Goal: Task Accomplishment & Management: Manage account settings

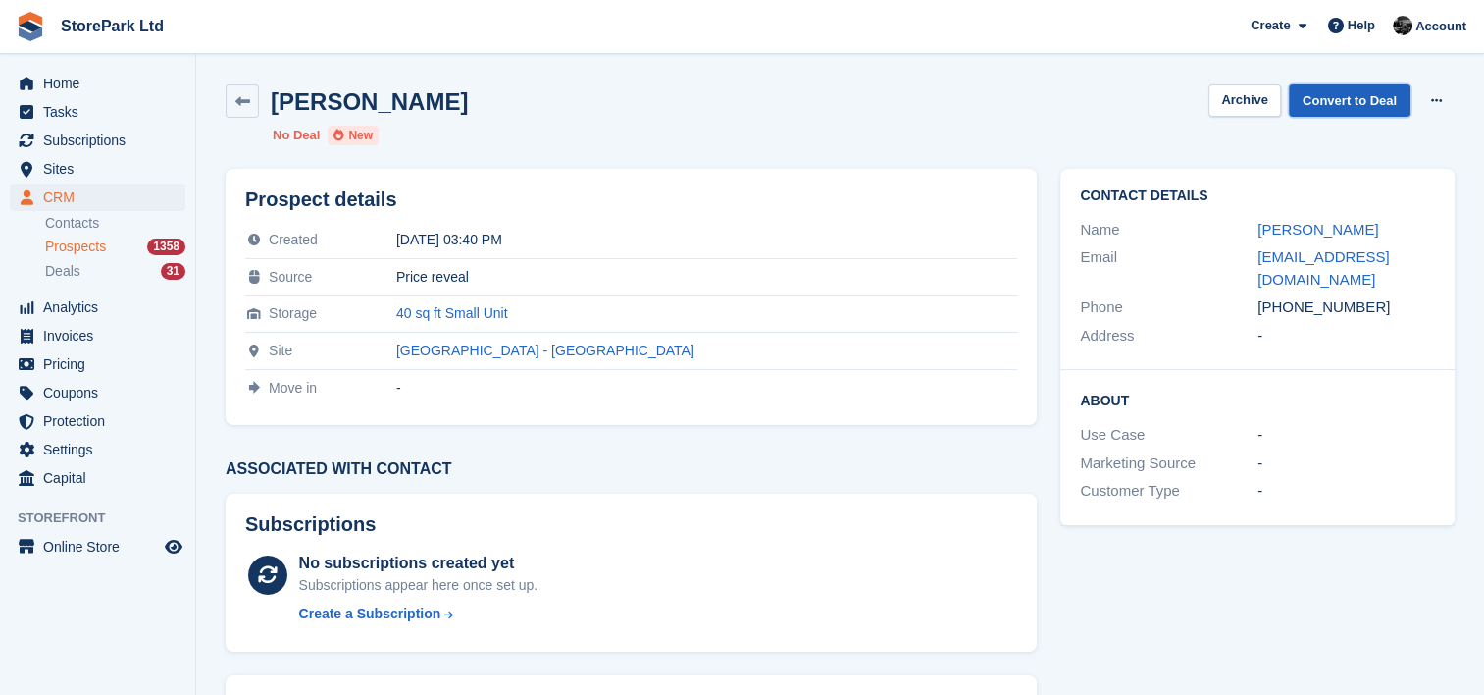
click at [1341, 107] on link "Convert to Deal" at bounding box center [1350, 100] width 122 height 32
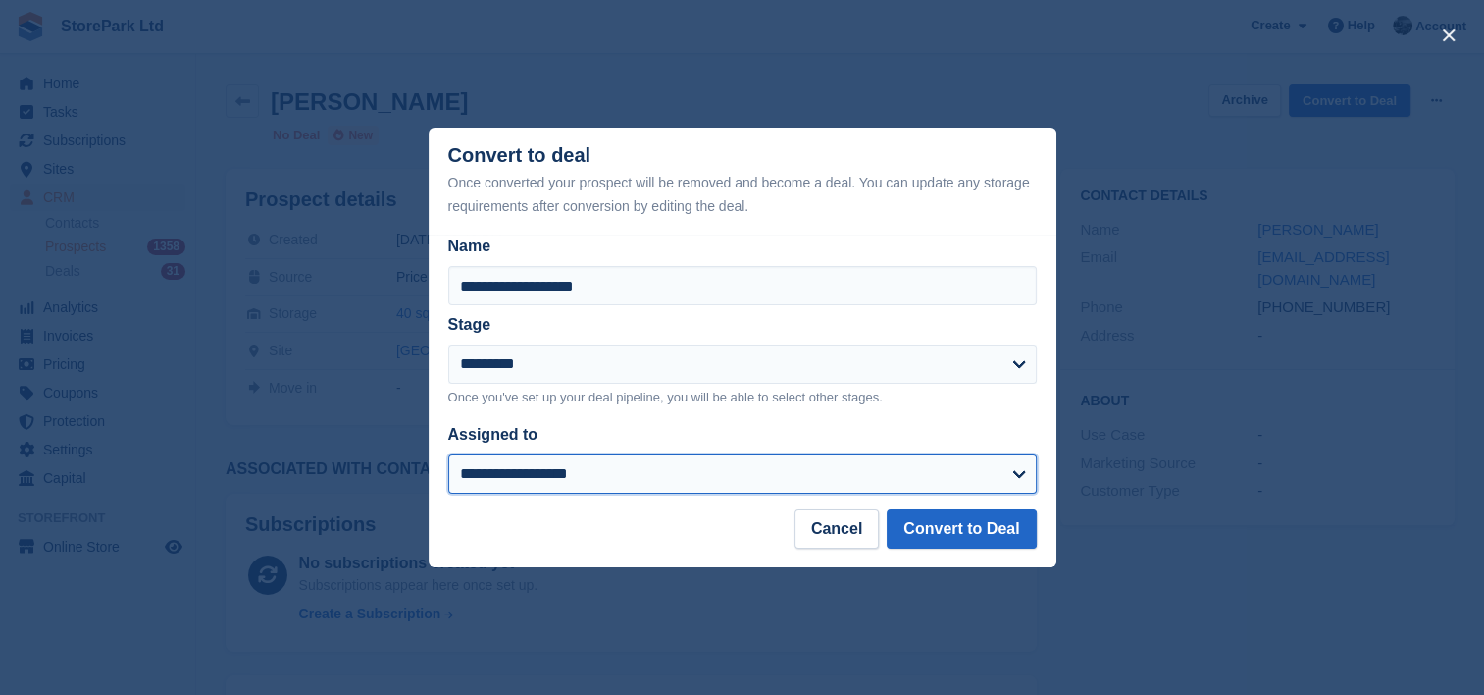
click at [867, 479] on select "**********" at bounding box center [742, 473] width 589 height 39
select select "****"
click at [448, 455] on select "**********" at bounding box center [742, 473] width 589 height 39
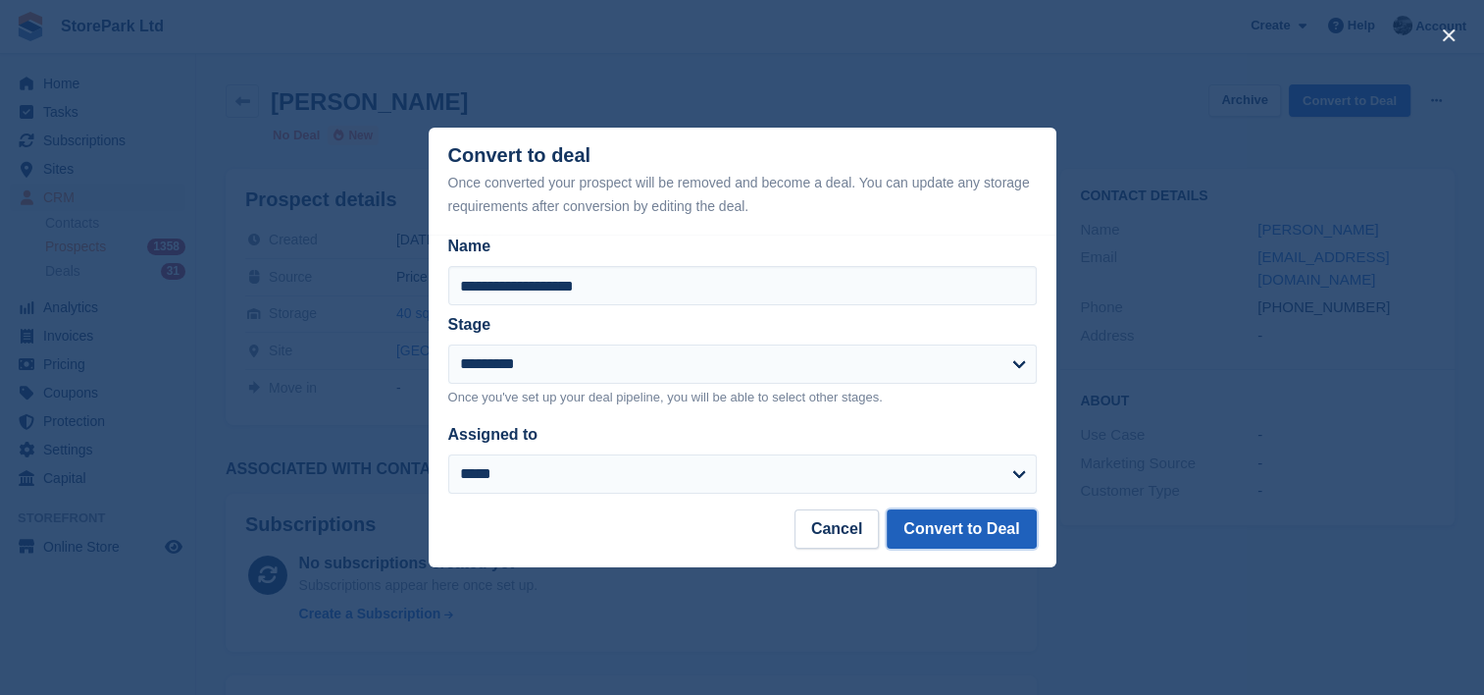
click at [940, 534] on button "Convert to Deal" at bounding box center [961, 528] width 149 height 39
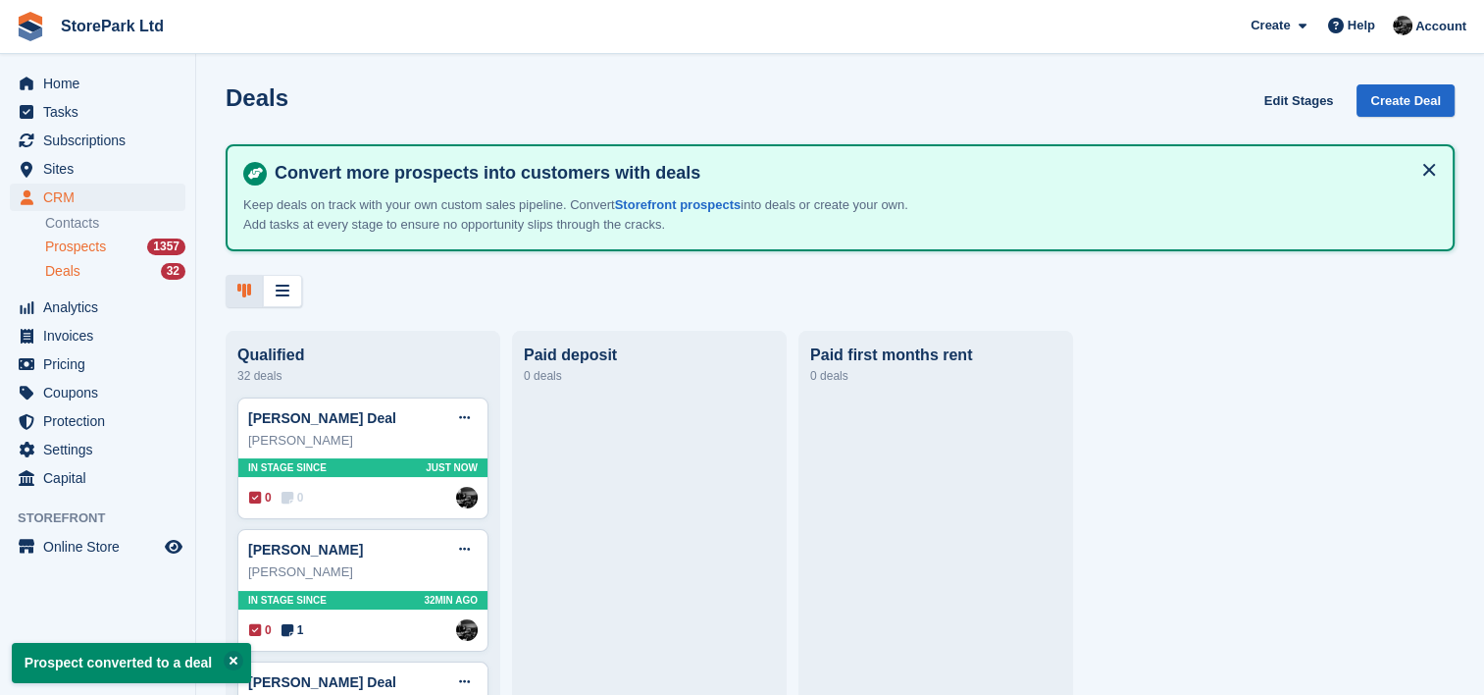
click at [75, 249] on span "Prospects" at bounding box center [75, 246] width 61 height 19
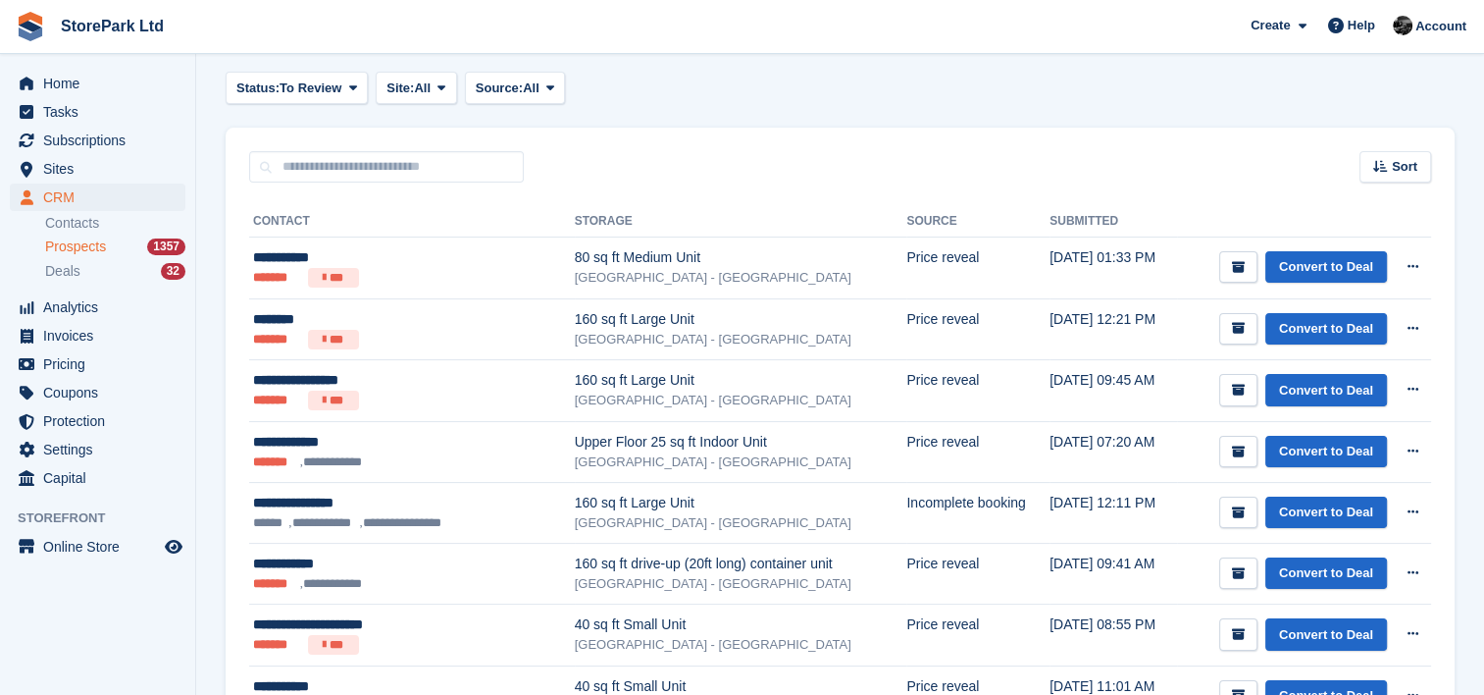
scroll to position [230, 0]
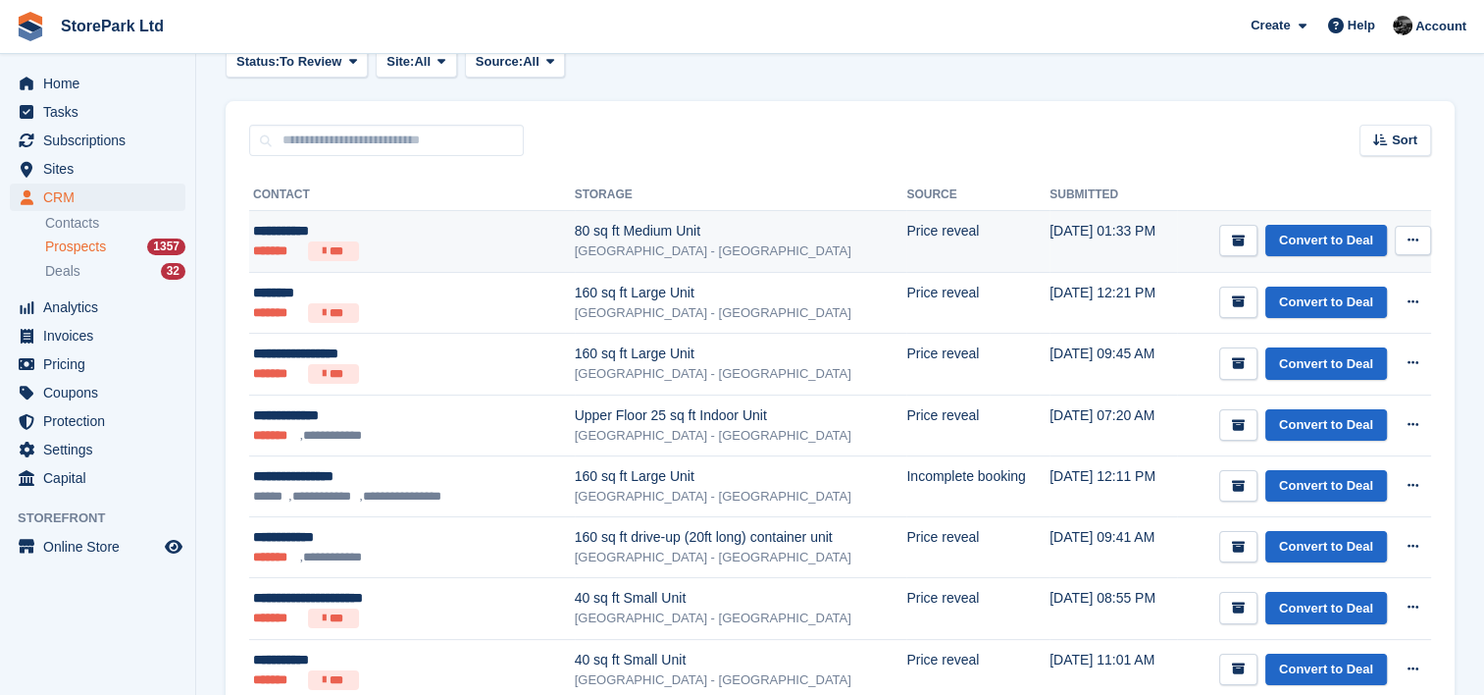
click at [644, 234] on div "80 sq ft Medium Unit" at bounding box center [741, 231] width 333 height 21
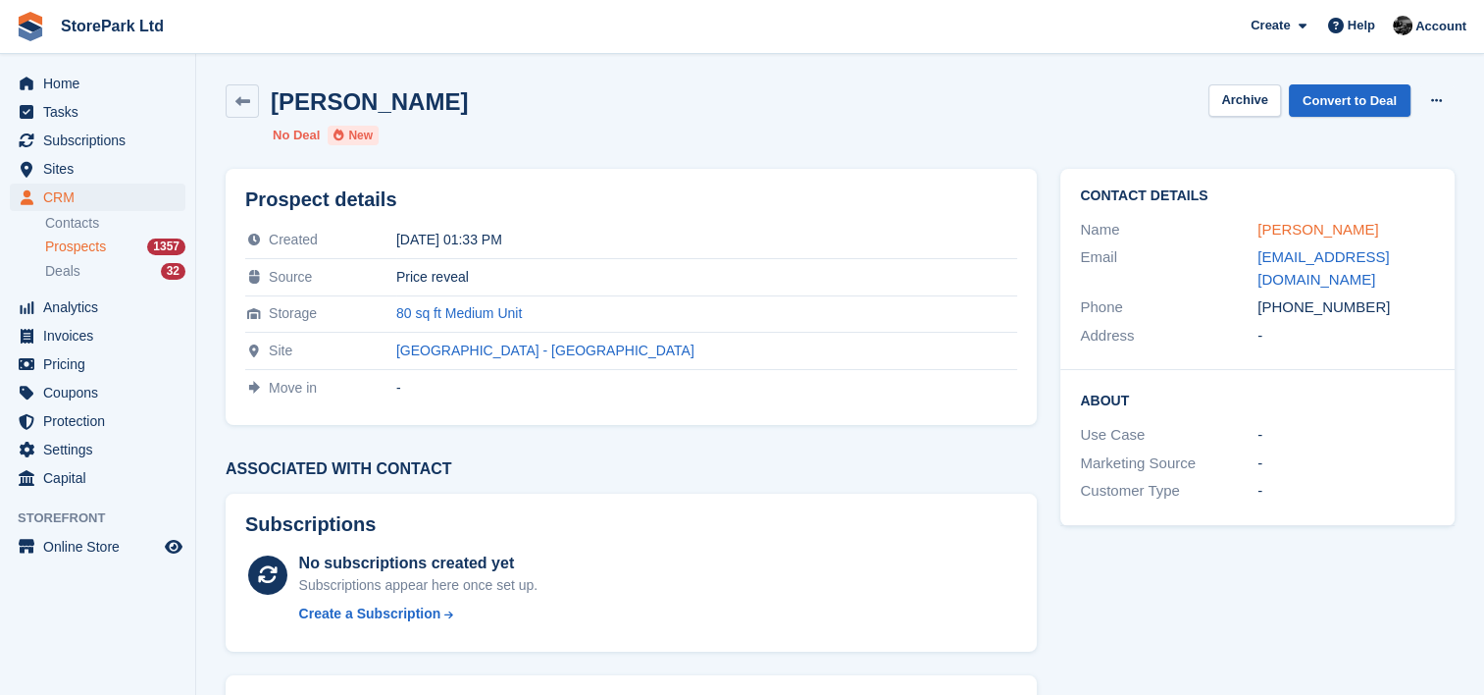
click at [1264, 235] on link "Steve Deyes" at bounding box center [1318, 229] width 121 height 17
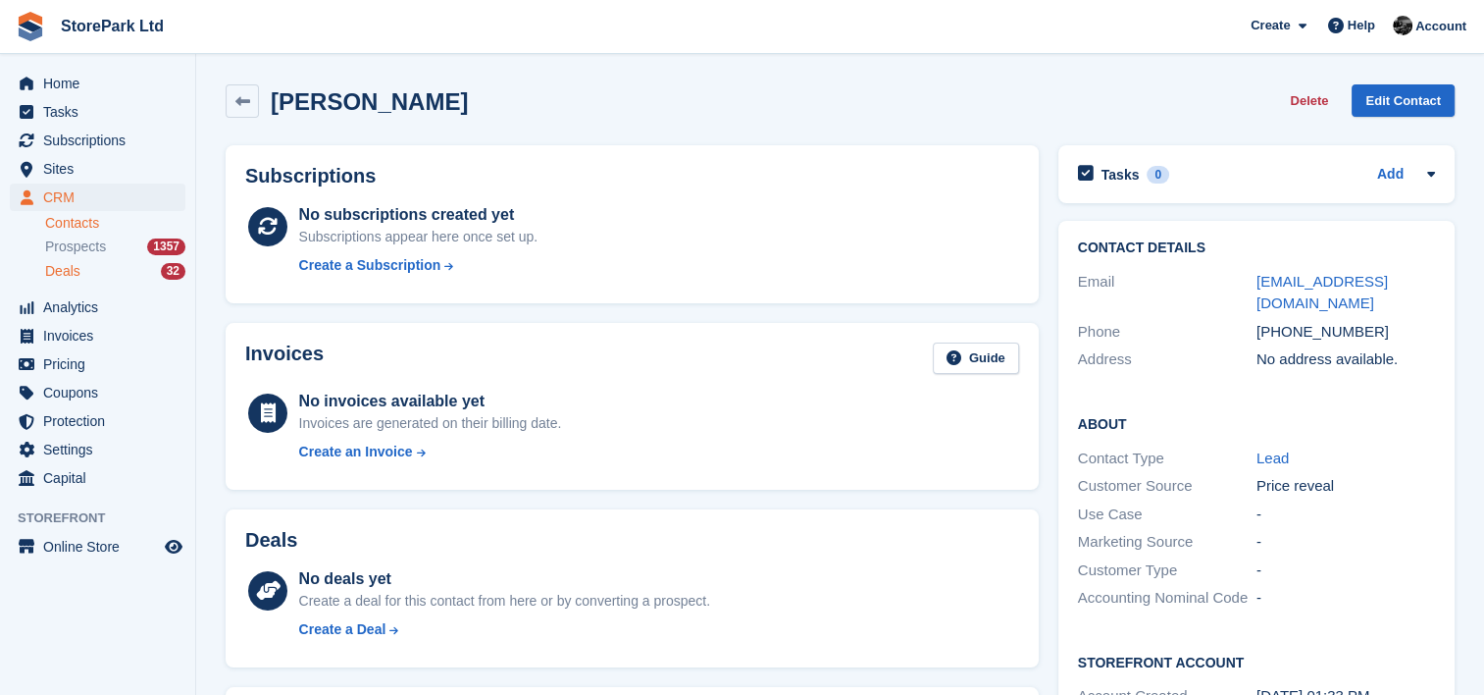
click at [75, 271] on span "Deals" at bounding box center [62, 271] width 35 height 19
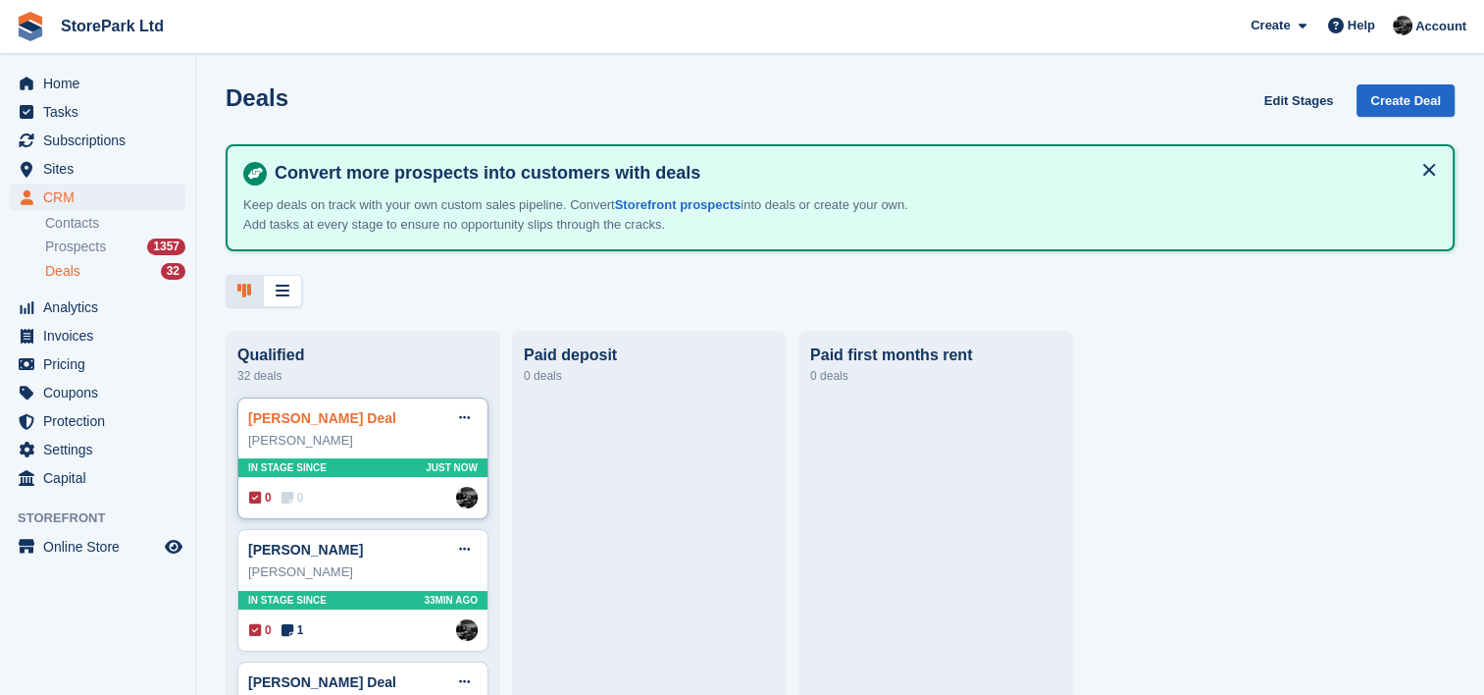
click at [302, 417] on link "Peter Thompson Deal" at bounding box center [322, 418] width 148 height 16
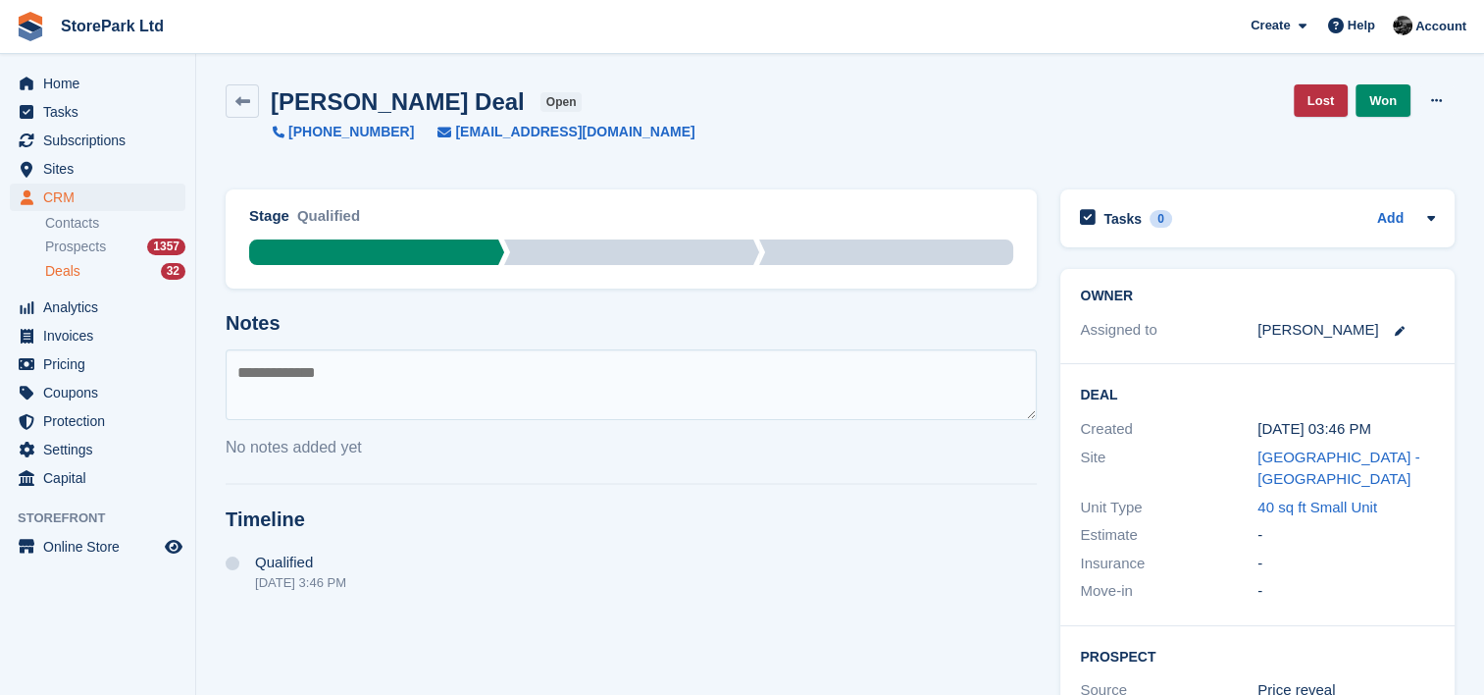
click at [719, 402] on textarea at bounding box center [631, 384] width 811 height 71
type textarea "**********"
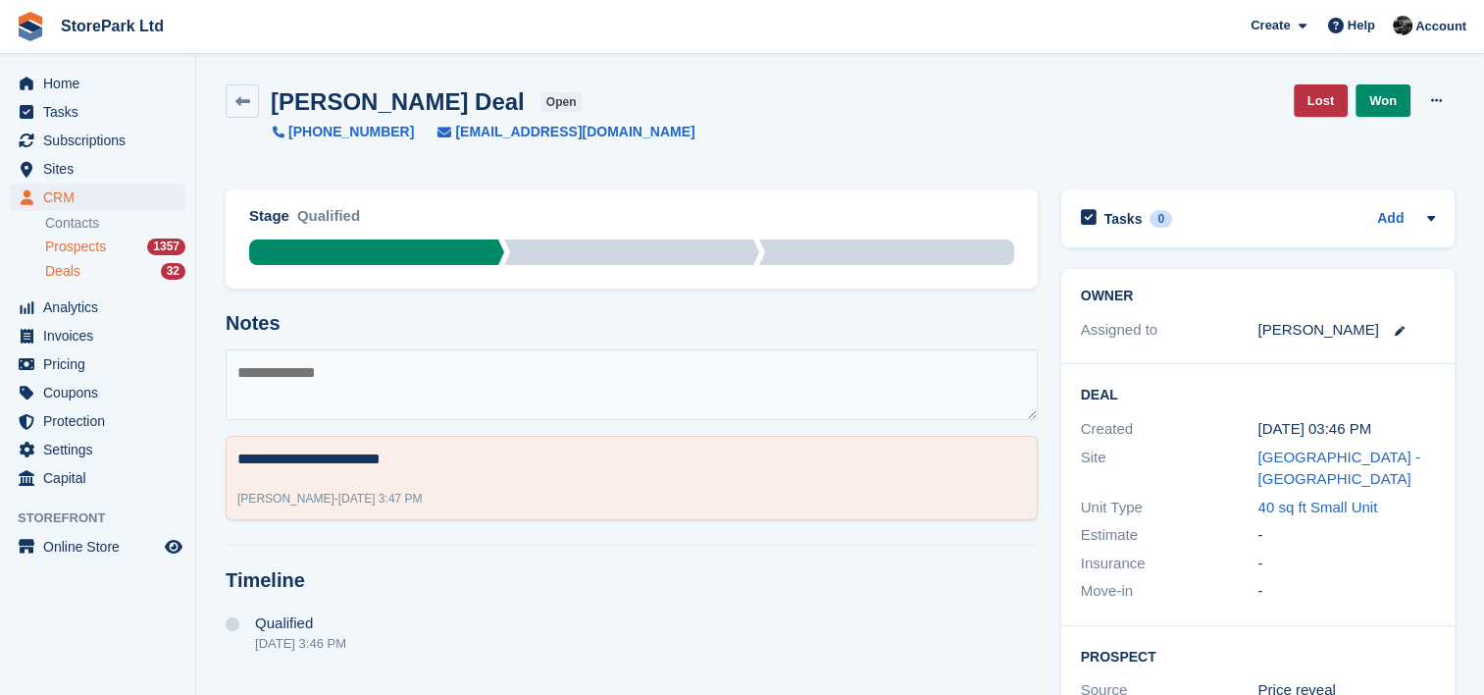
click at [79, 242] on span "Prospects" at bounding box center [75, 246] width 61 height 19
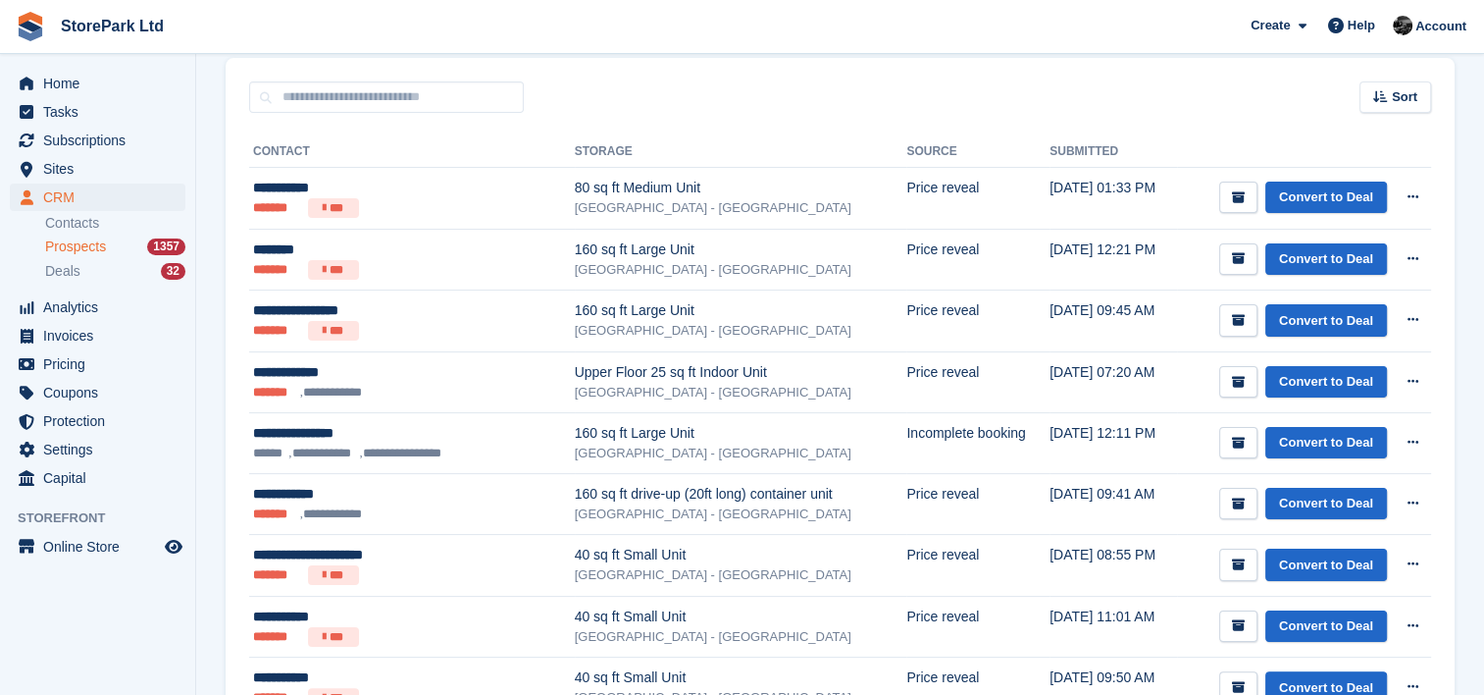
scroll to position [275, 0]
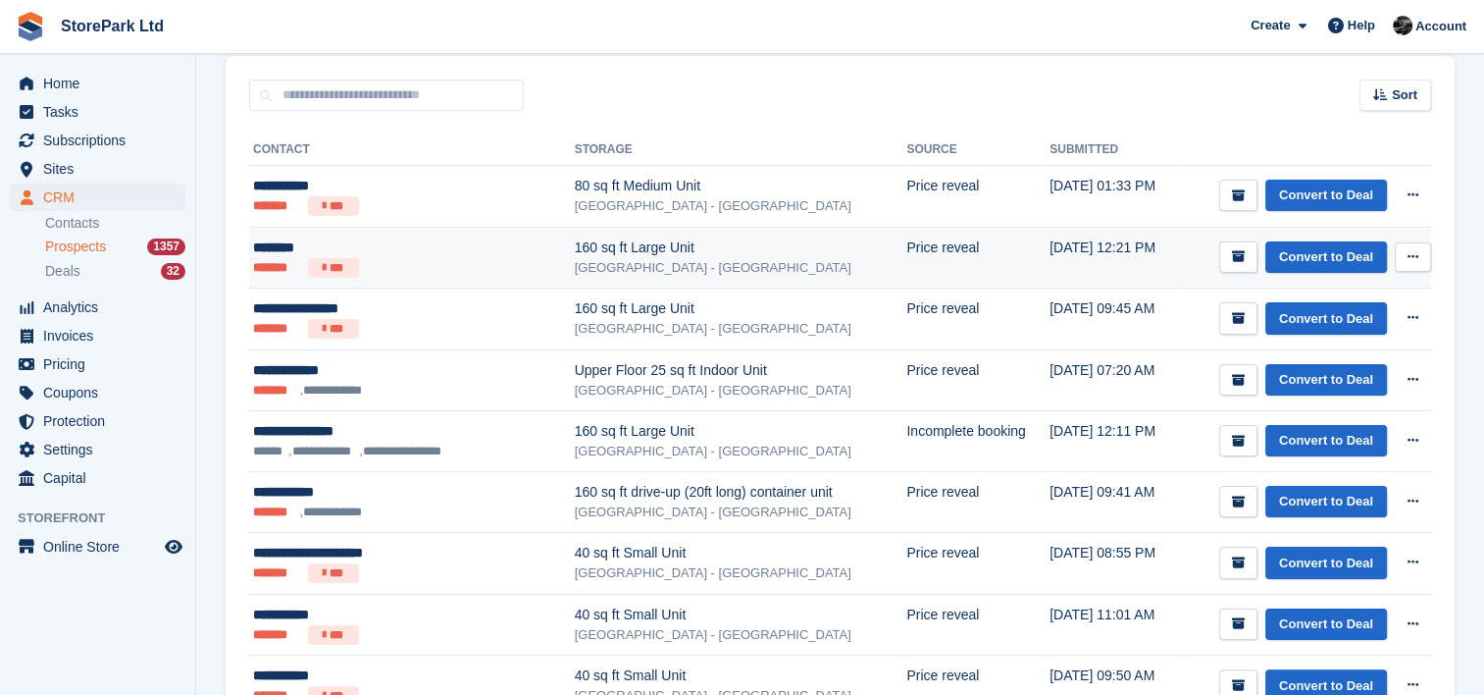
click at [459, 268] on ul "******* ***" at bounding box center [386, 268] width 267 height 20
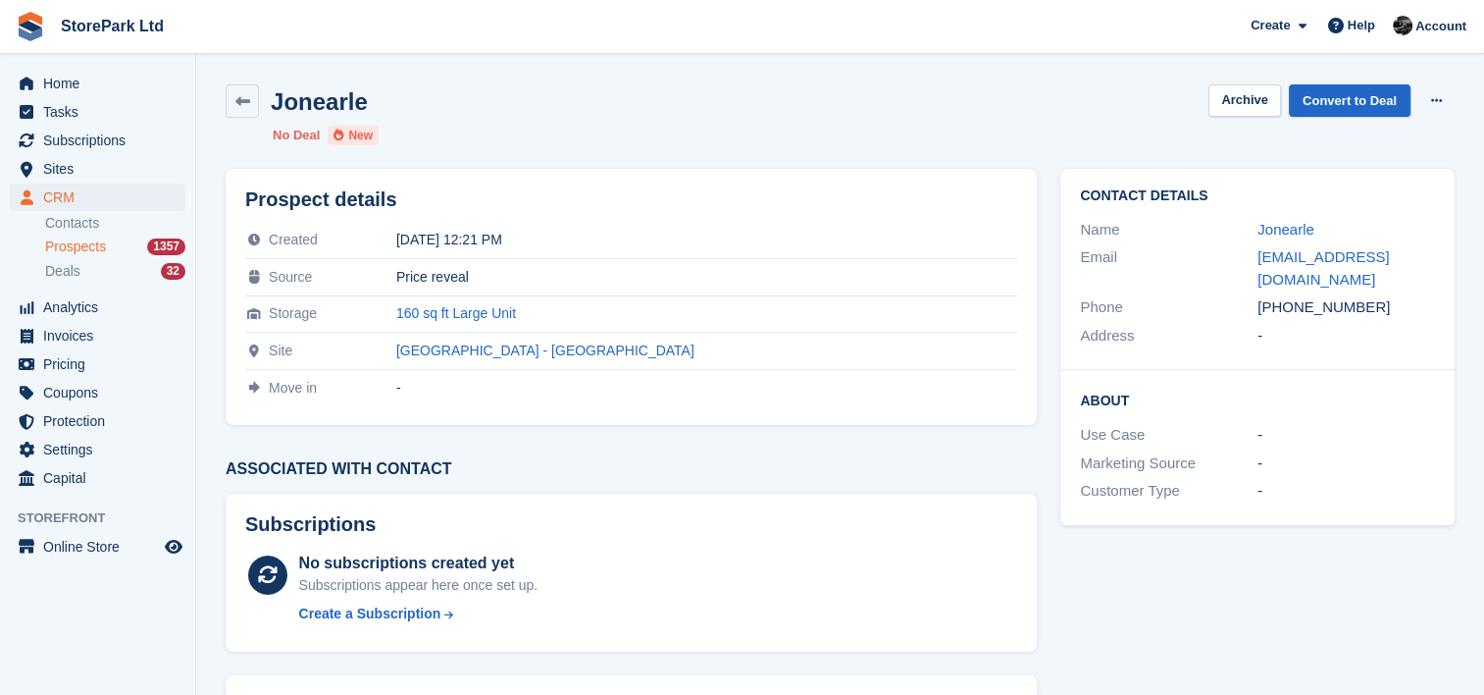
click at [76, 250] on span "Prospects" at bounding box center [75, 246] width 61 height 19
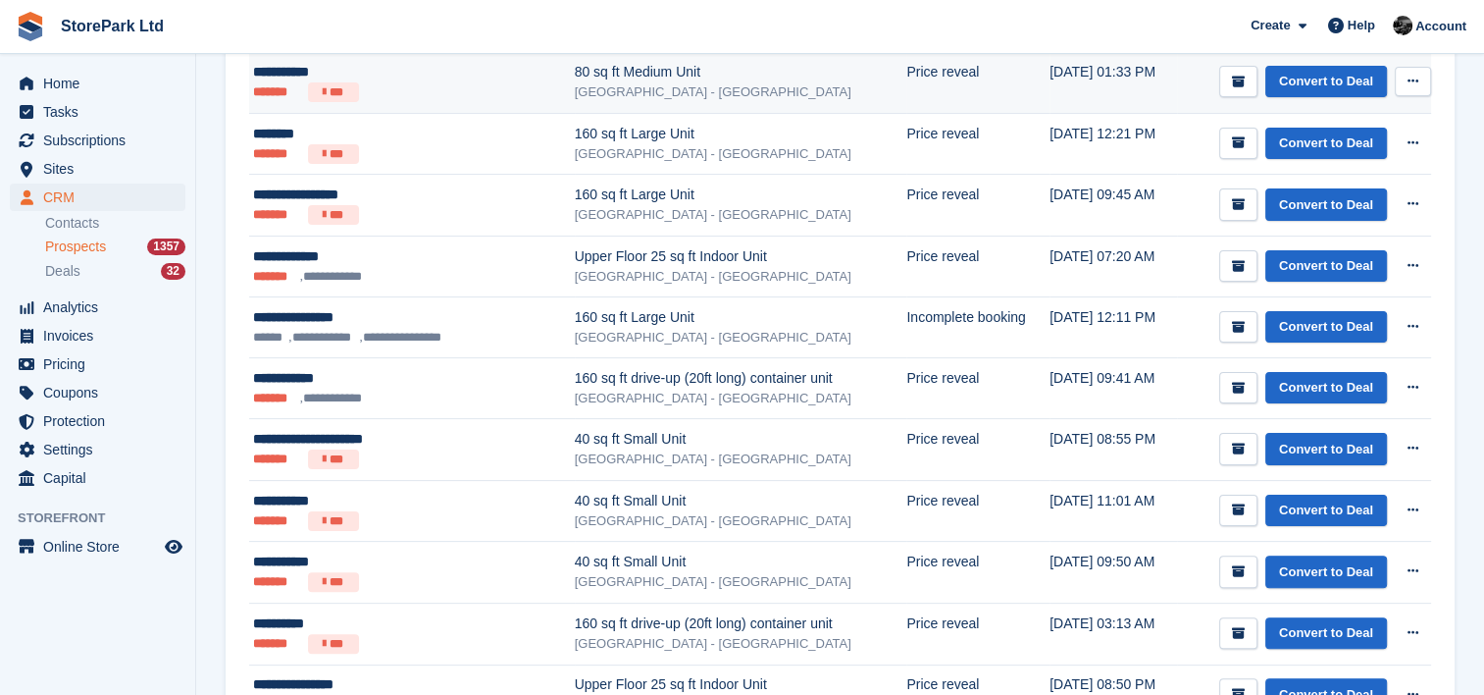
scroll to position [390, 0]
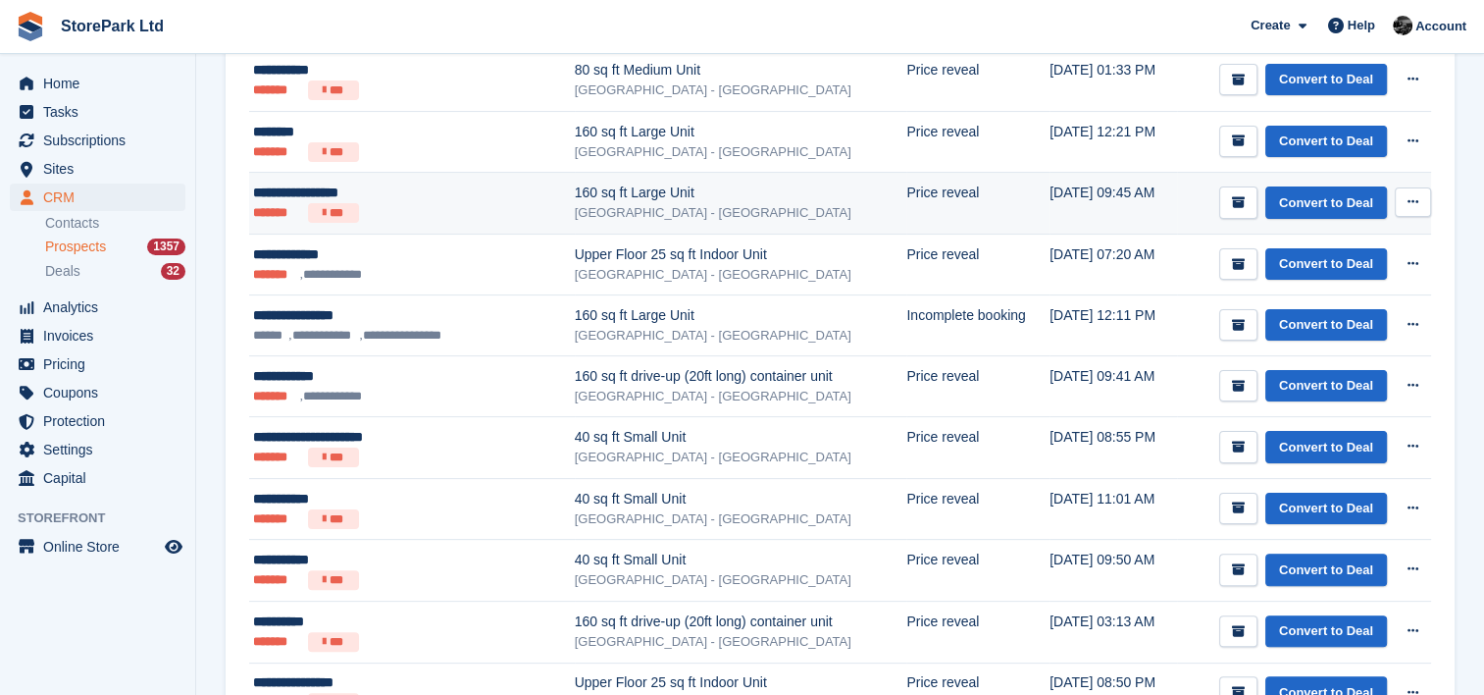
click at [575, 217] on div "[GEOGRAPHIC_DATA] - [GEOGRAPHIC_DATA]" at bounding box center [741, 213] width 333 height 20
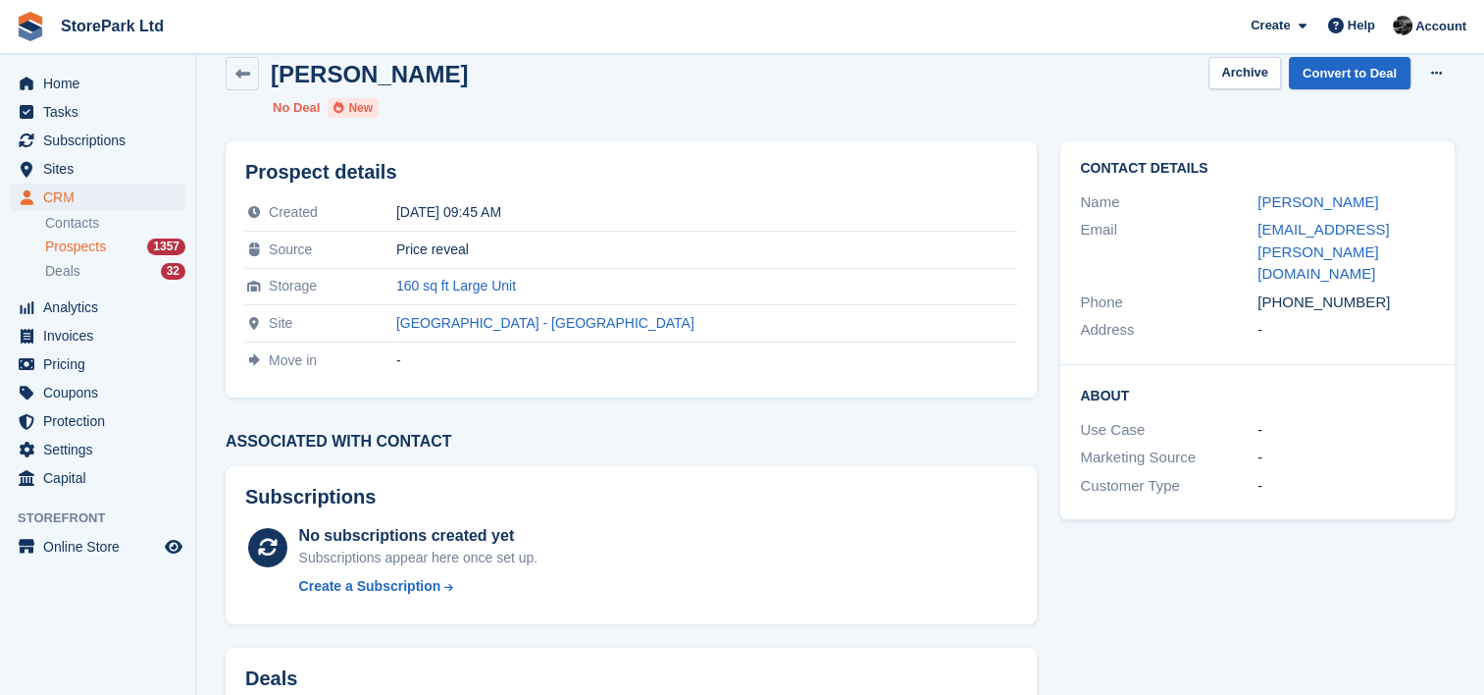
scroll to position [27, 0]
click at [1432, 77] on icon at bounding box center [1436, 73] width 11 height 13
click at [1336, 121] on p "Delete prospect" at bounding box center [1360, 112] width 171 height 26
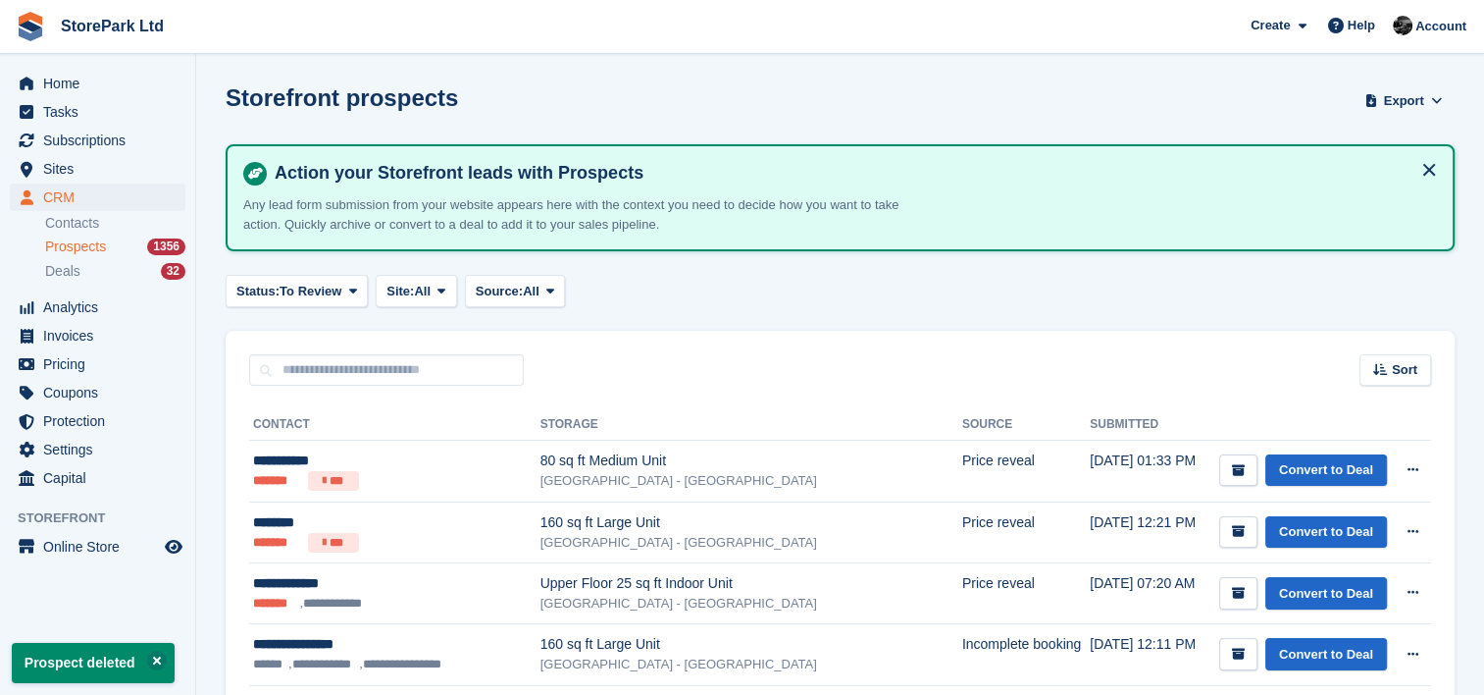
click at [90, 243] on span "Prospects" at bounding box center [75, 246] width 61 height 19
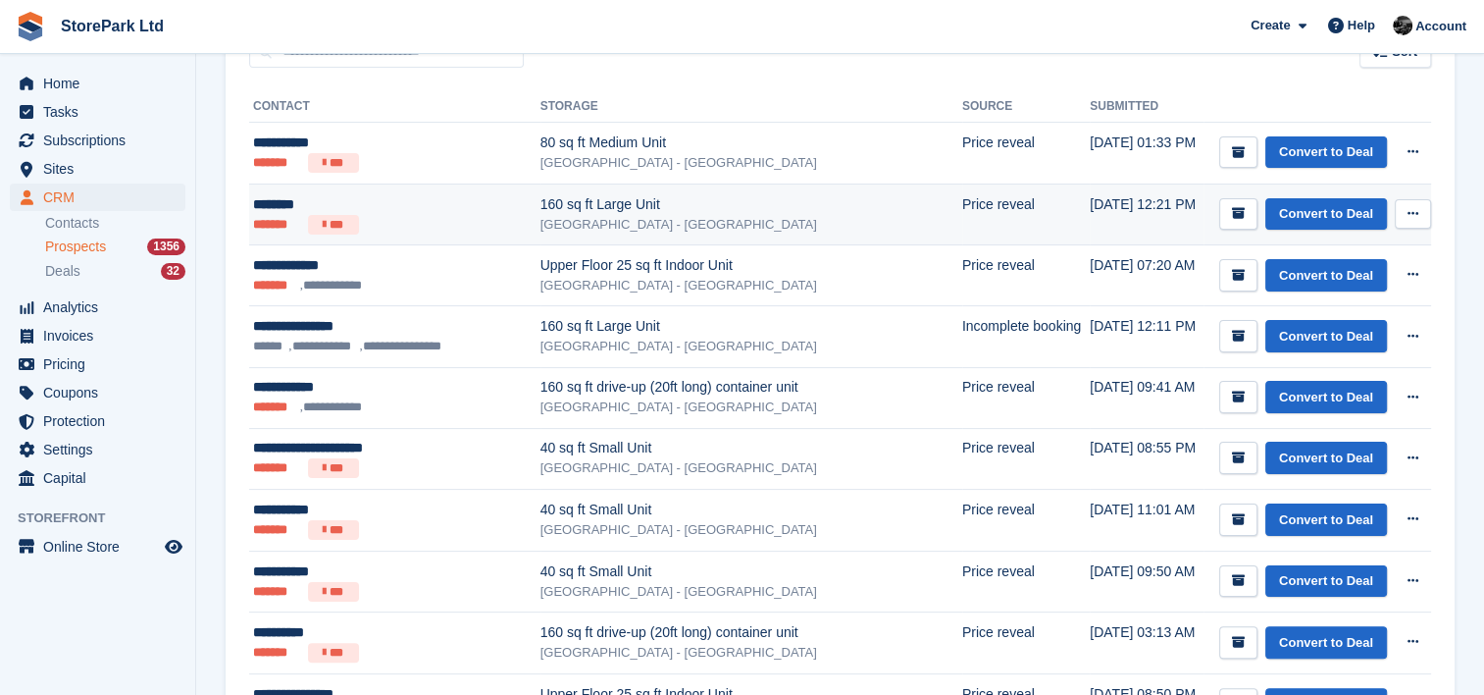
scroll to position [328, 0]
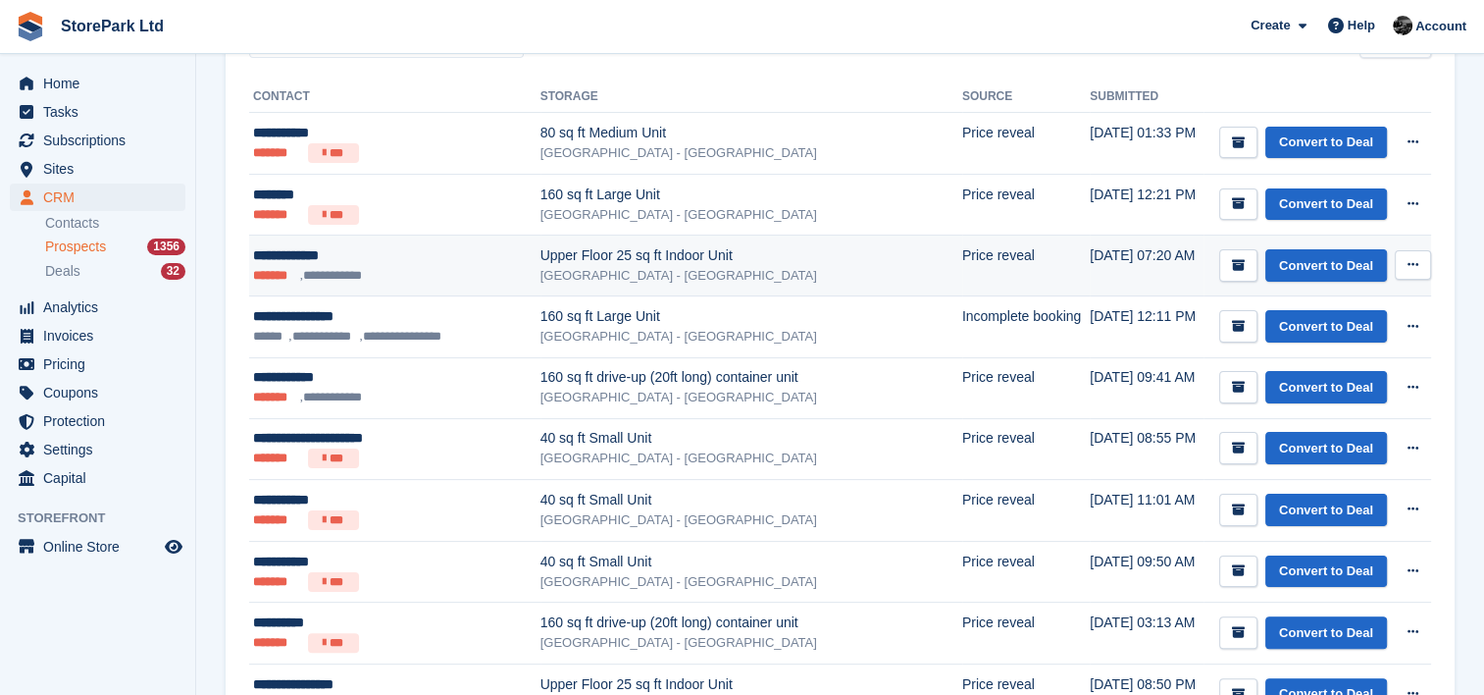
click at [777, 245] on div "Upper Floor 25 sq ft Indoor Unit" at bounding box center [752, 255] width 422 height 21
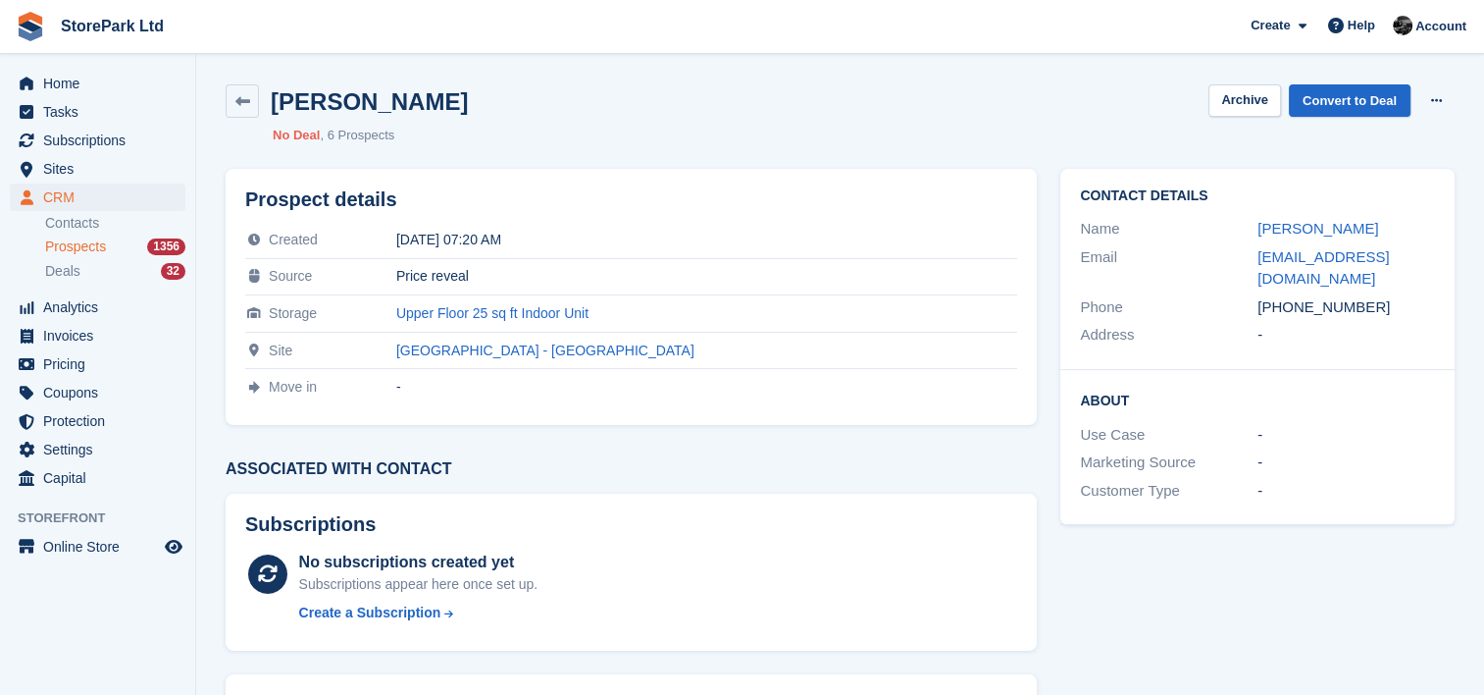
click at [94, 245] on span "Prospects" at bounding box center [75, 246] width 61 height 19
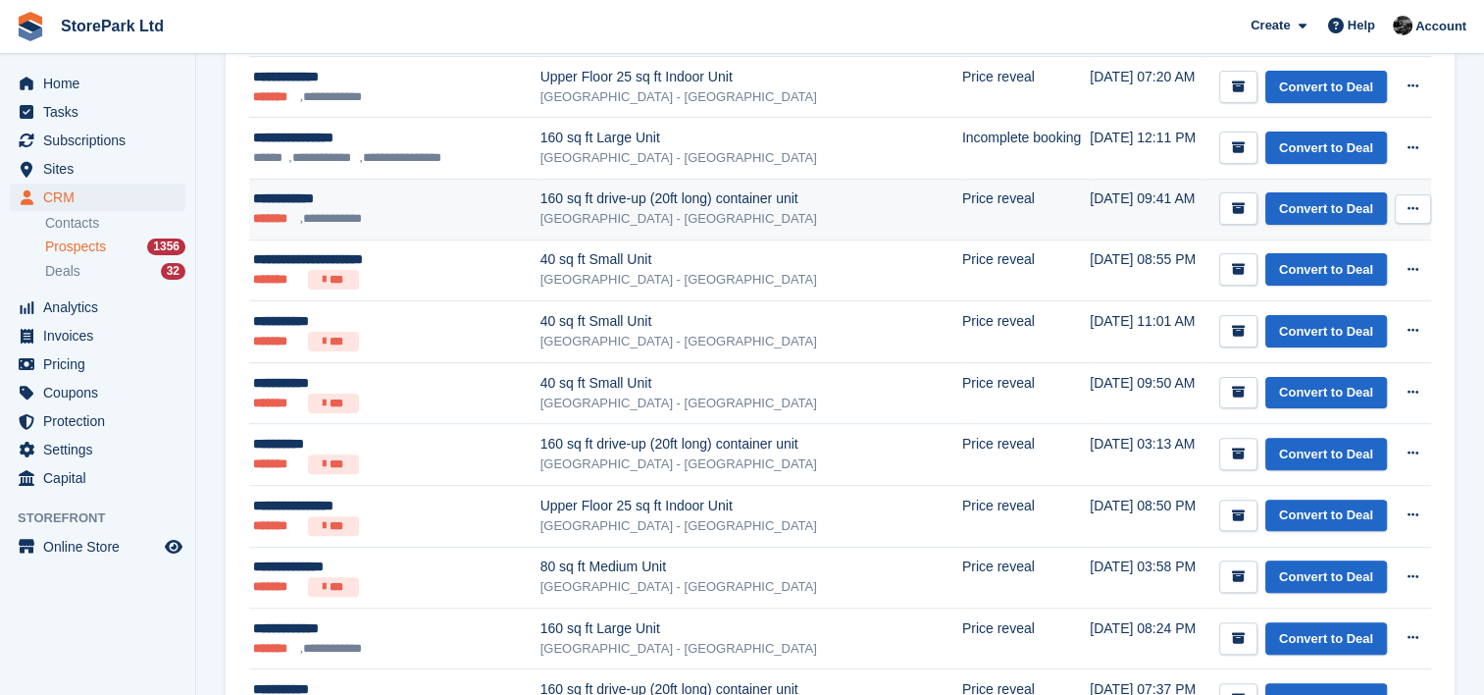
scroll to position [505, 0]
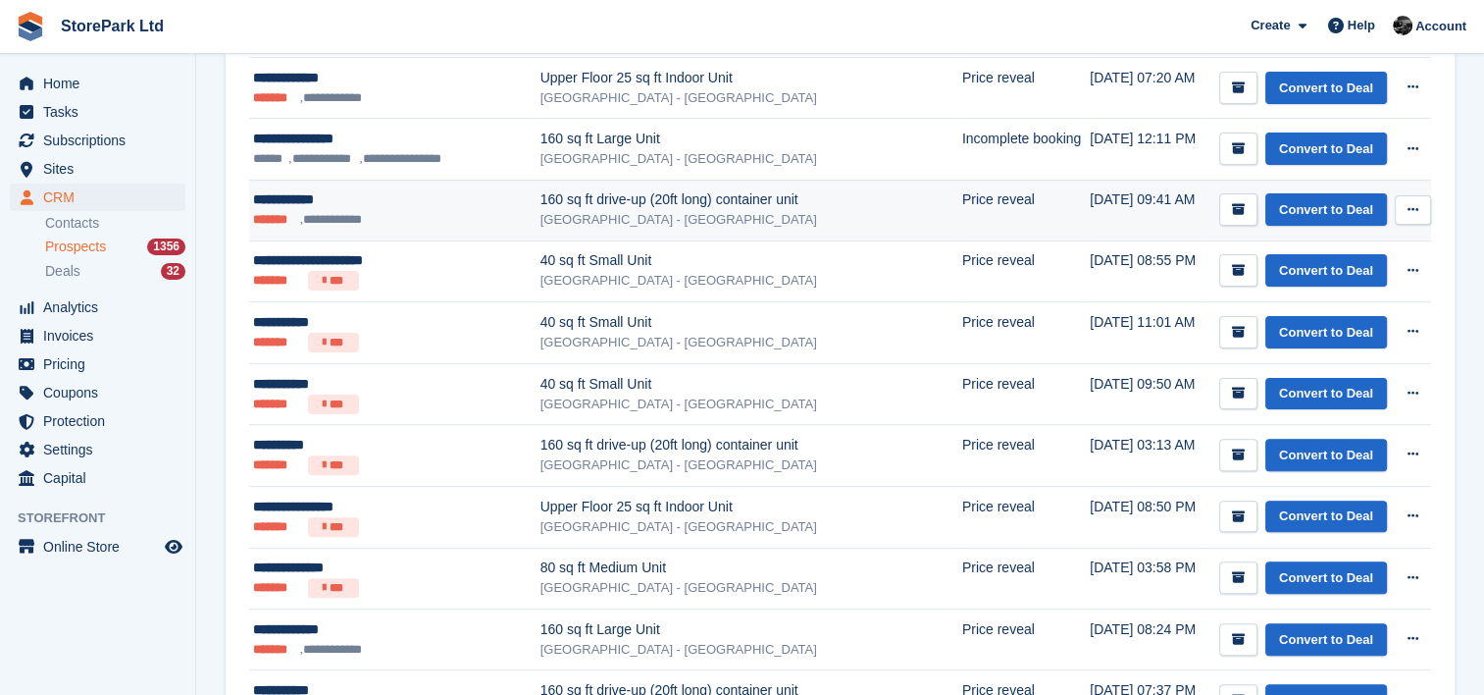
click at [635, 210] on div "[GEOGRAPHIC_DATA] - [GEOGRAPHIC_DATA]" at bounding box center [752, 220] width 422 height 20
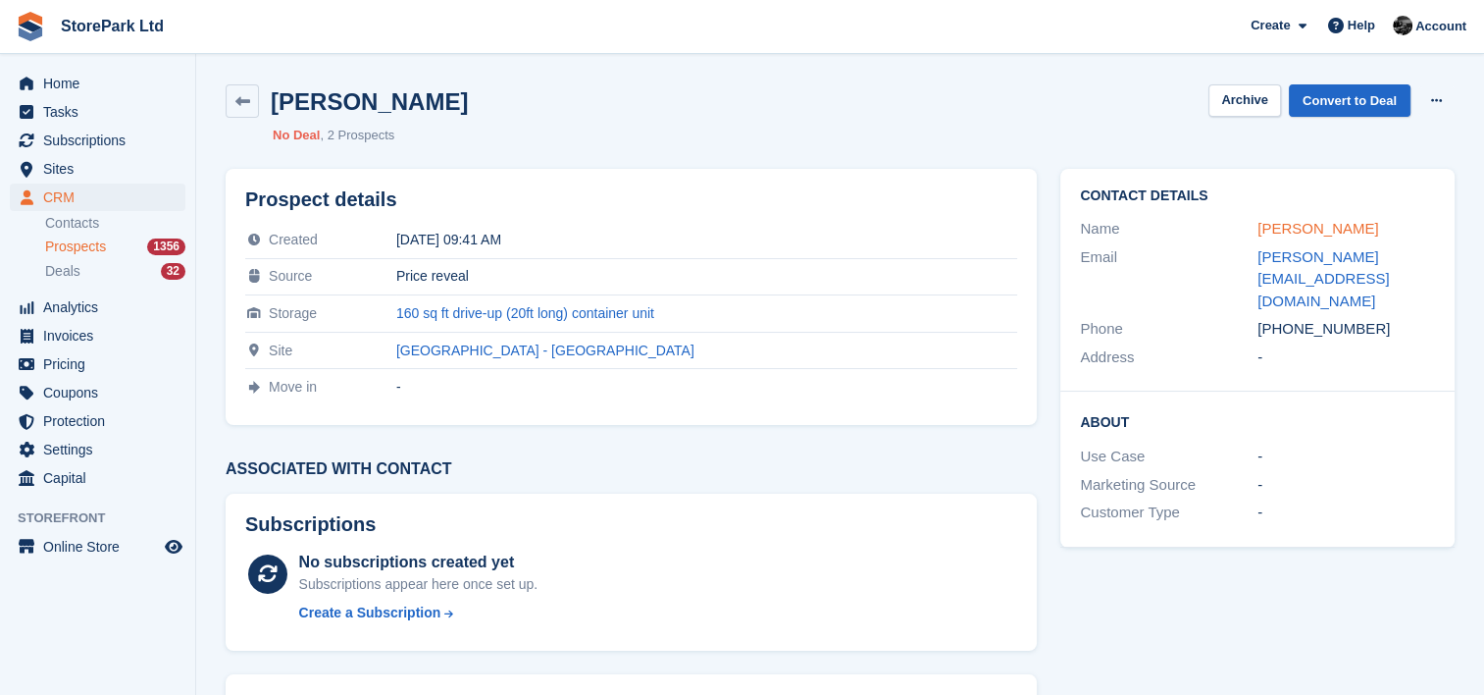
click at [1258, 232] on link "[PERSON_NAME]" at bounding box center [1318, 228] width 121 height 17
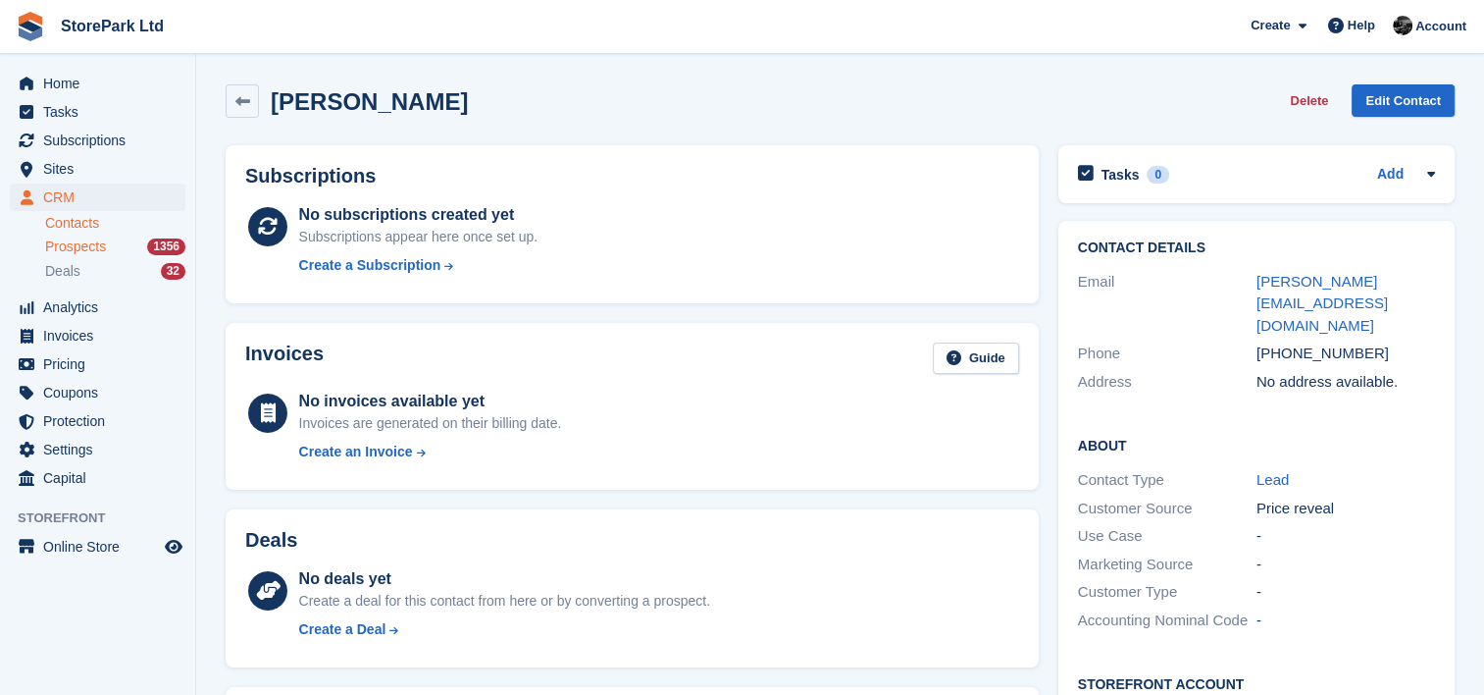
click at [76, 247] on span "Prospects" at bounding box center [75, 246] width 61 height 19
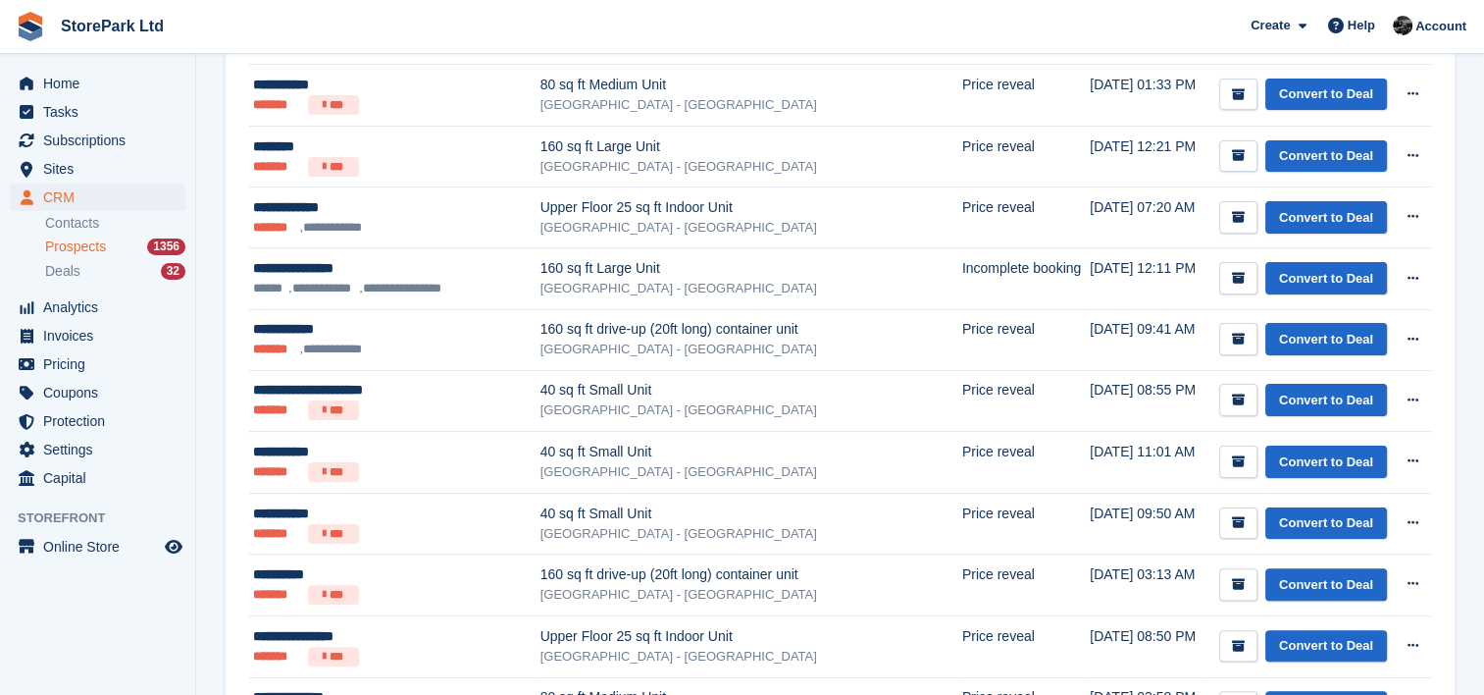
scroll to position [377, 0]
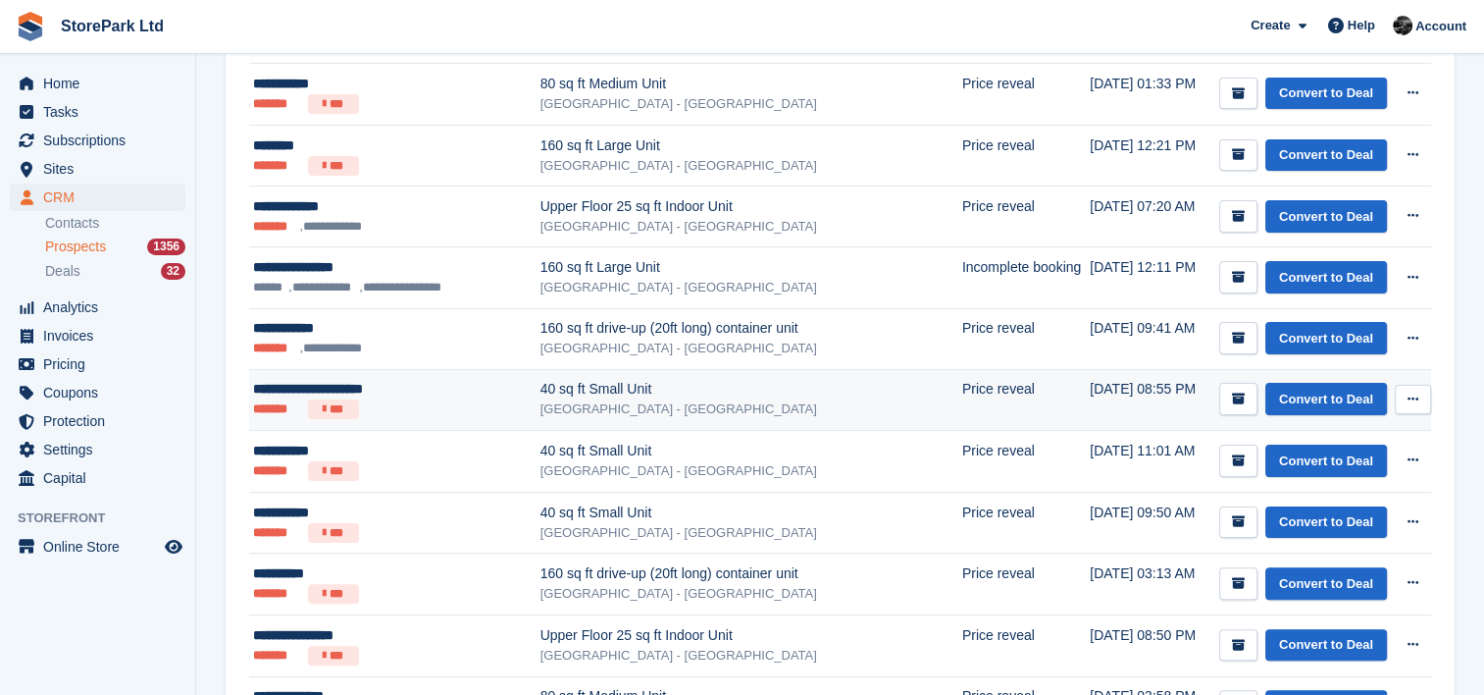
click at [446, 412] on ul "******* ***" at bounding box center [386, 409] width 267 height 20
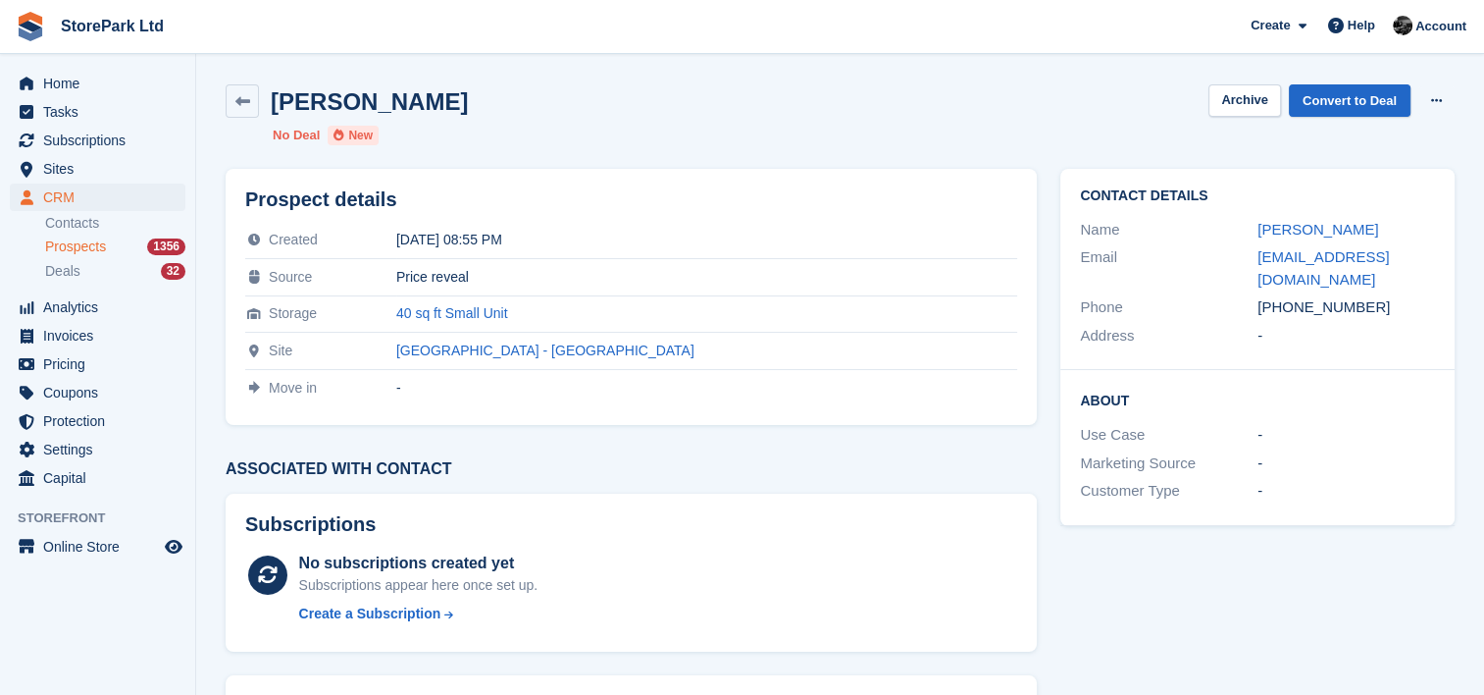
click at [116, 238] on div "Prospects 1356" at bounding box center [115, 246] width 140 height 19
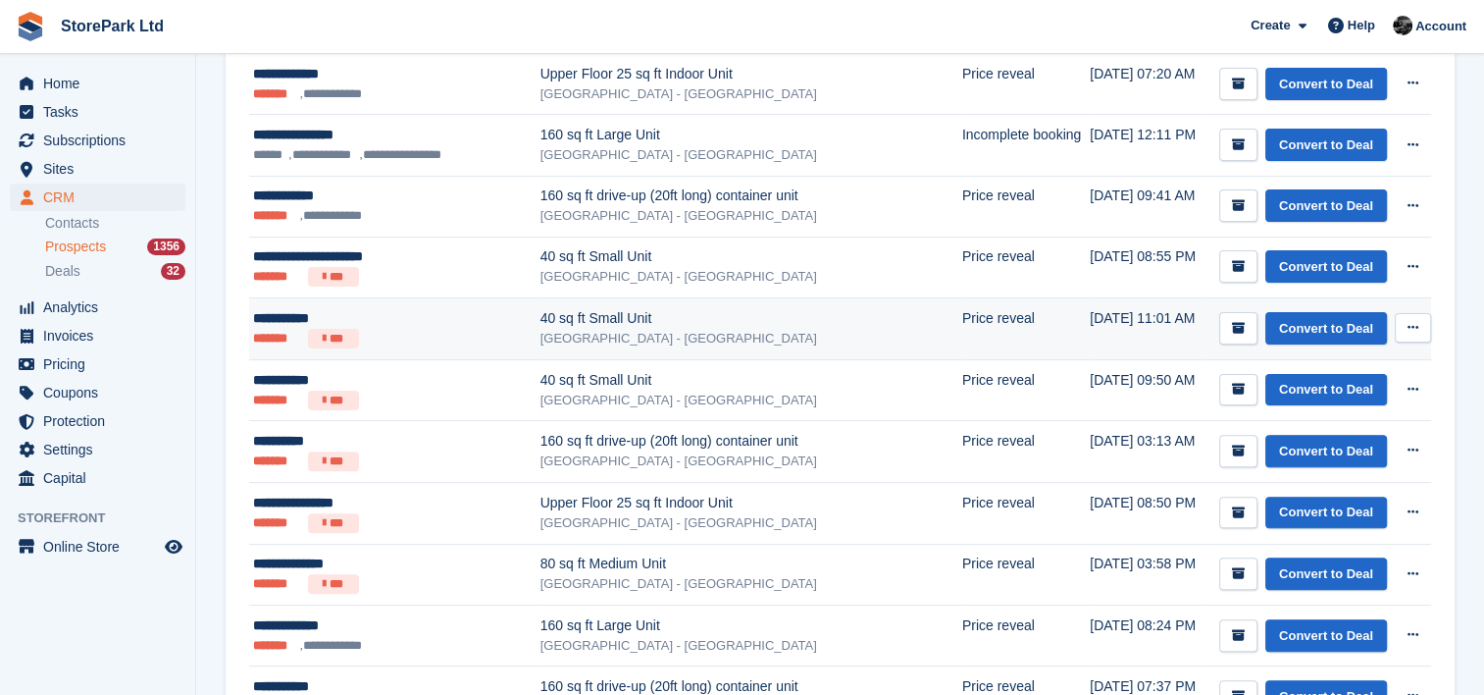
scroll to position [538, 0]
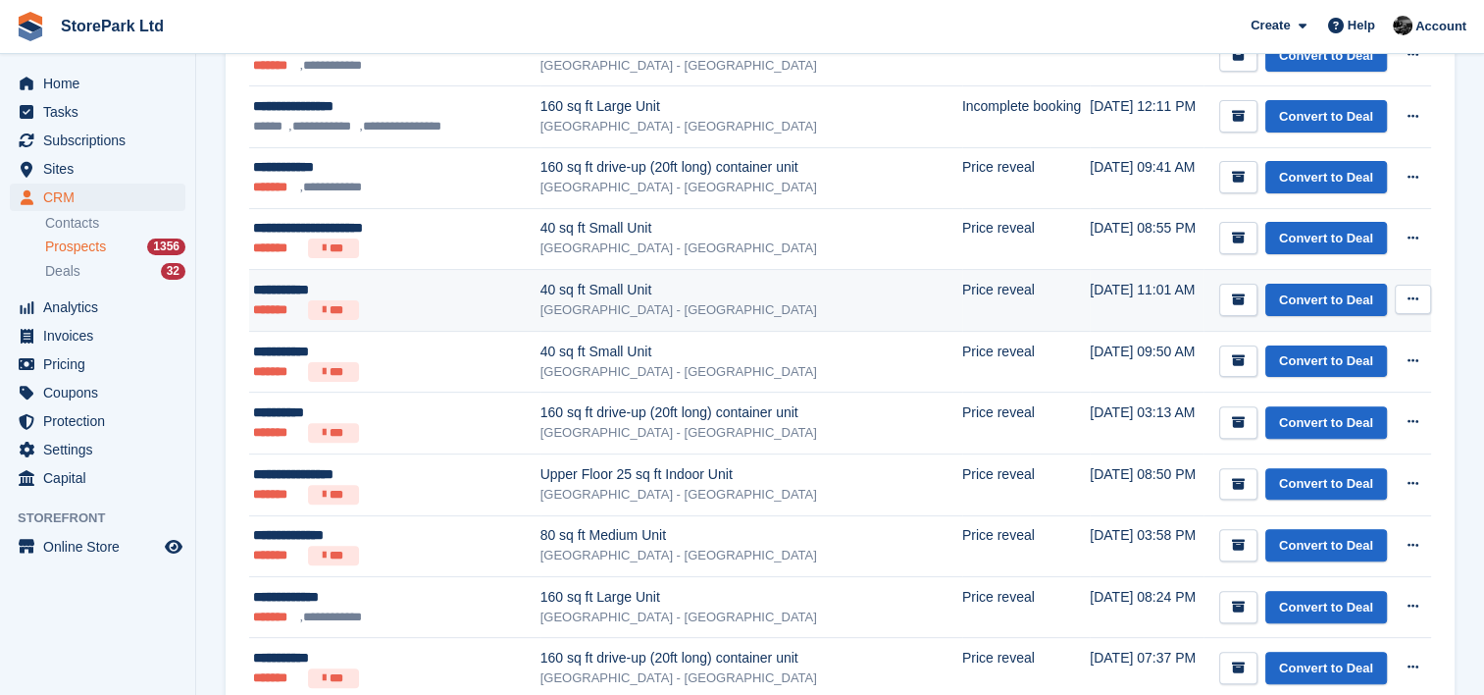
click at [561, 306] on div "[GEOGRAPHIC_DATA] - [GEOGRAPHIC_DATA]" at bounding box center [752, 310] width 422 height 20
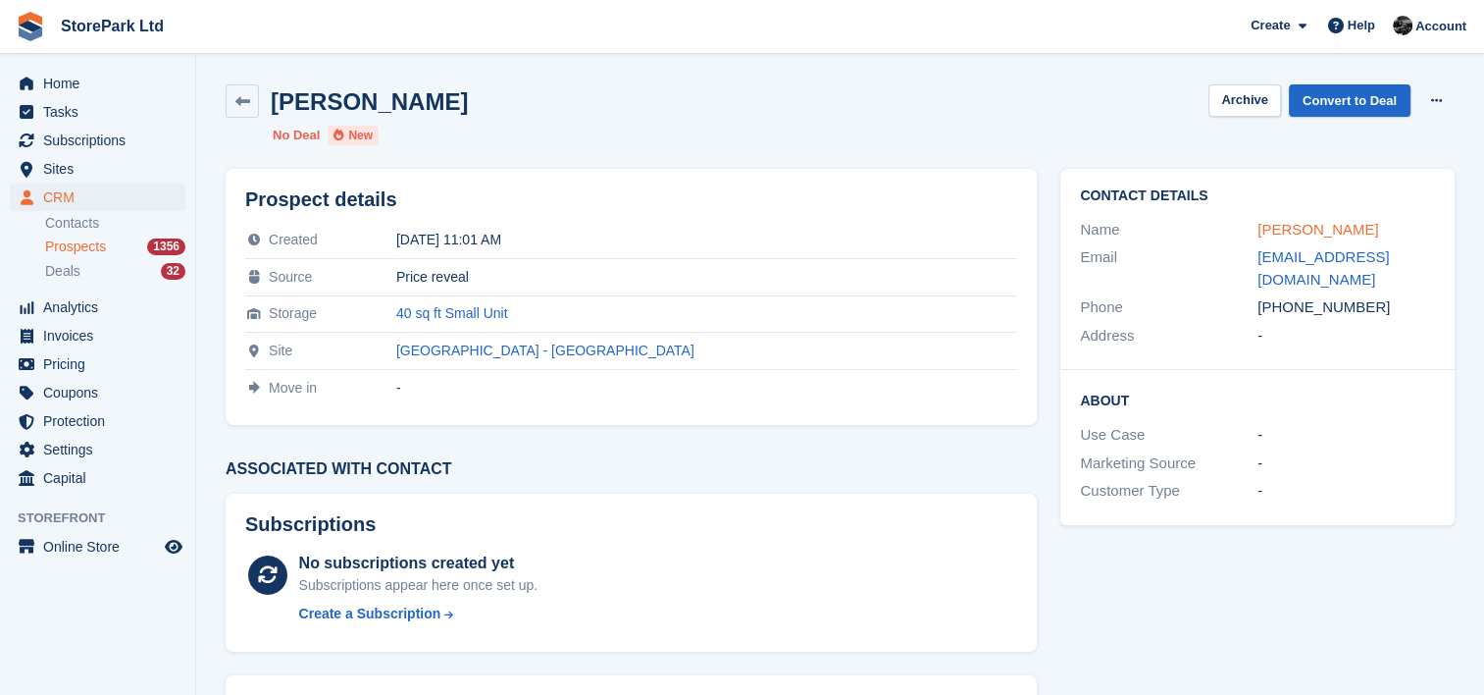
click at [1299, 222] on link "Paul Coates" at bounding box center [1318, 229] width 121 height 17
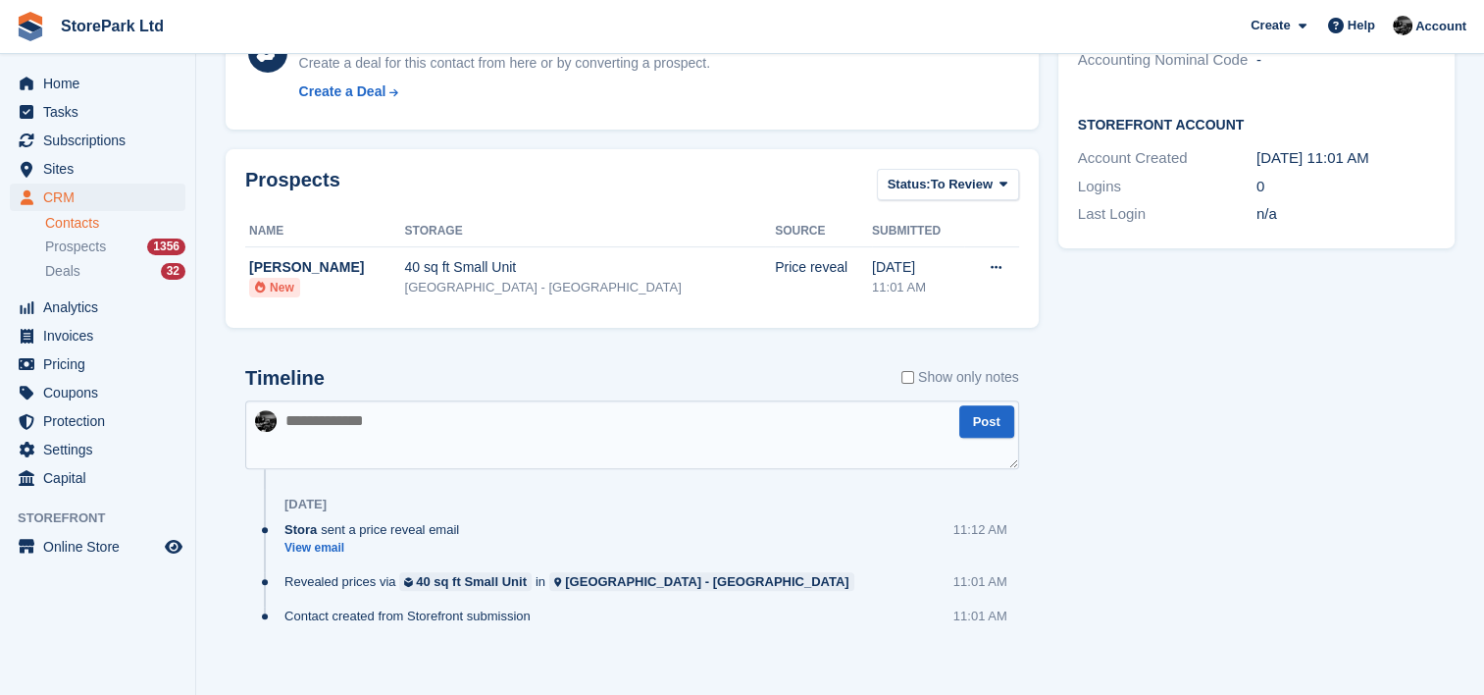
scroll to position [551, 0]
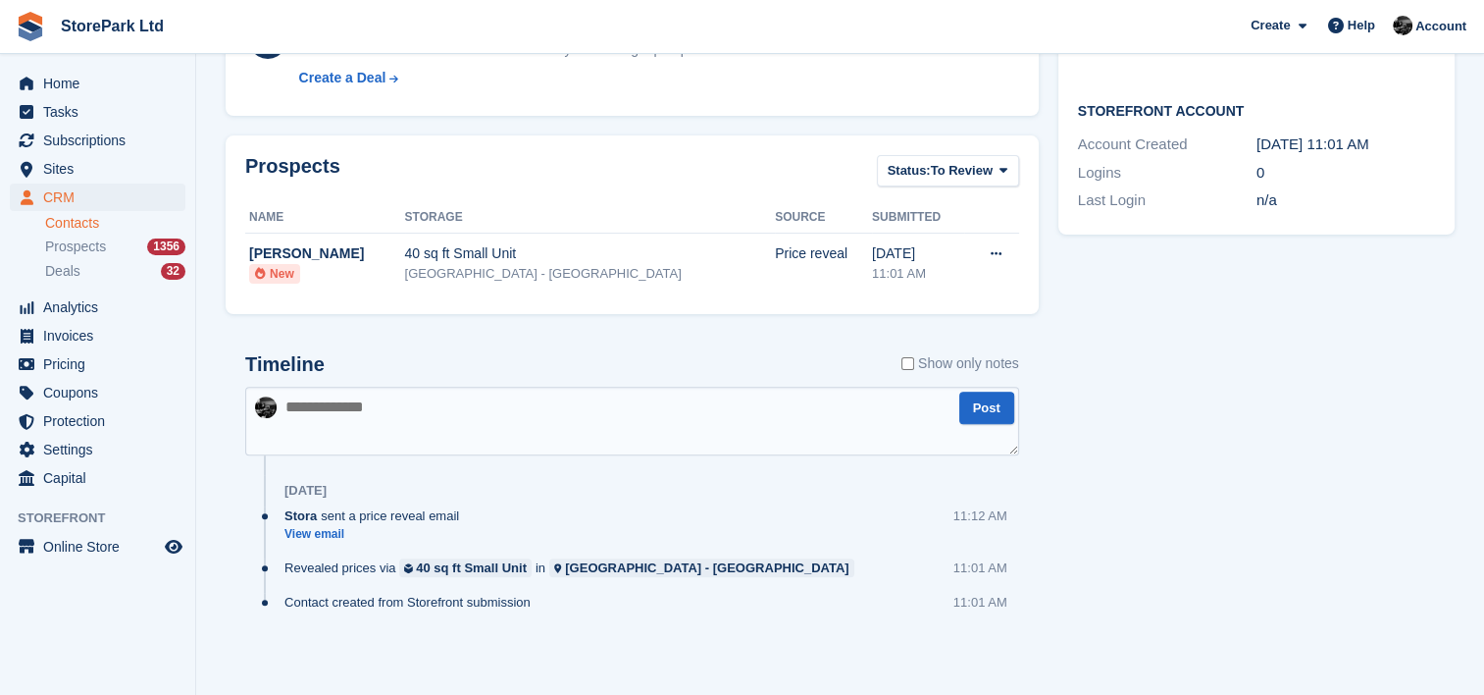
click at [691, 432] on textarea at bounding box center [632, 421] width 774 height 69
type textarea "**********"
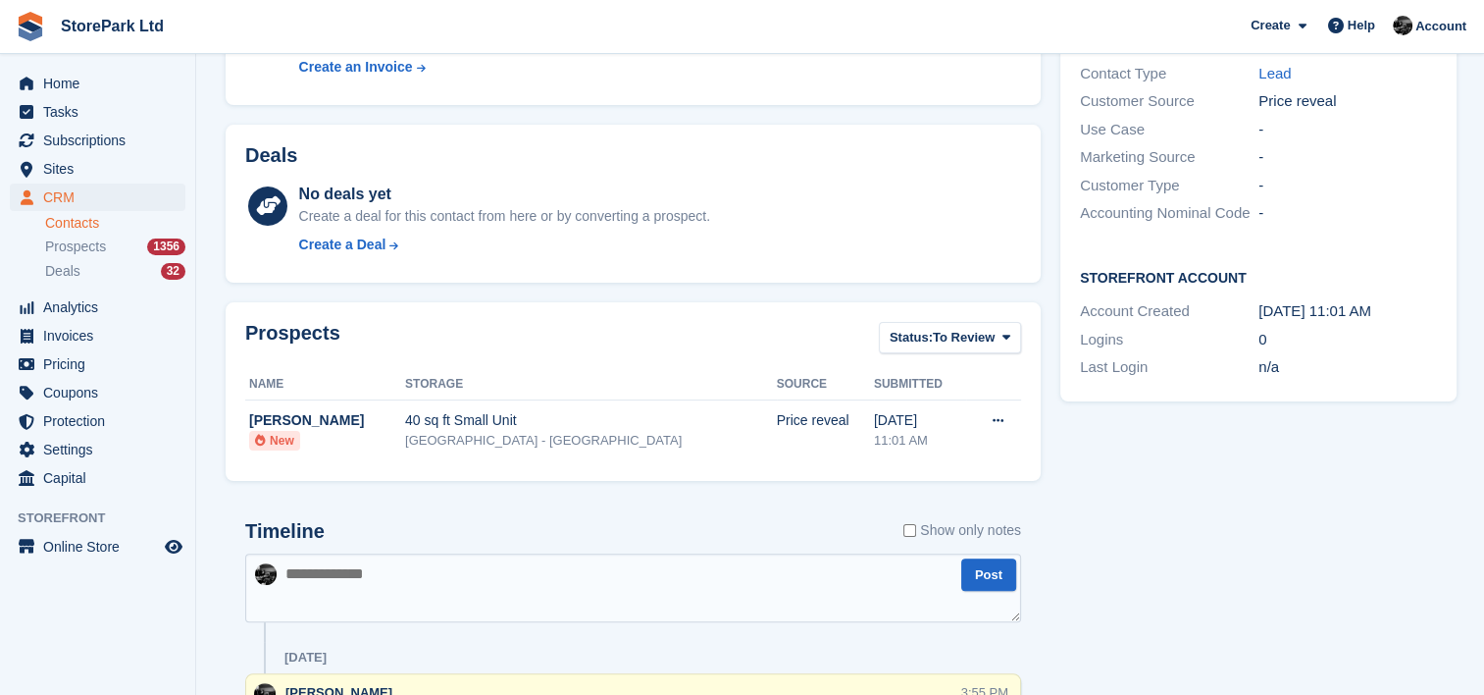
scroll to position [412, 0]
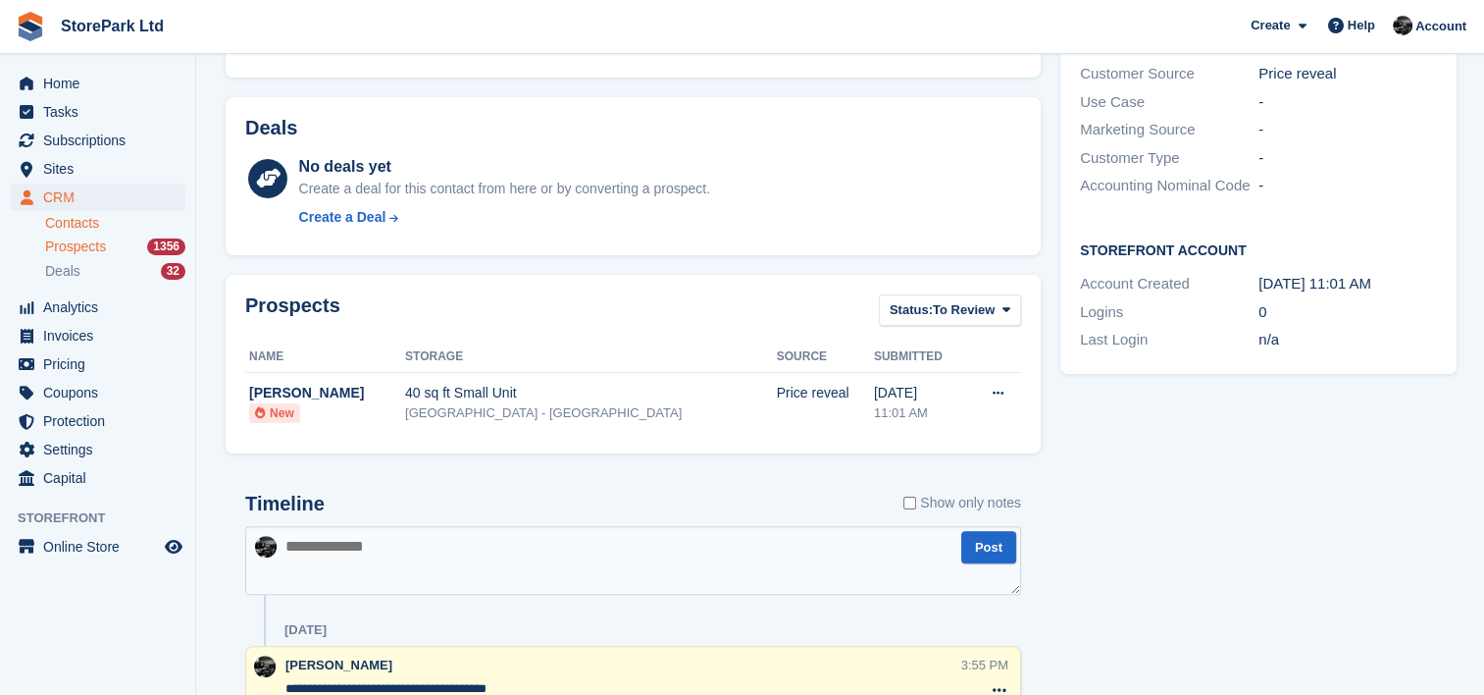
click at [82, 246] on span "Prospects" at bounding box center [75, 246] width 61 height 19
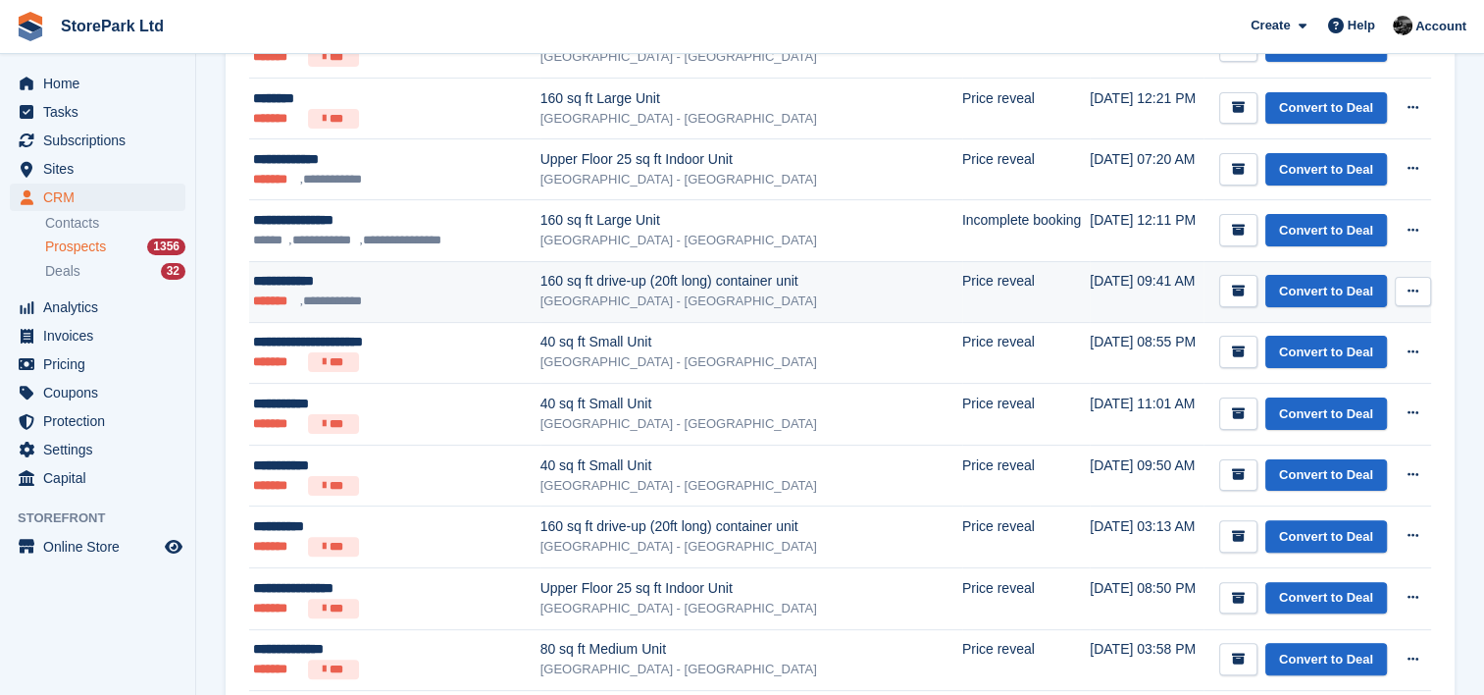
scroll to position [436, 0]
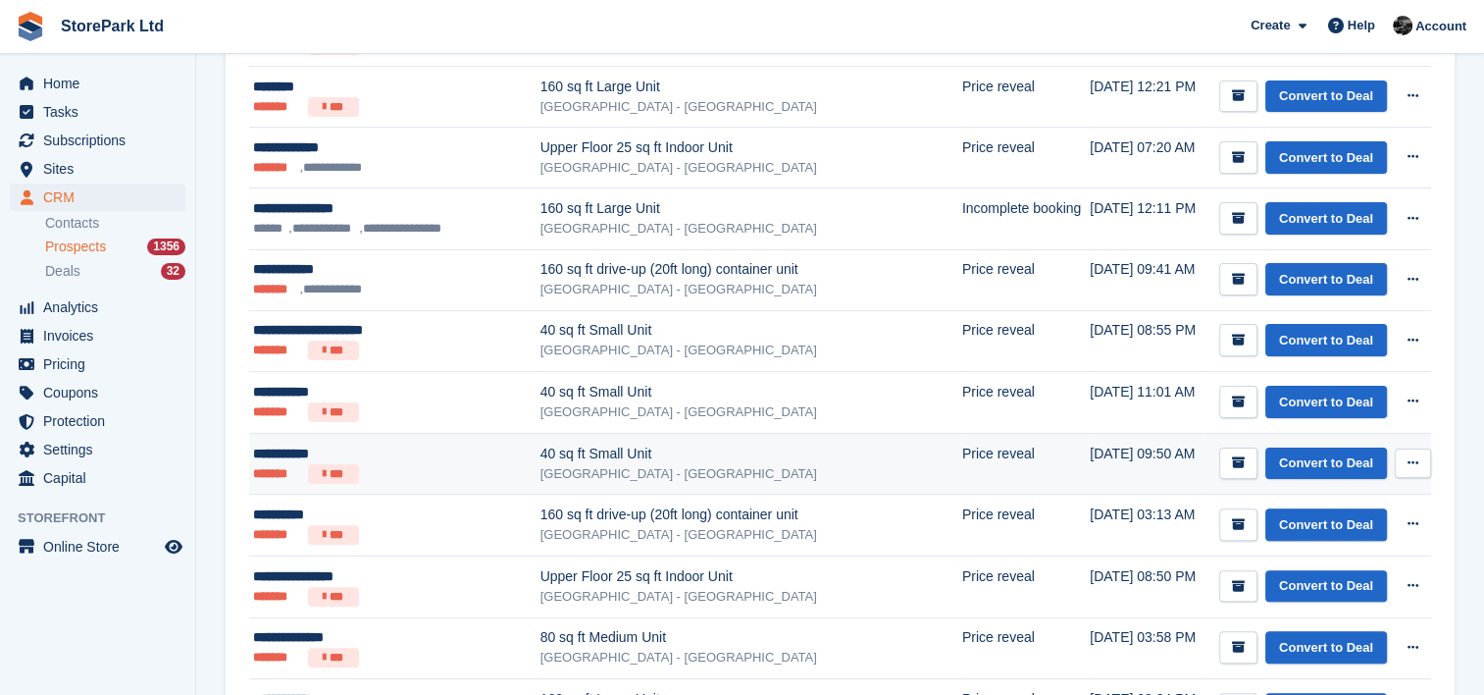
click at [682, 454] on div "40 sq ft Small Unit" at bounding box center [752, 453] width 422 height 21
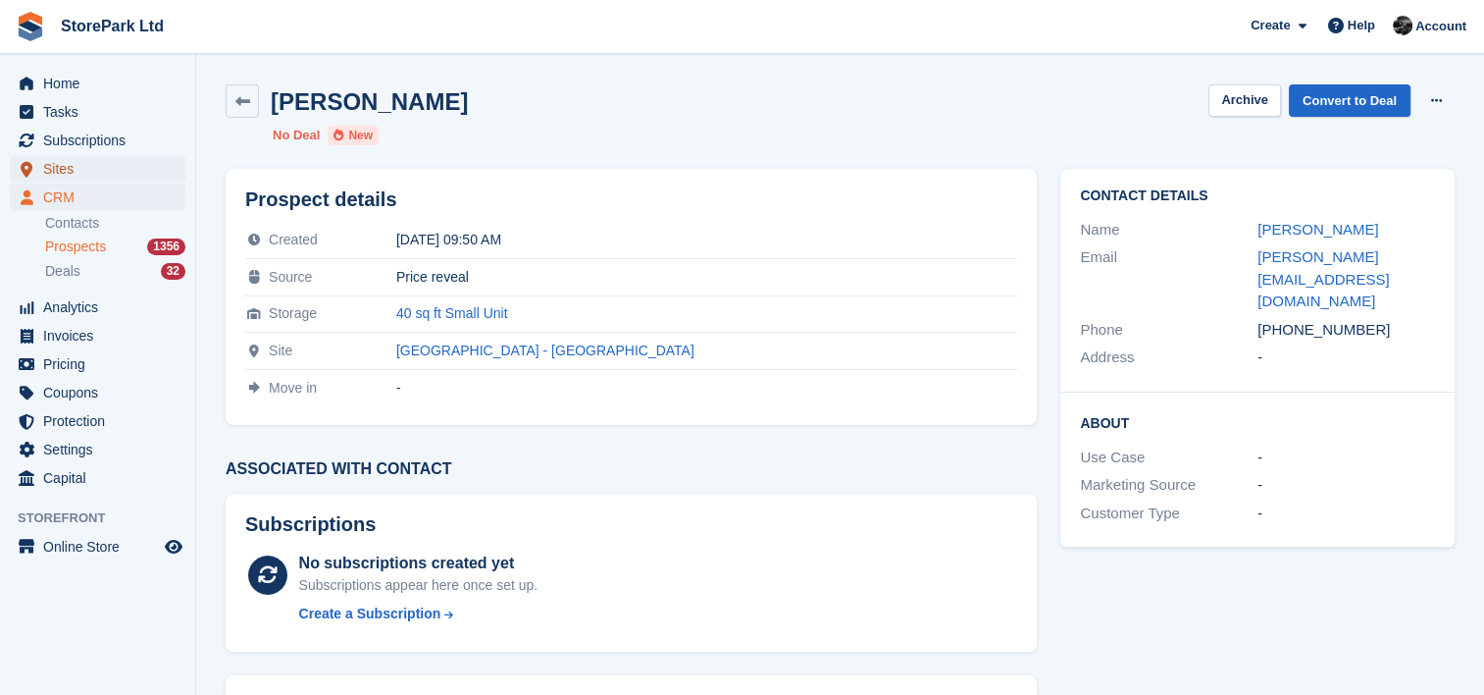
click at [76, 157] on span "Sites" at bounding box center [102, 168] width 118 height 27
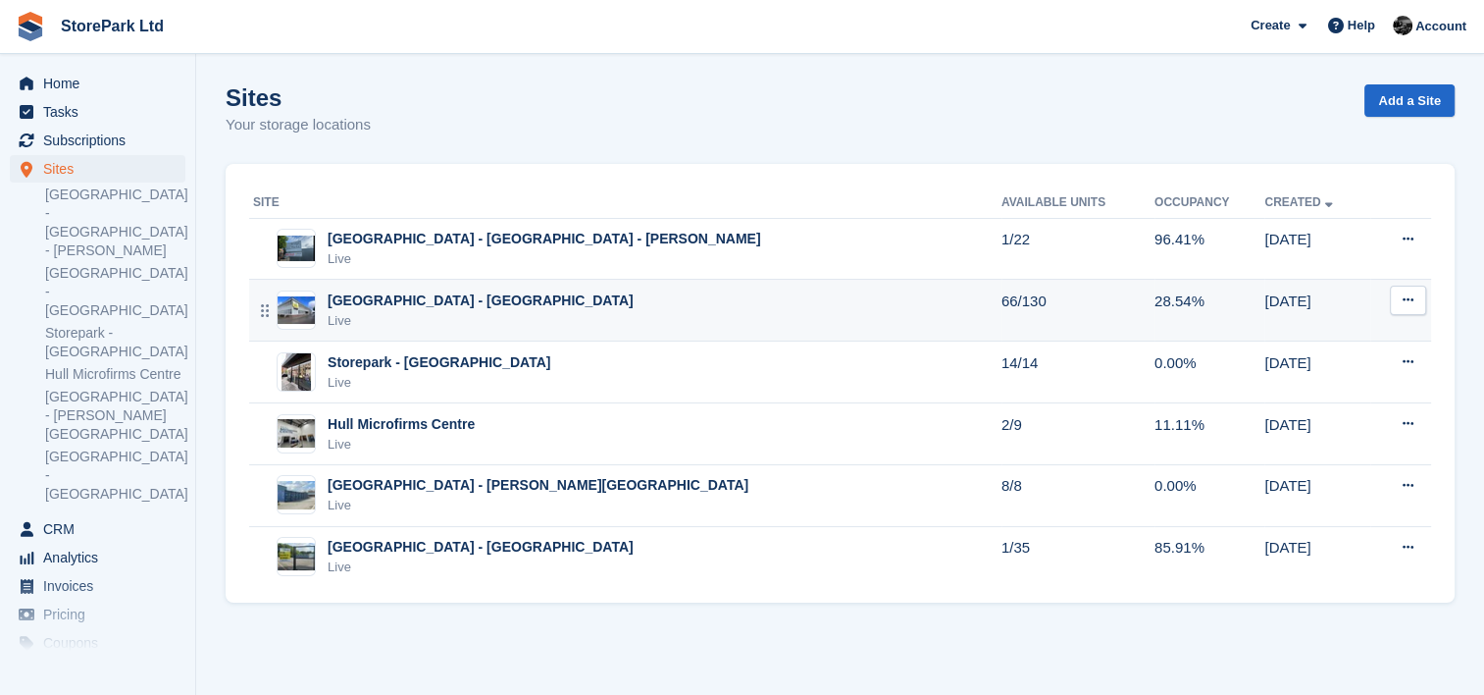
click at [510, 306] on div "[GEOGRAPHIC_DATA] - [GEOGRAPHIC_DATA]" at bounding box center [481, 300] width 306 height 21
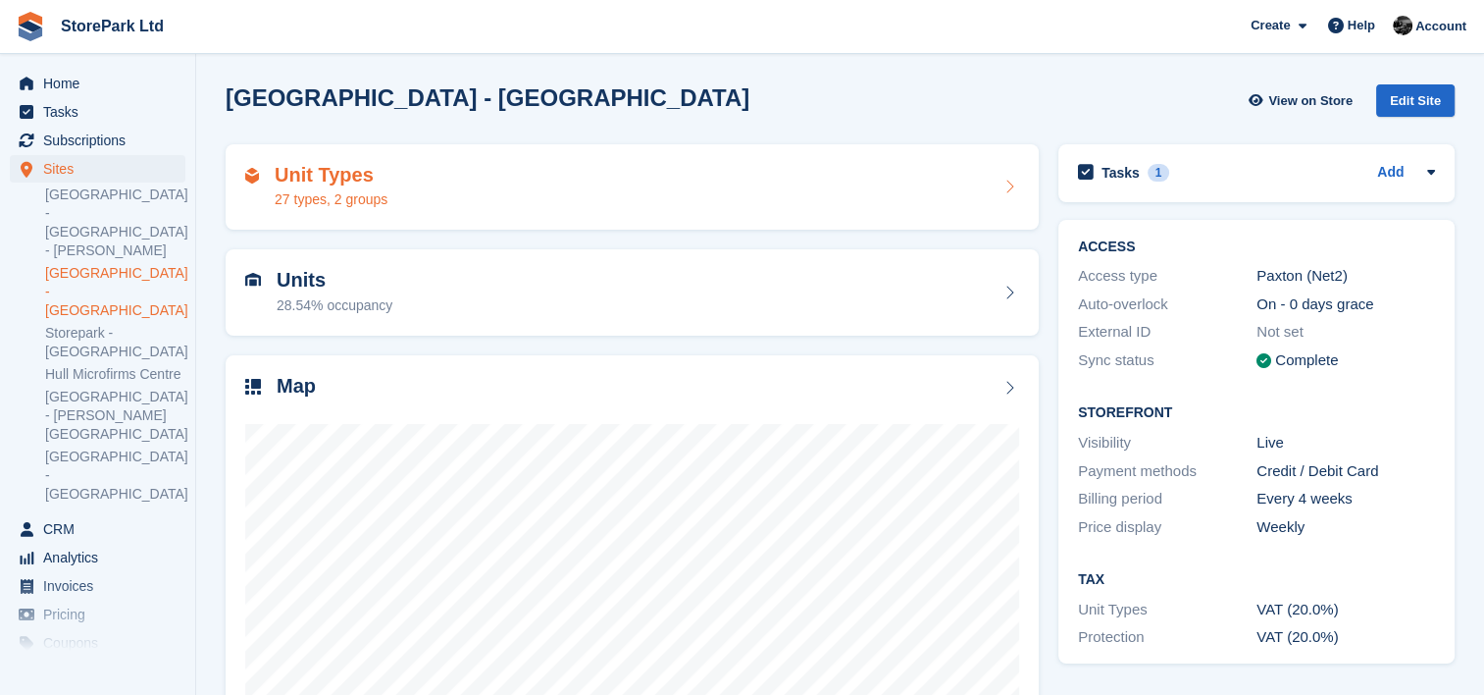
click at [523, 205] on div "Unit Types 27 types, 2 groups" at bounding box center [632, 187] width 774 height 47
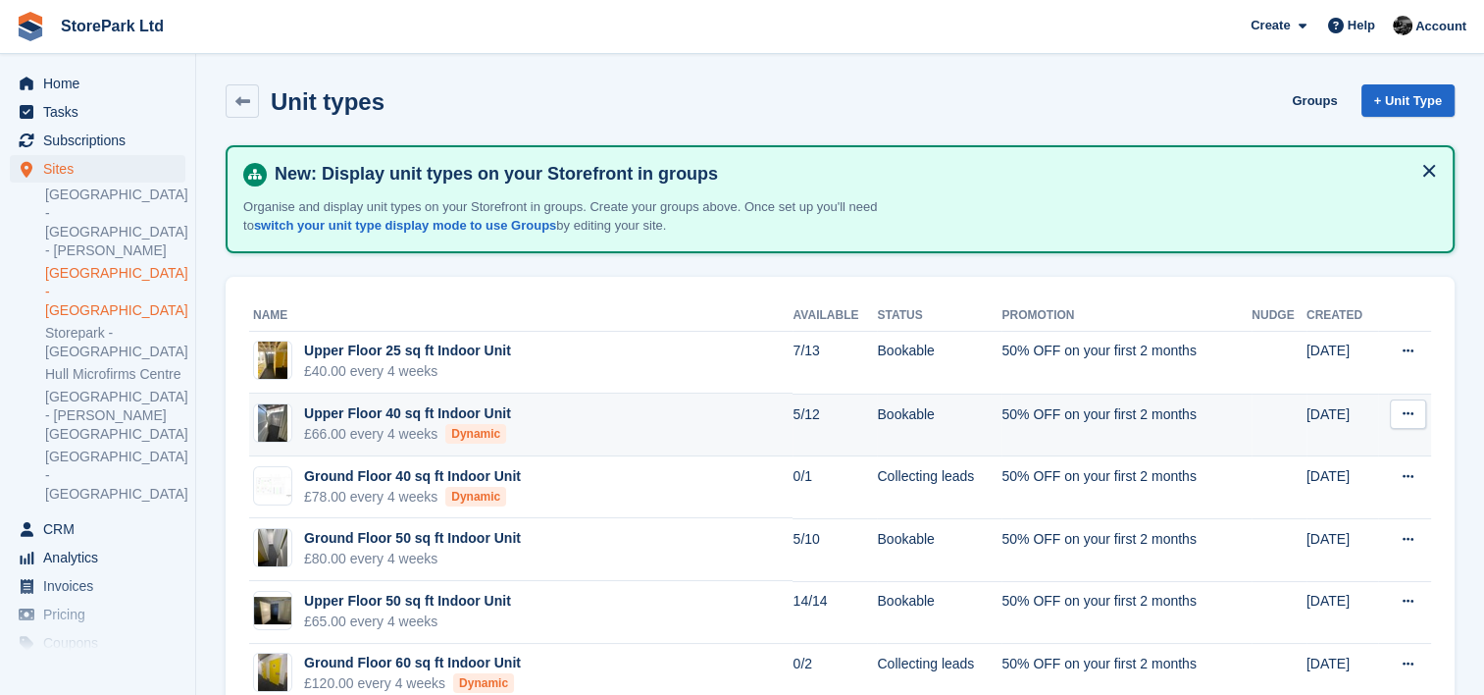
click at [569, 436] on td "Upper Floor 40 sq ft Indoor Unit £66.00 every 4 weeks Dynamic" at bounding box center [521, 424] width 544 height 63
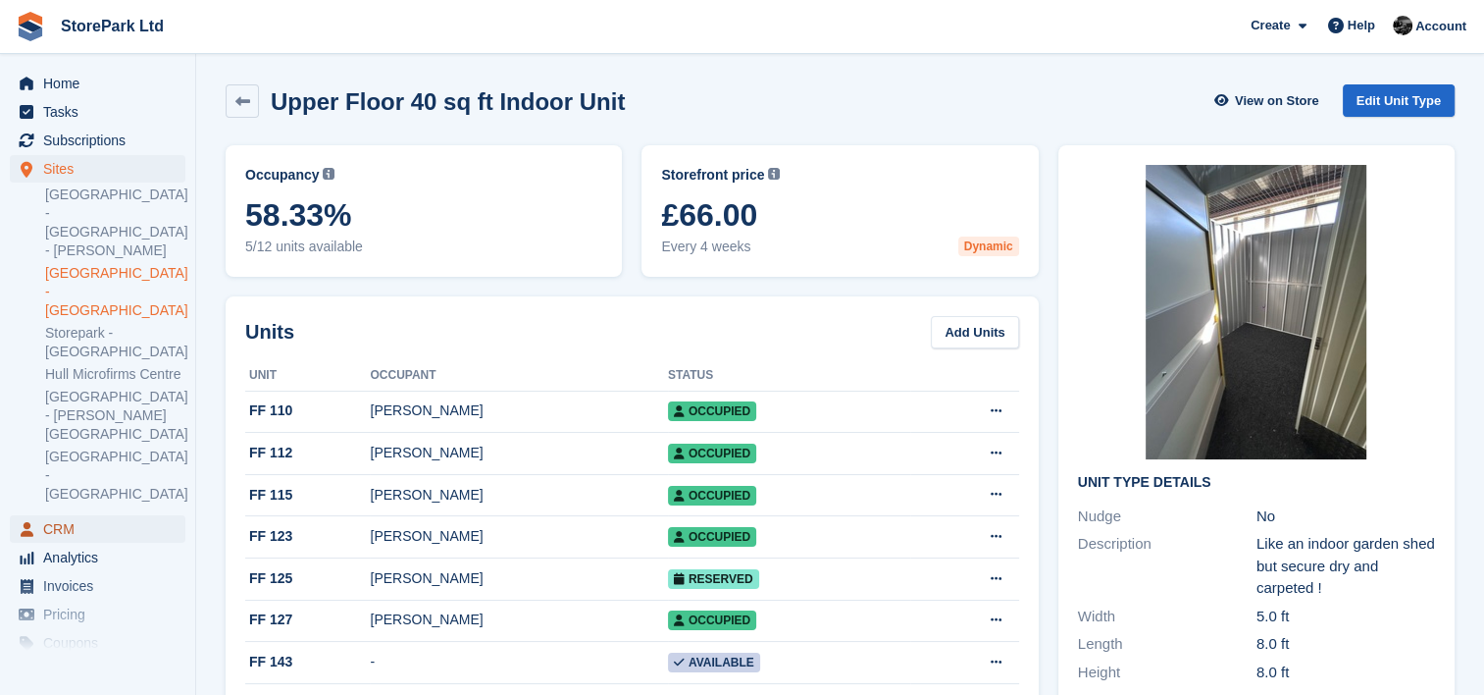
click at [101, 515] on span "CRM" at bounding box center [102, 528] width 118 height 27
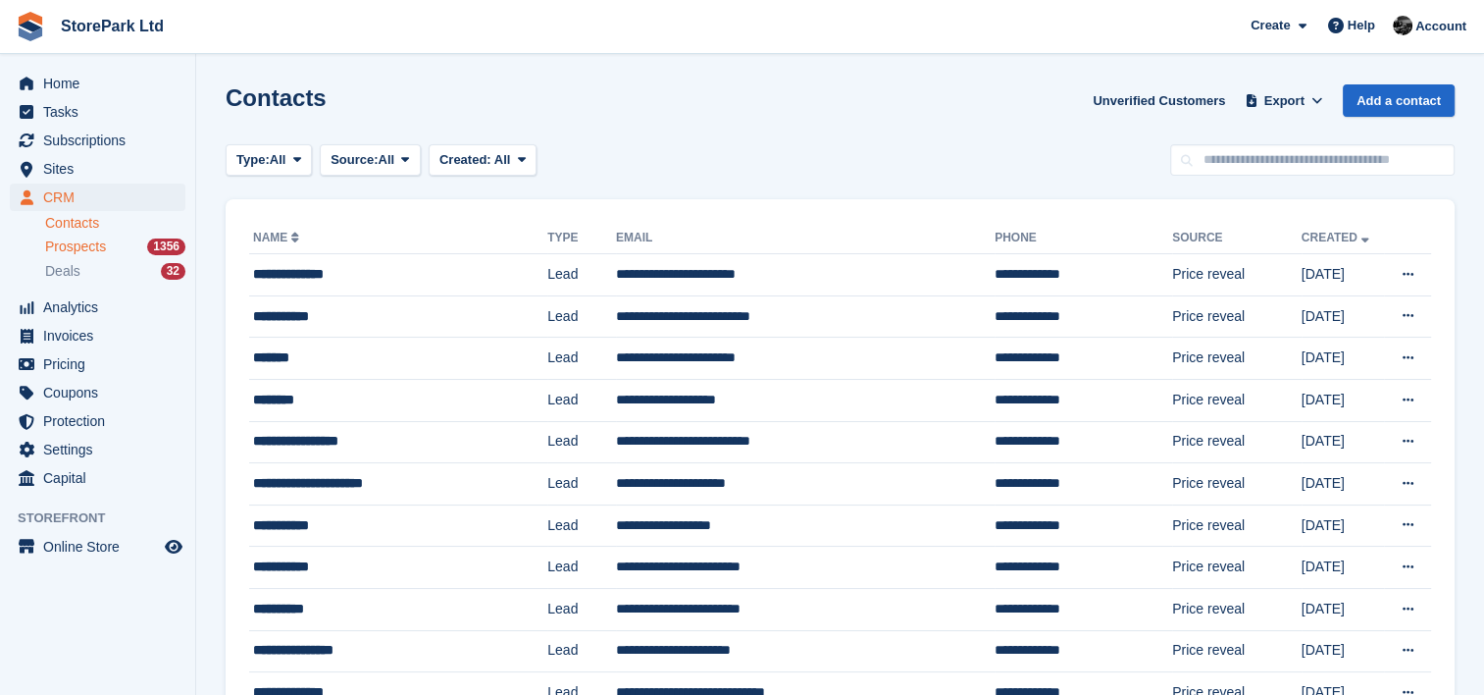
click at [78, 252] on span "Prospects" at bounding box center [75, 246] width 61 height 19
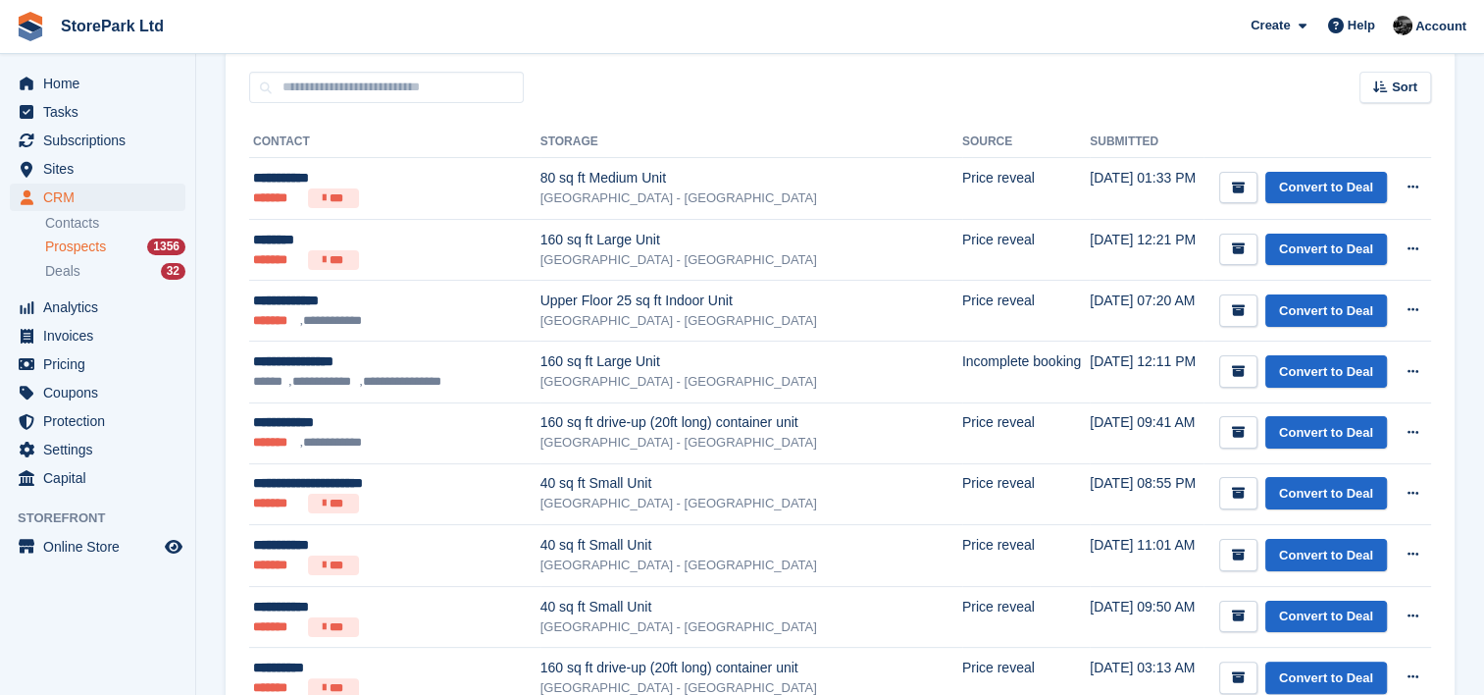
scroll to position [296, 0]
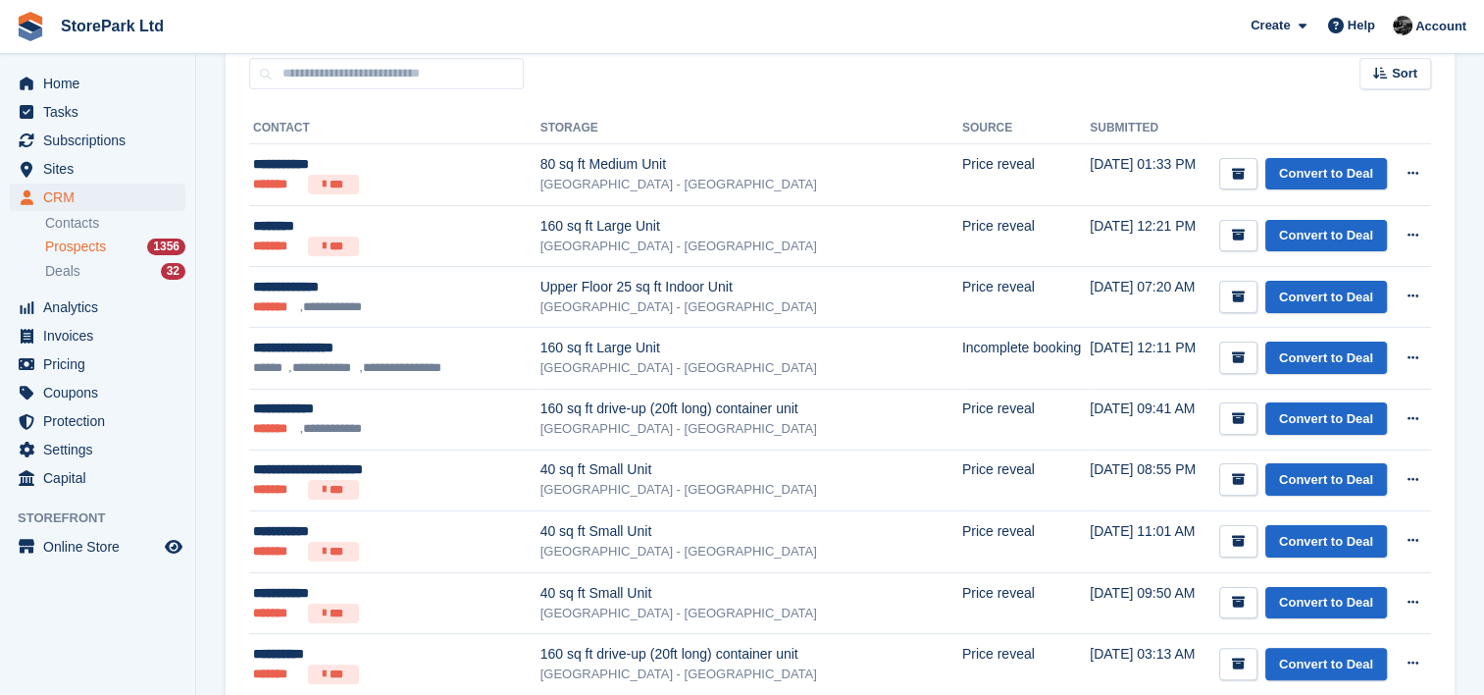
click at [505, 306] on ul "**********" at bounding box center [386, 307] width 267 height 20
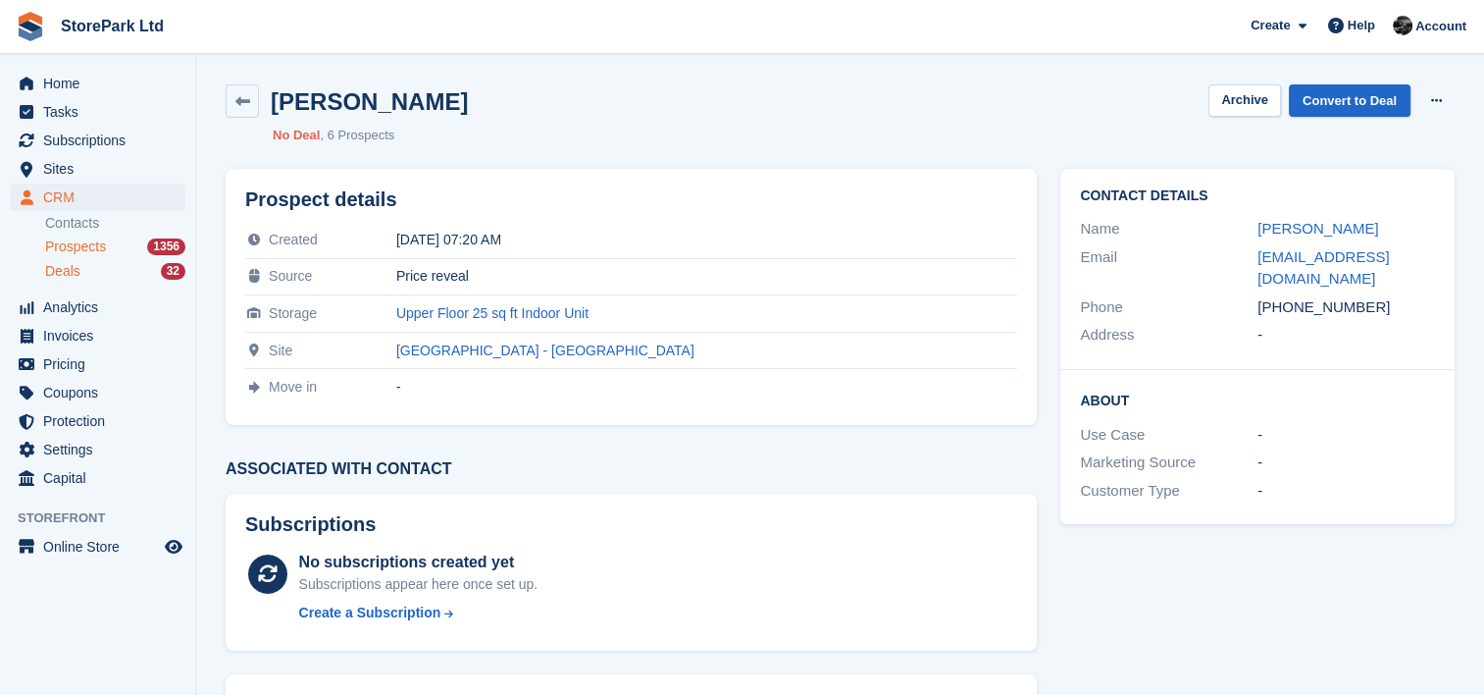
click at [70, 263] on span "Deals" at bounding box center [62, 271] width 35 height 19
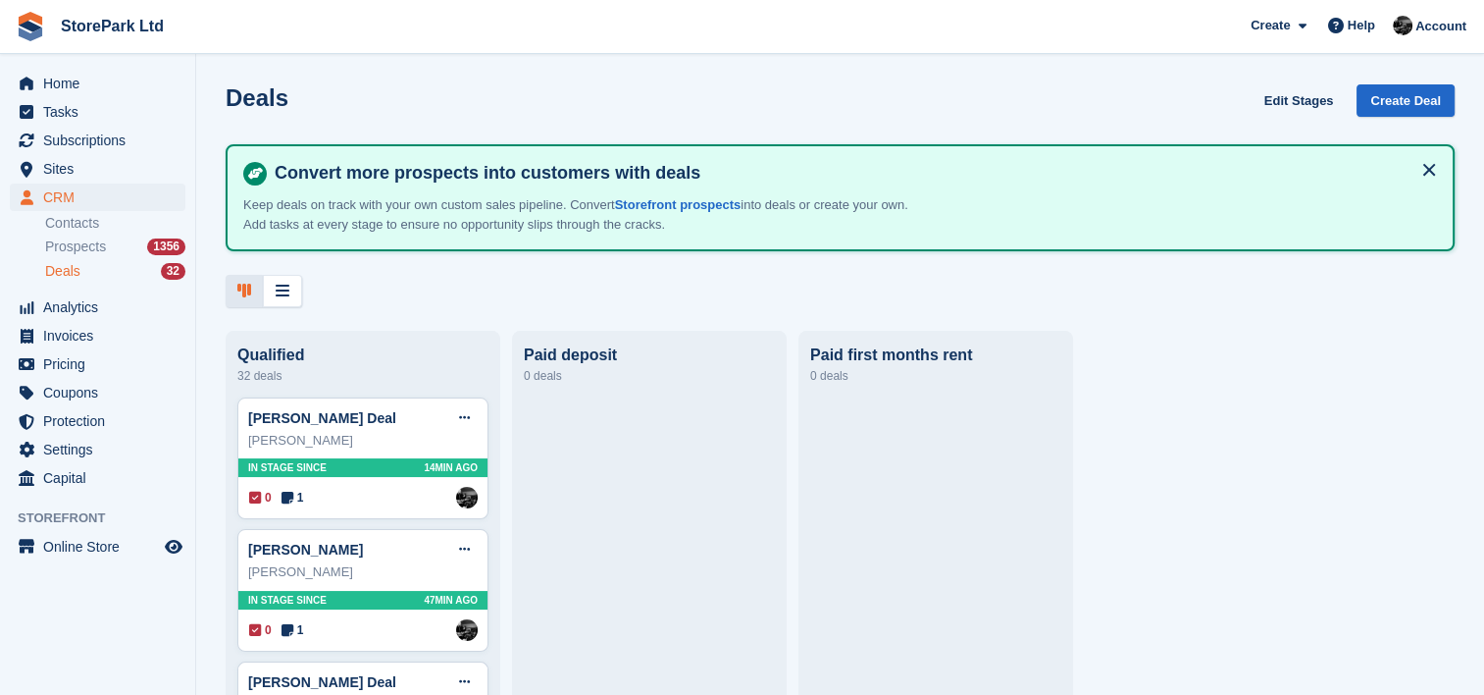
click at [75, 249] on span "Prospects" at bounding box center [75, 246] width 61 height 19
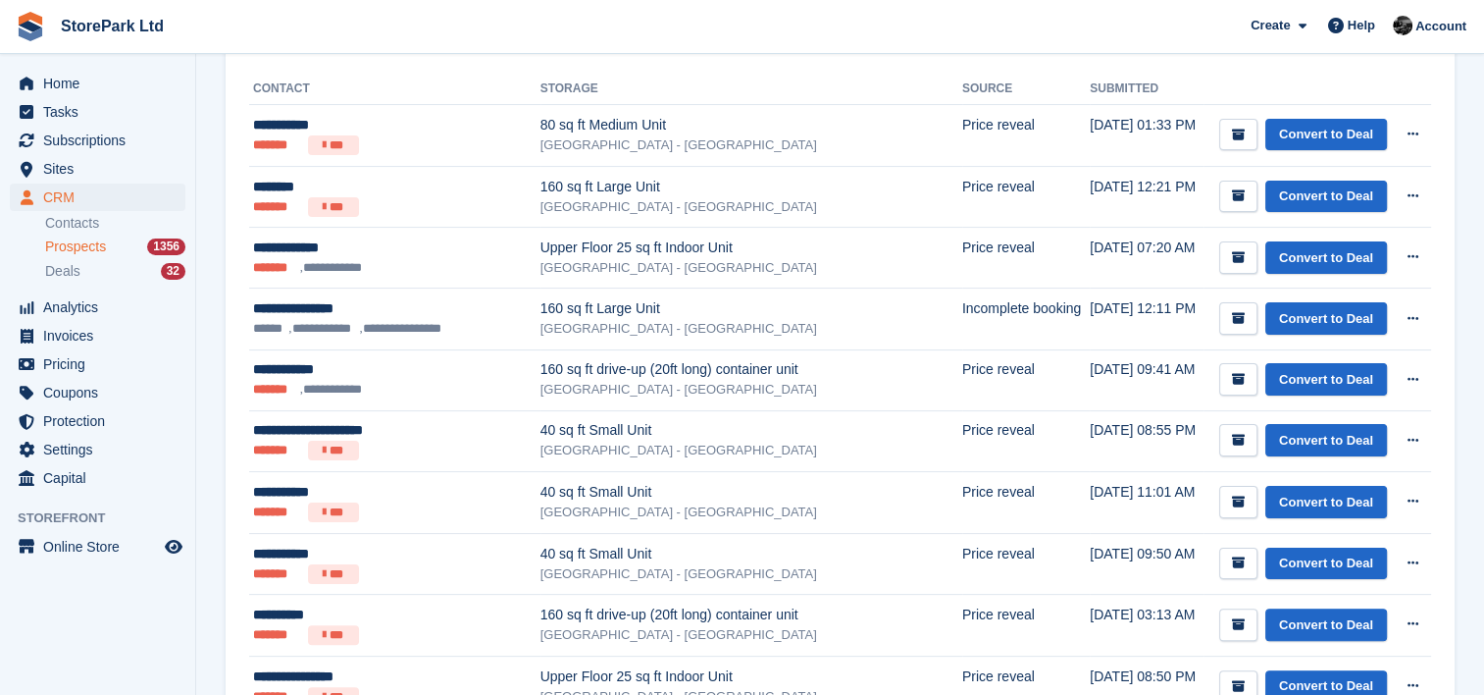
scroll to position [340, 0]
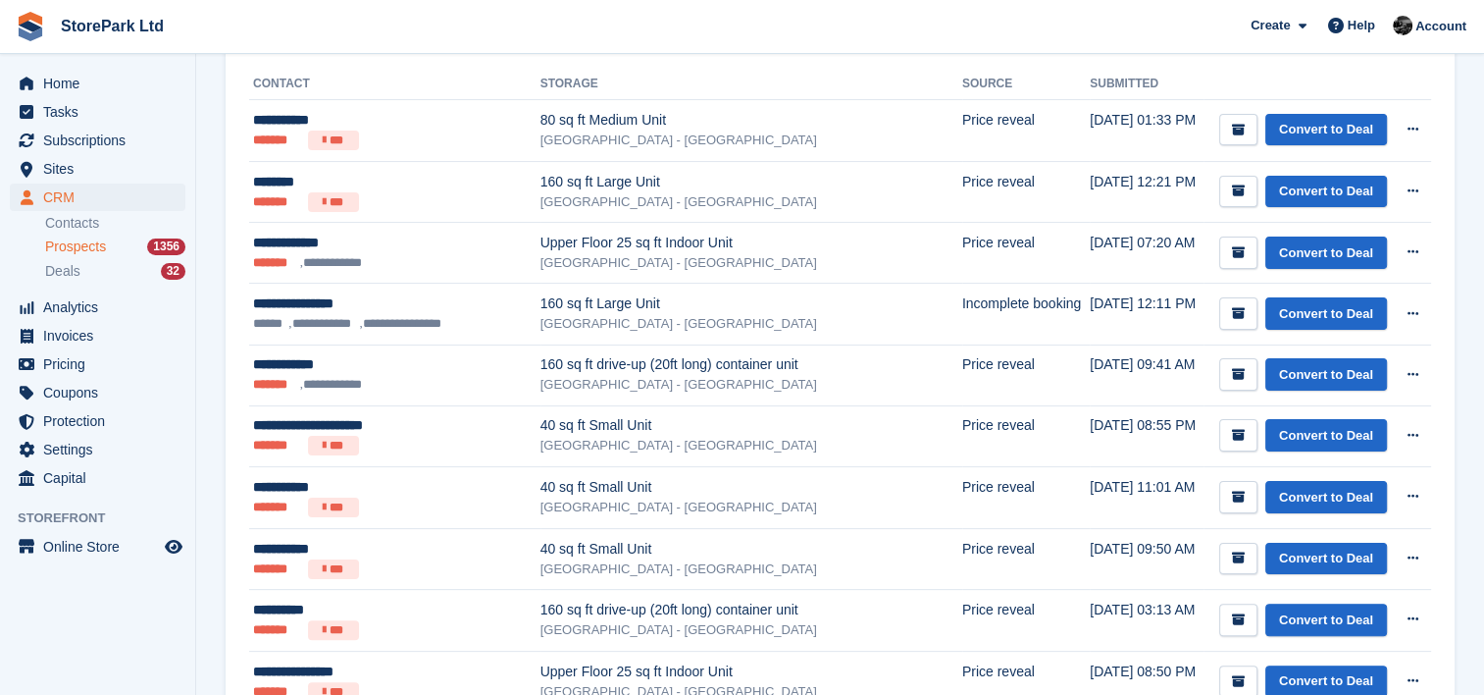
drag, startPoint x: 848, startPoint y: 400, endPoint x: 125, endPoint y: 572, distance: 743.2
click at [125, 572] on aside "Home Tasks Subscriptions Subscriptions Subscriptions Contracts Price increases …" at bounding box center [97, 352] width 195 height 597
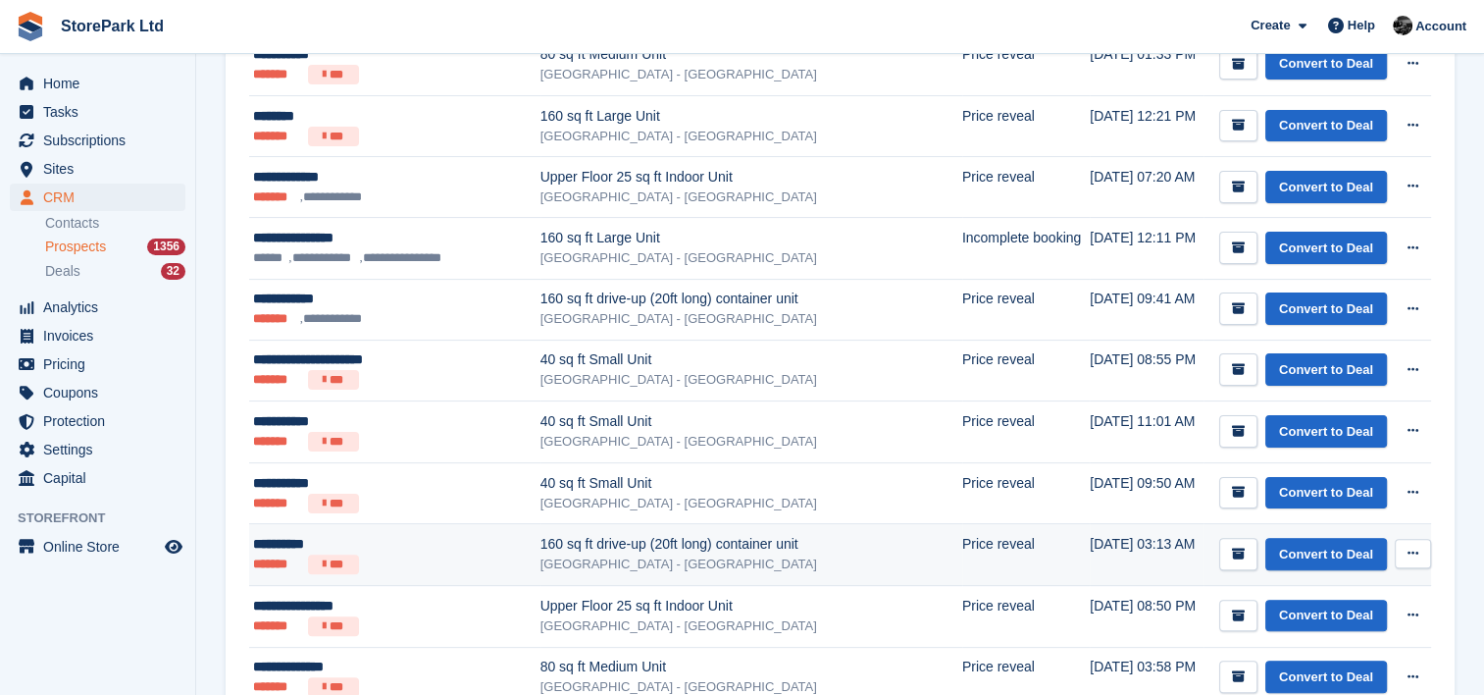
scroll to position [407, 0]
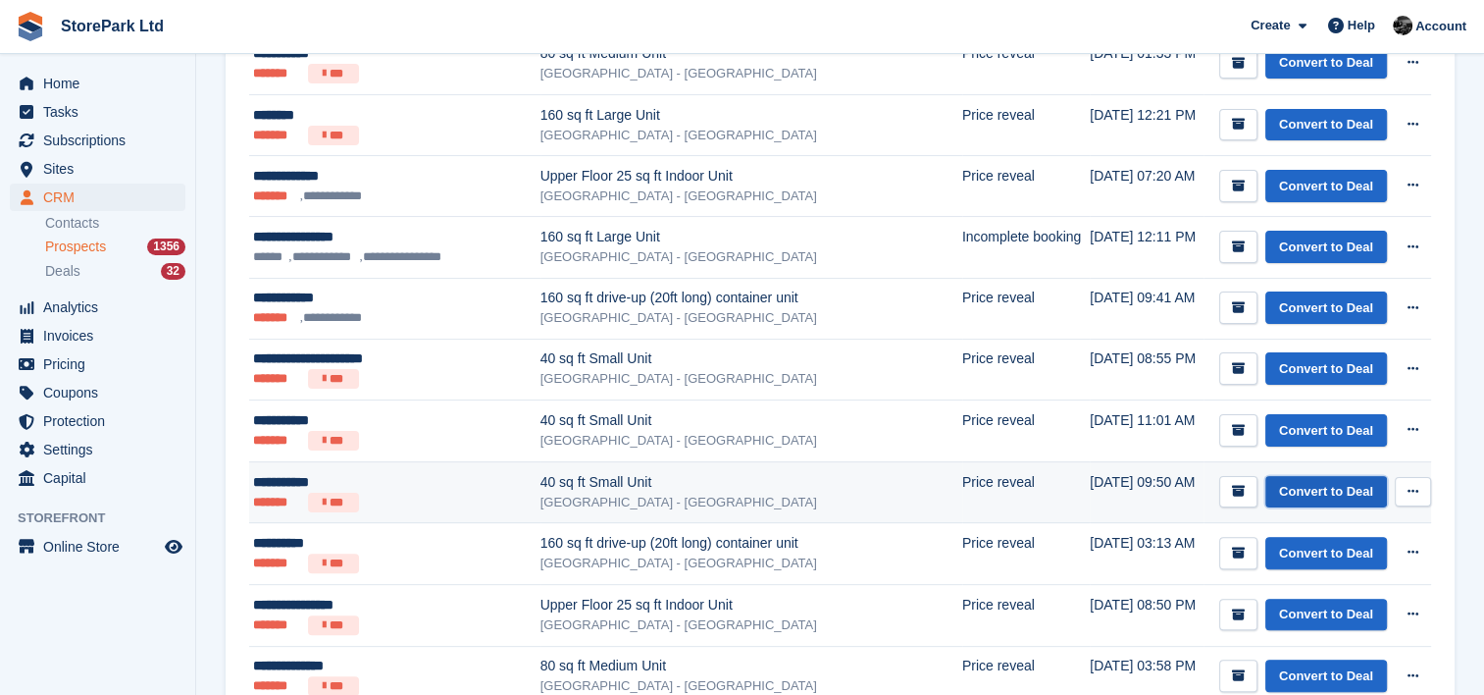
click at [1292, 491] on link "Convert to Deal" at bounding box center [1327, 492] width 122 height 32
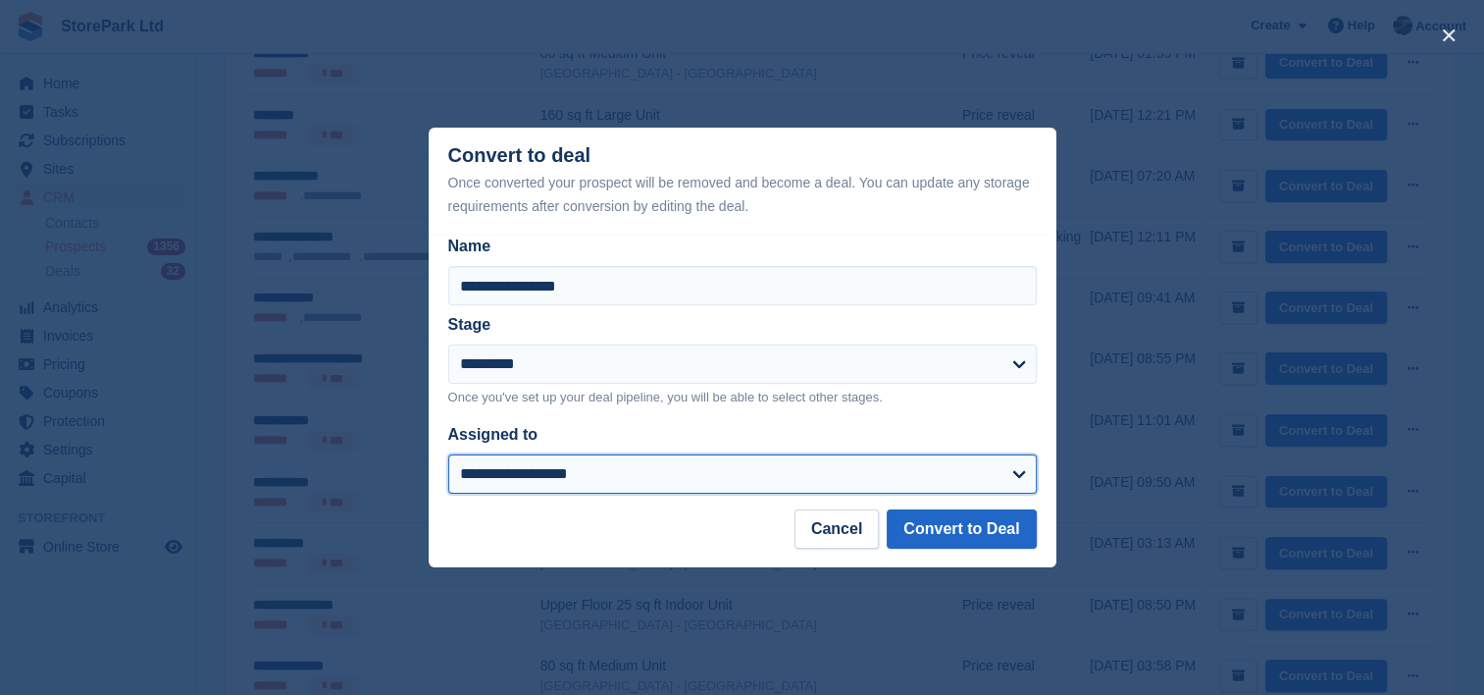
click at [736, 463] on select "**********" at bounding box center [742, 473] width 589 height 39
select select "****"
click at [448, 455] on select "**********" at bounding box center [742, 473] width 589 height 39
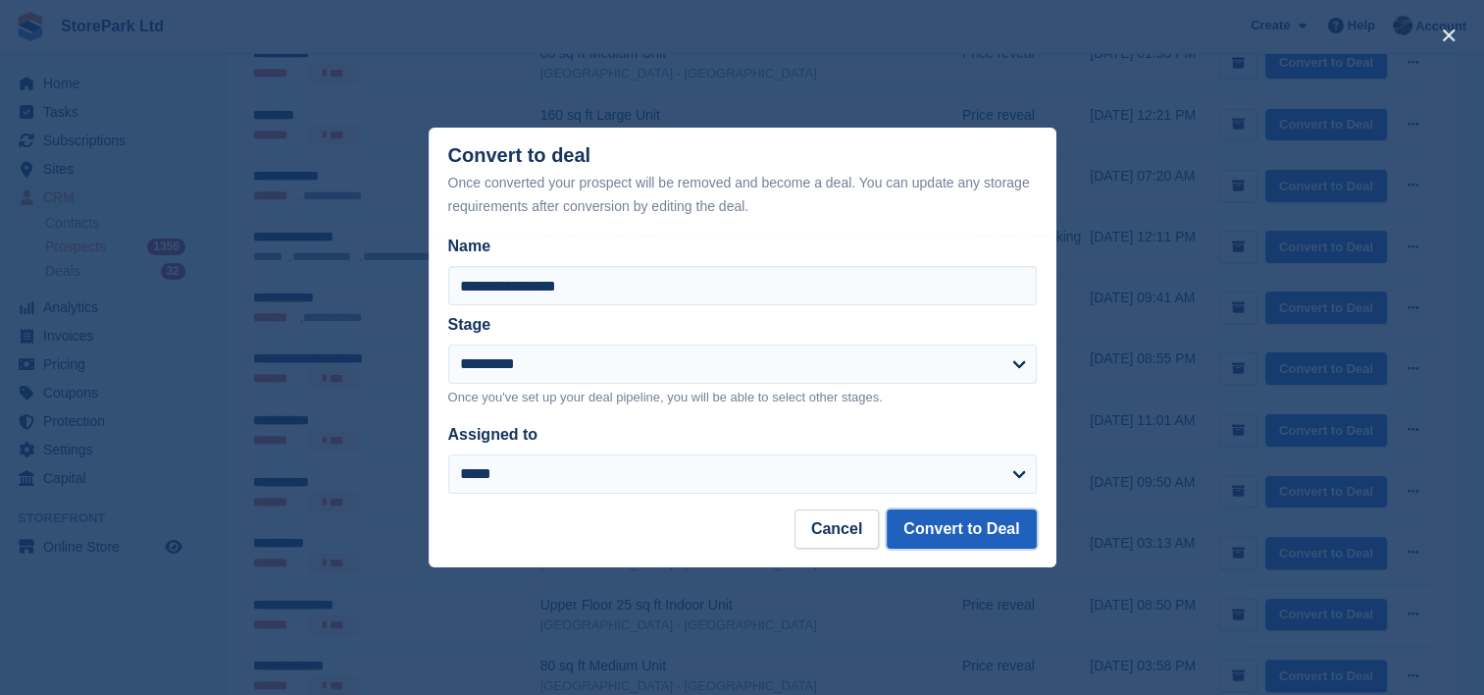
click at [997, 533] on button "Convert to Deal" at bounding box center [961, 528] width 149 height 39
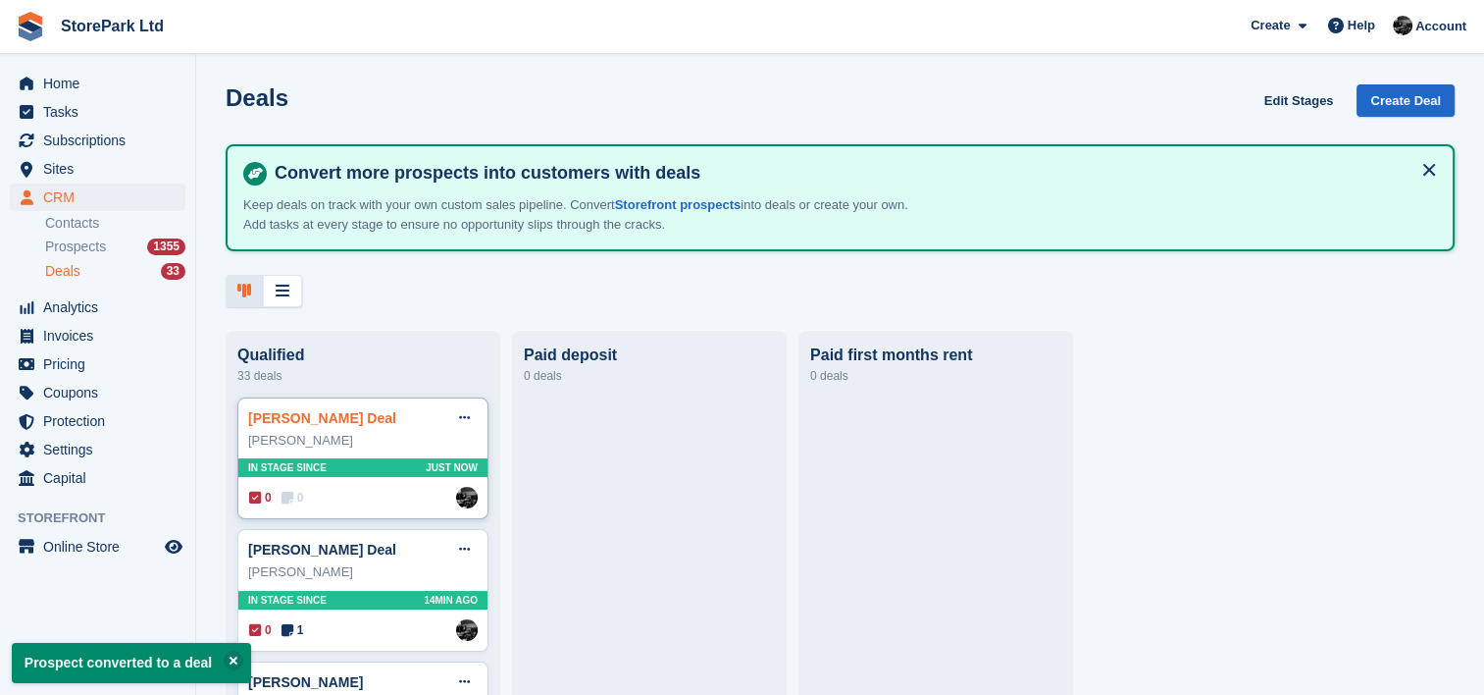
click at [345, 426] on link "Ann Griffin Deal" at bounding box center [322, 418] width 148 height 16
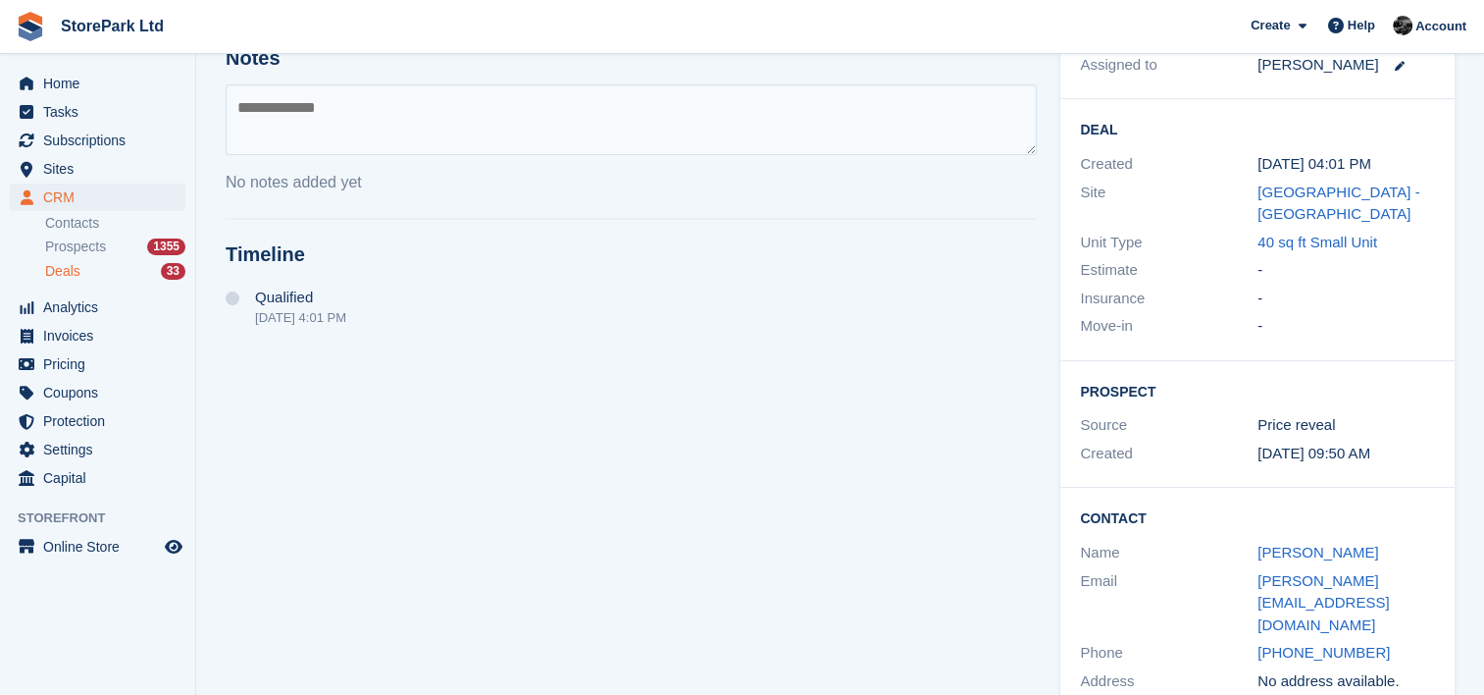
scroll to position [270, 0]
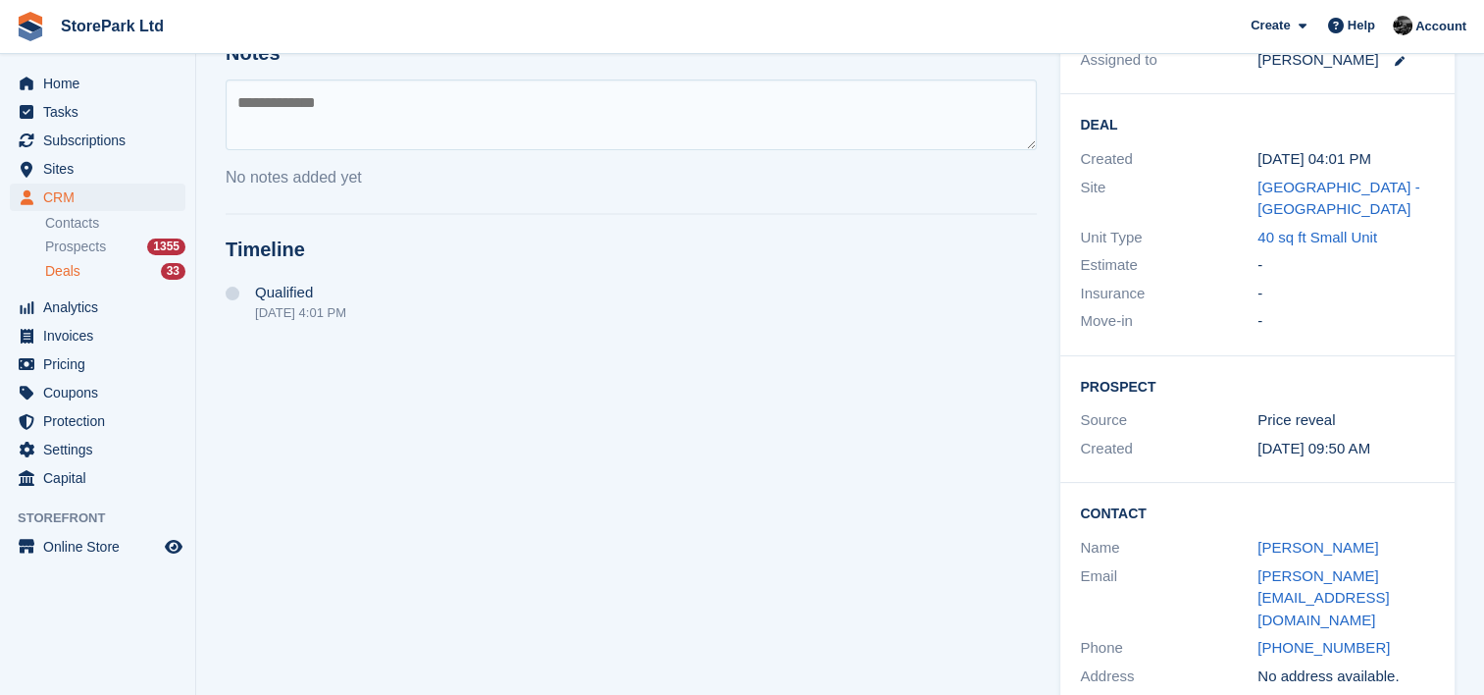
click at [450, 123] on textarea at bounding box center [631, 114] width 811 height 71
type textarea "**********"
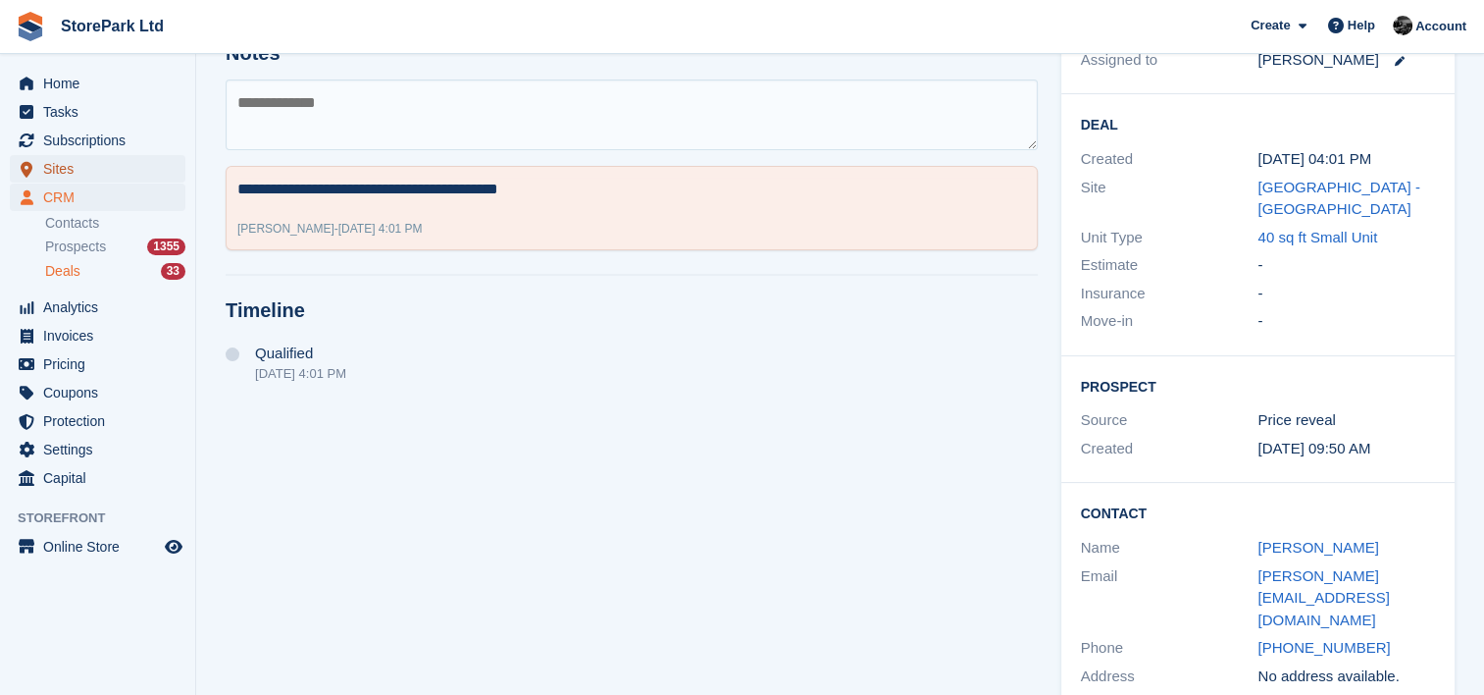
click at [80, 165] on span "Sites" at bounding box center [102, 168] width 118 height 27
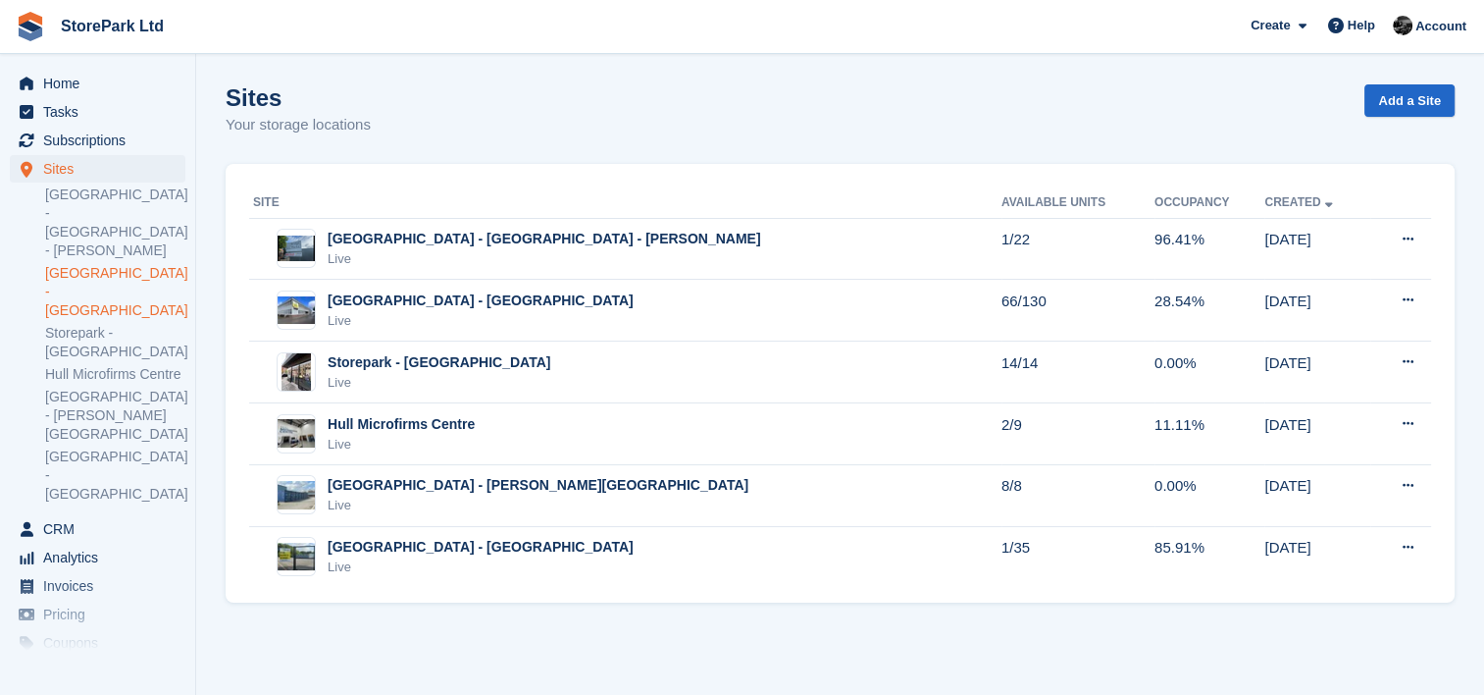
click at [113, 264] on link "[GEOGRAPHIC_DATA] - [GEOGRAPHIC_DATA]" at bounding box center [115, 292] width 140 height 56
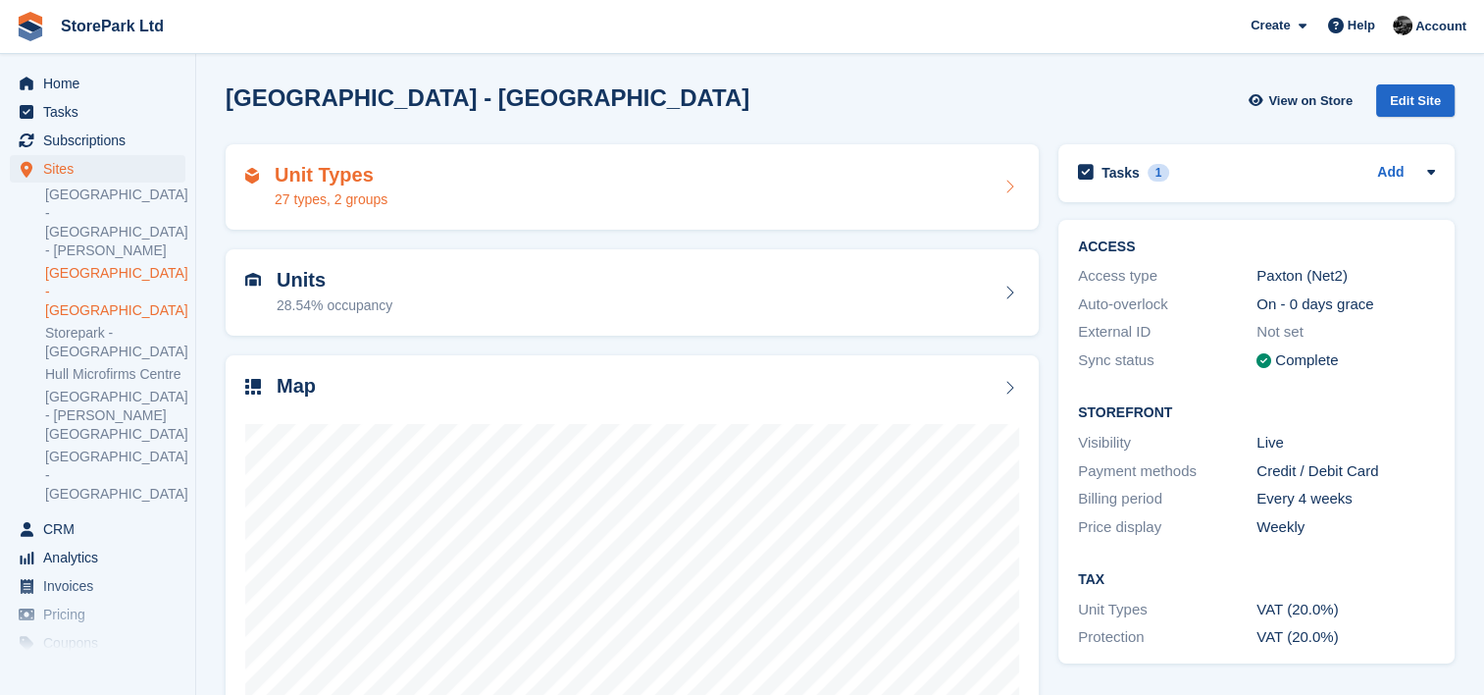
click at [482, 210] on div "Unit Types 27 types, 2 groups" at bounding box center [632, 187] width 813 height 86
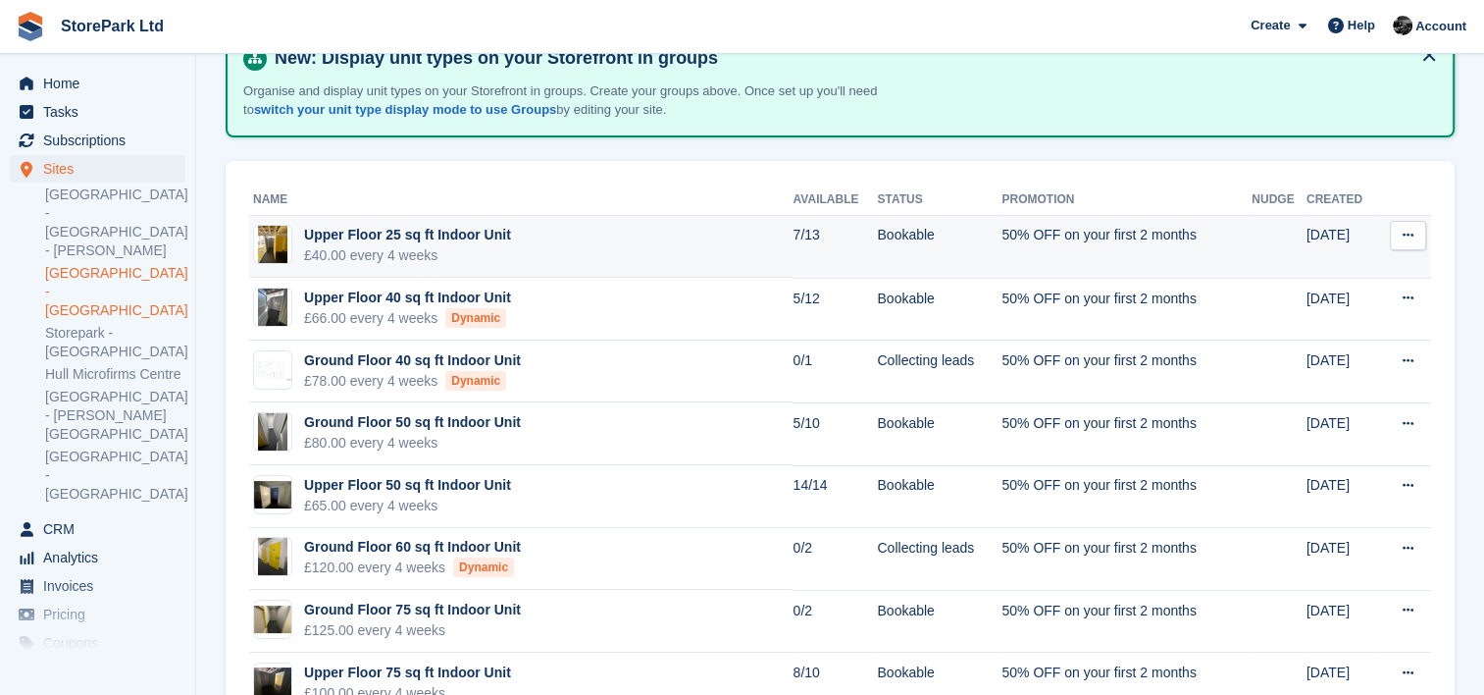
scroll to position [117, 0]
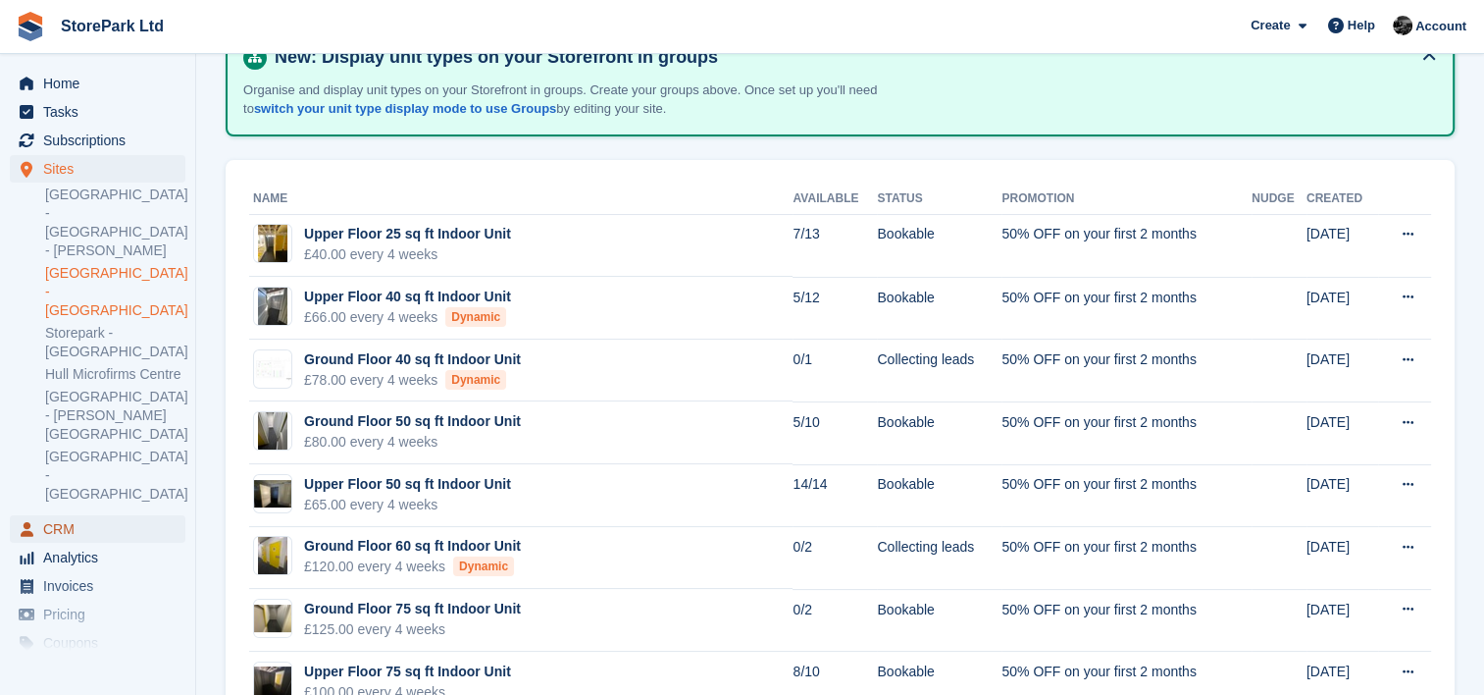
click at [110, 515] on span "CRM" at bounding box center [102, 528] width 118 height 27
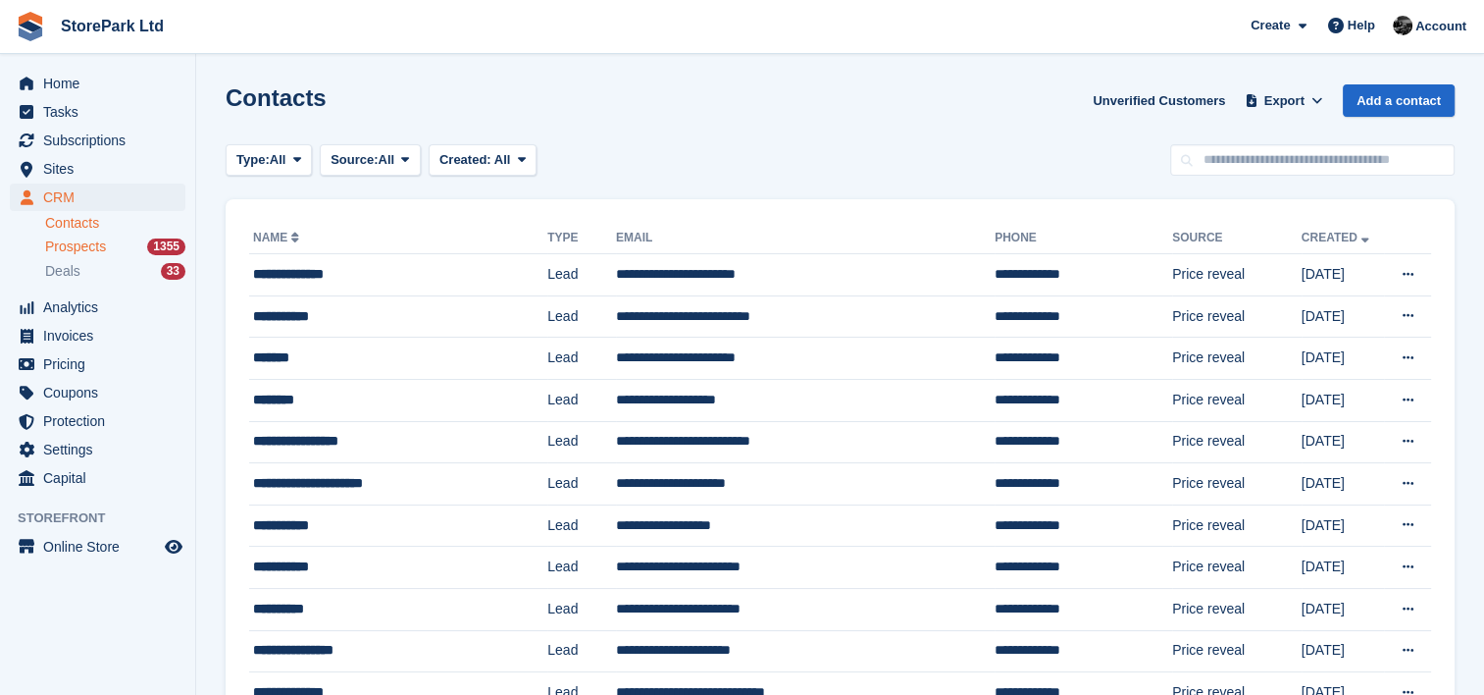
click at [102, 249] on span "Prospects" at bounding box center [75, 246] width 61 height 19
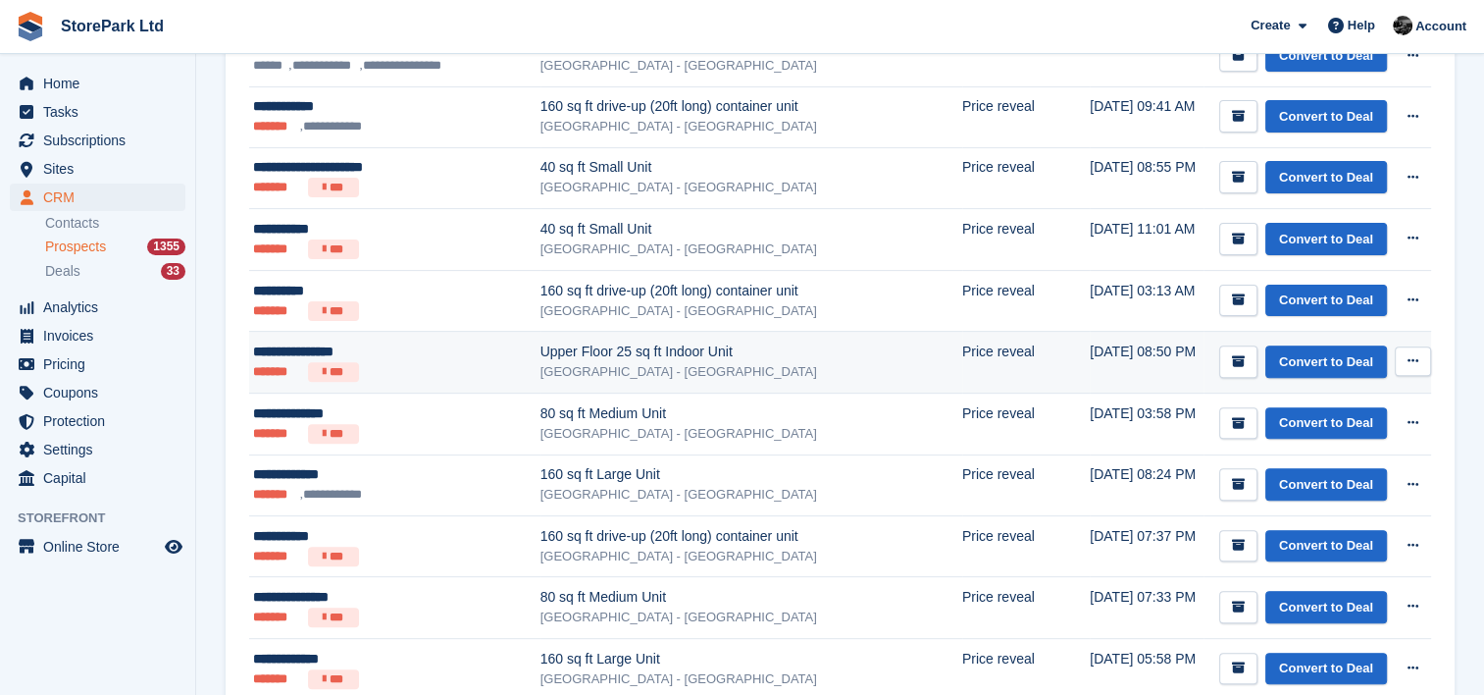
scroll to position [611, 0]
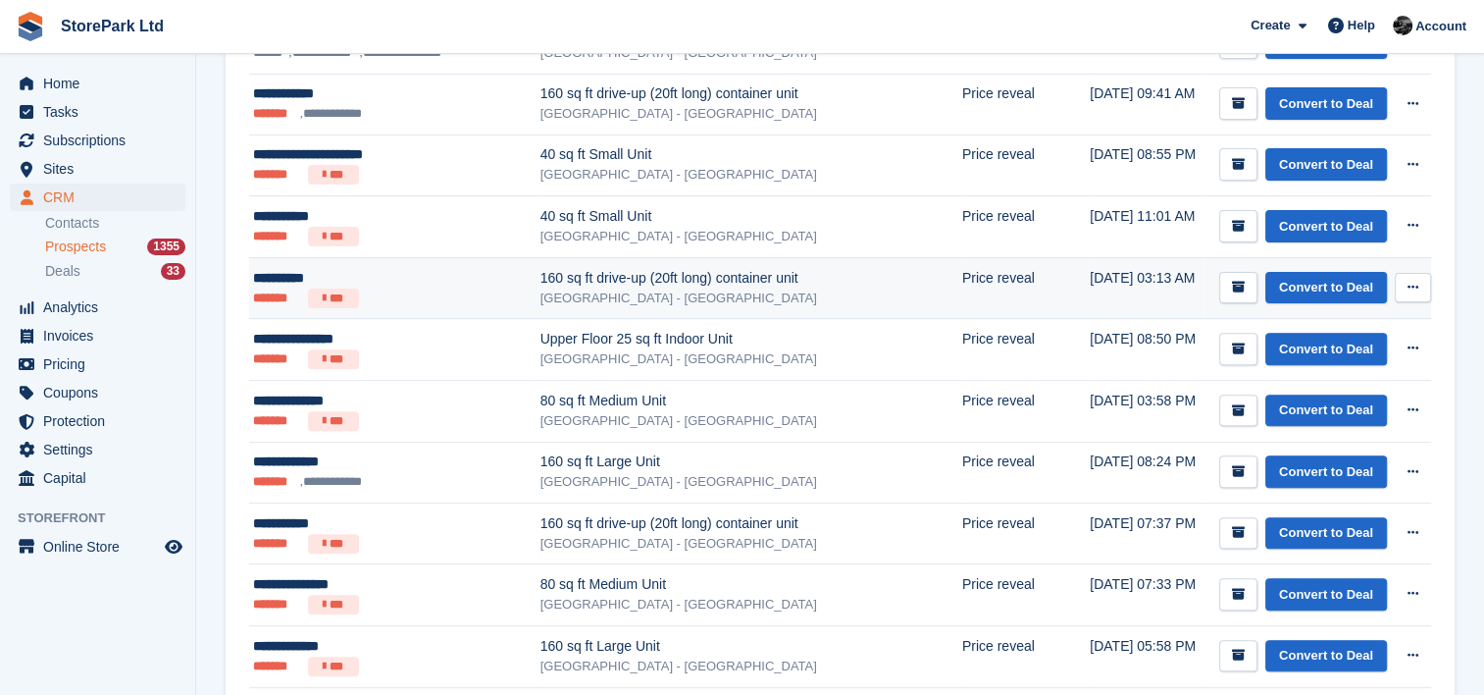
click at [575, 288] on div "[GEOGRAPHIC_DATA] - [GEOGRAPHIC_DATA]" at bounding box center [752, 298] width 422 height 20
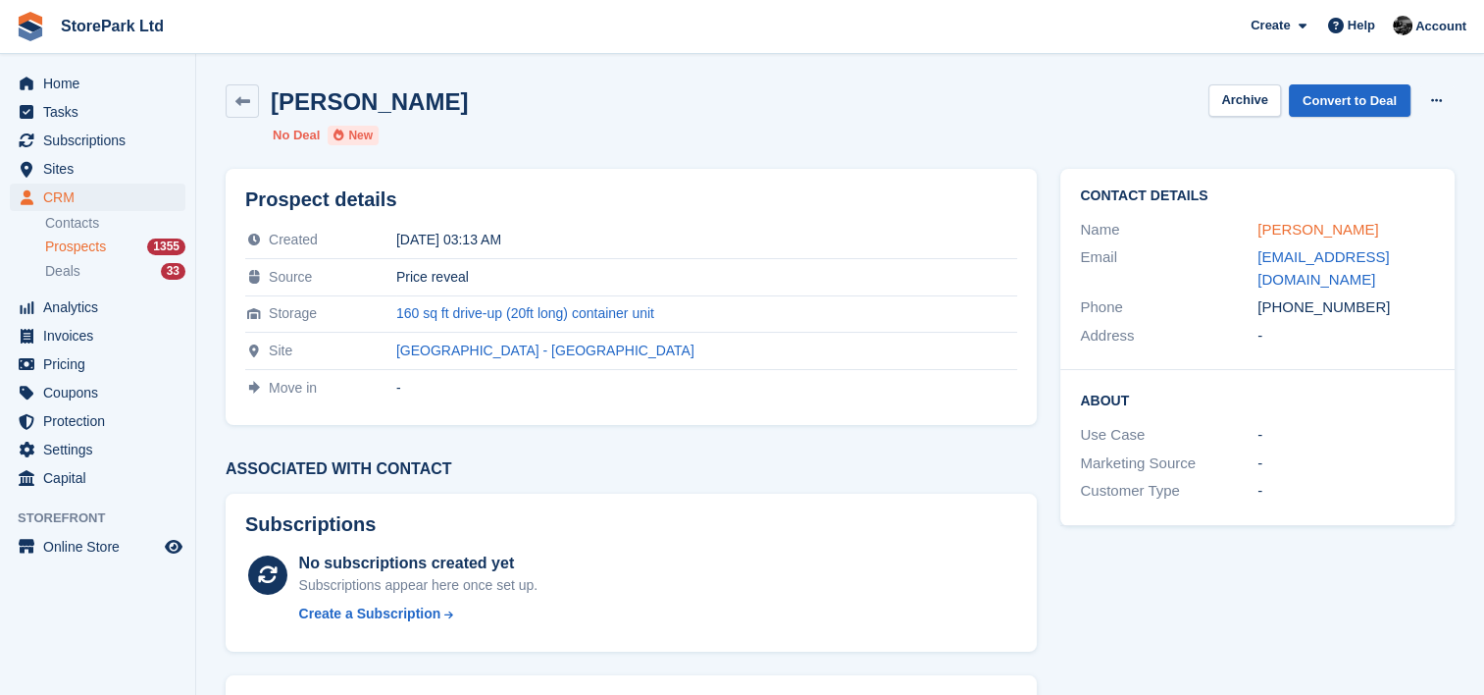
click at [1279, 228] on link "[PERSON_NAME]" at bounding box center [1318, 229] width 121 height 17
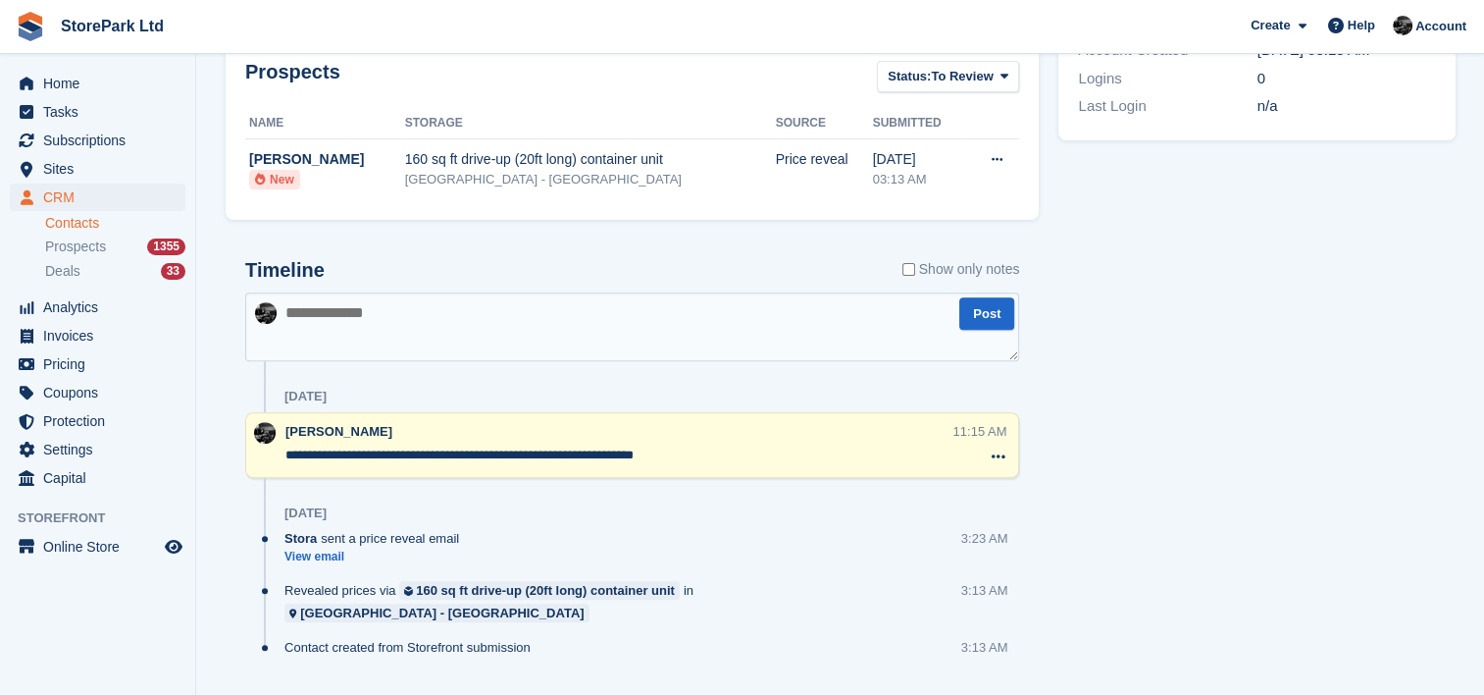
scroll to position [670, 0]
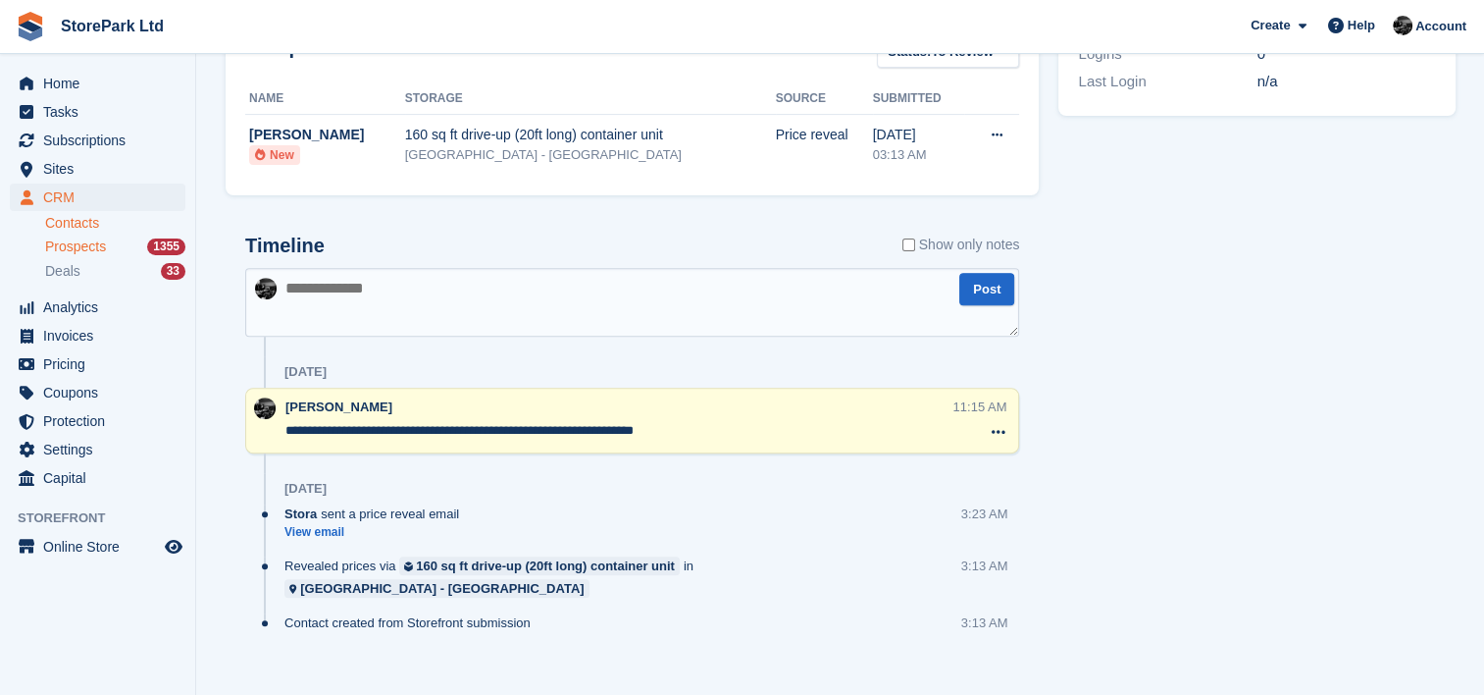
click at [93, 251] on span "Prospects" at bounding box center [75, 246] width 61 height 19
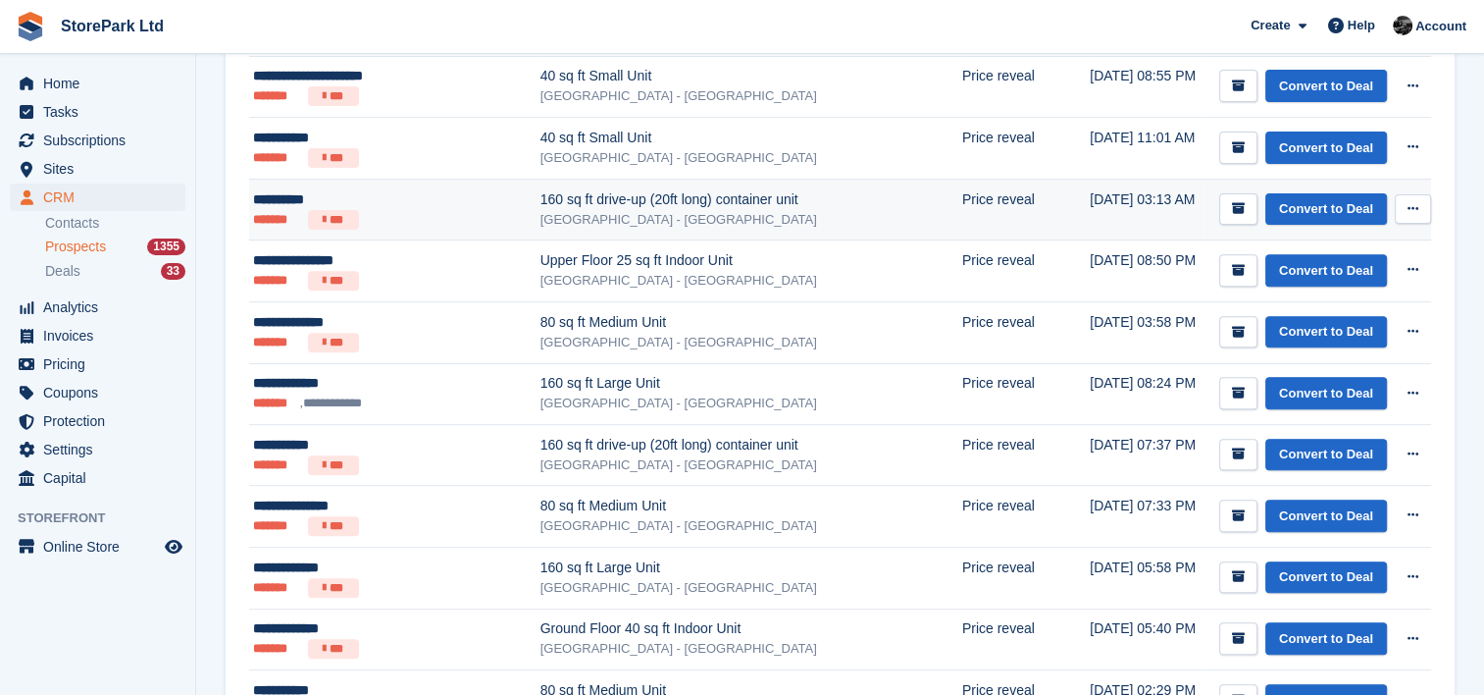
scroll to position [691, 0]
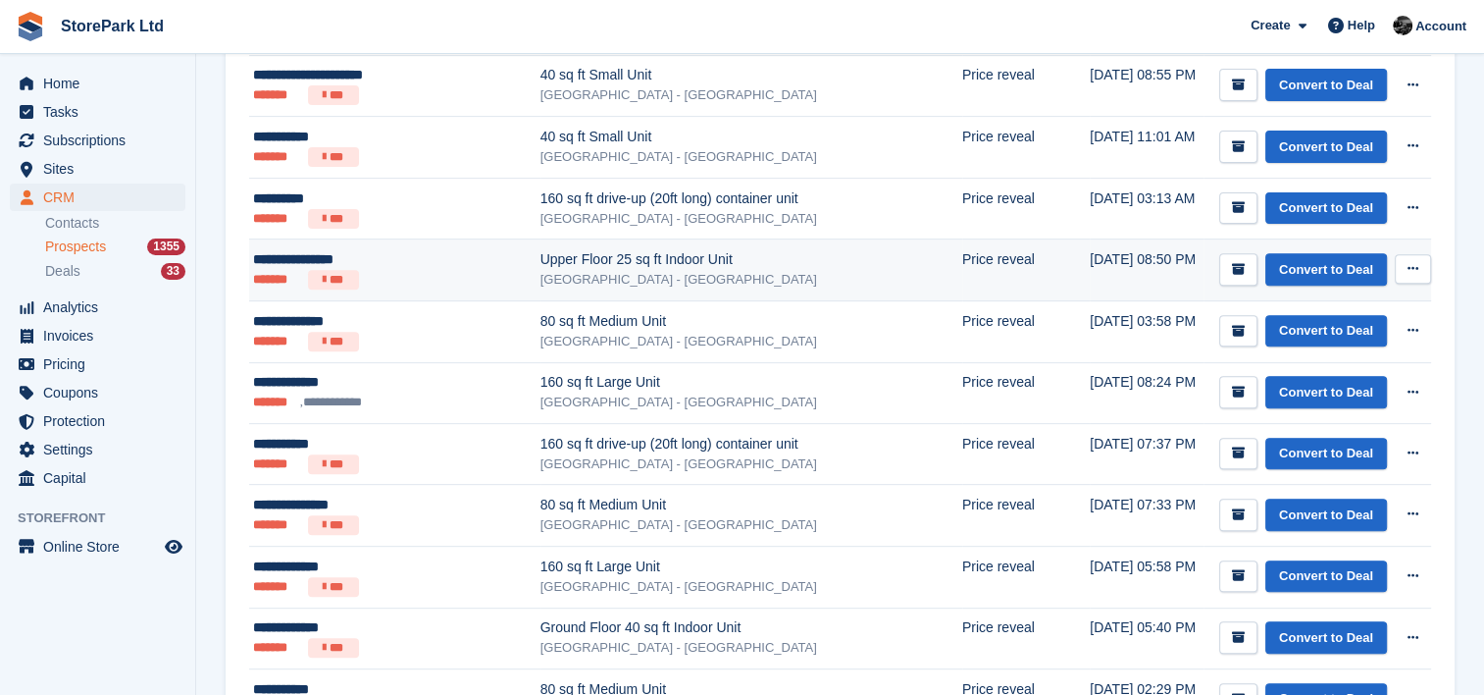
click at [585, 275] on div "[GEOGRAPHIC_DATA] - [GEOGRAPHIC_DATA]" at bounding box center [752, 280] width 422 height 20
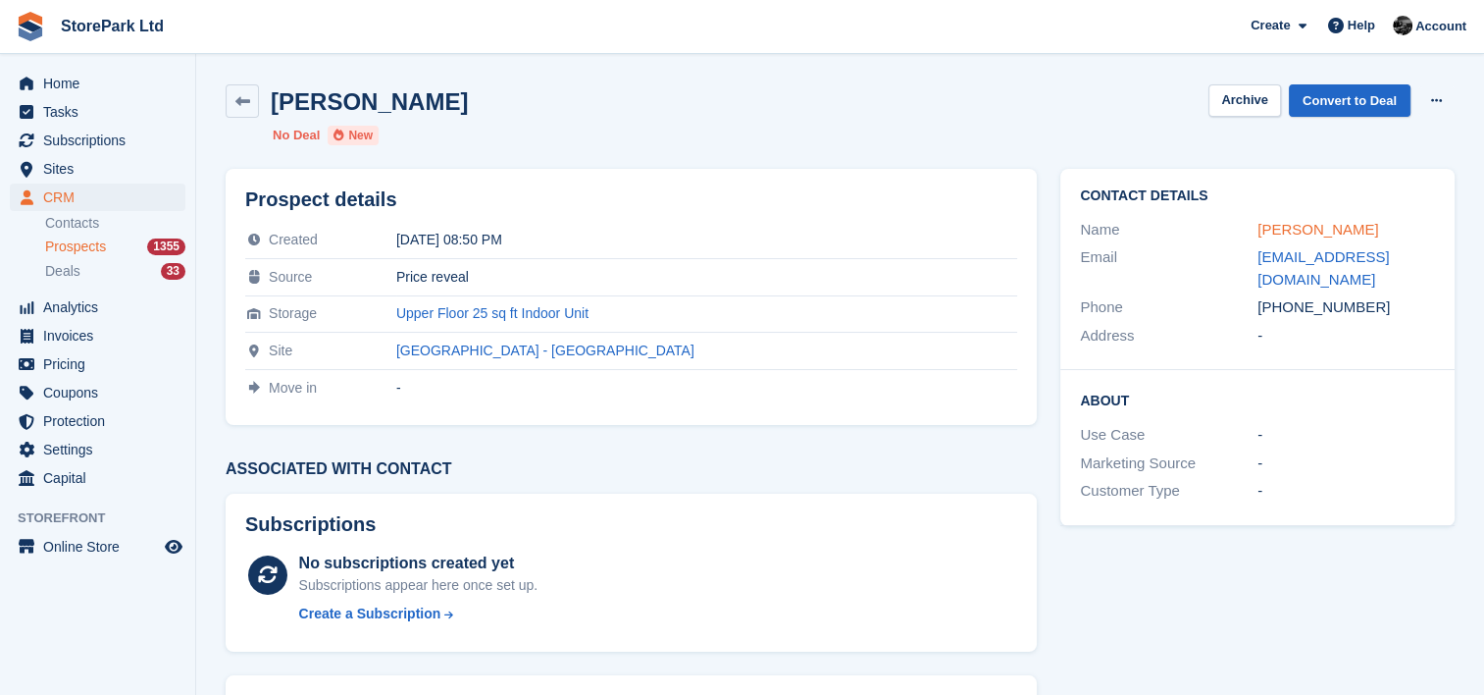
click at [1303, 221] on link "[PERSON_NAME]" at bounding box center [1318, 229] width 121 height 17
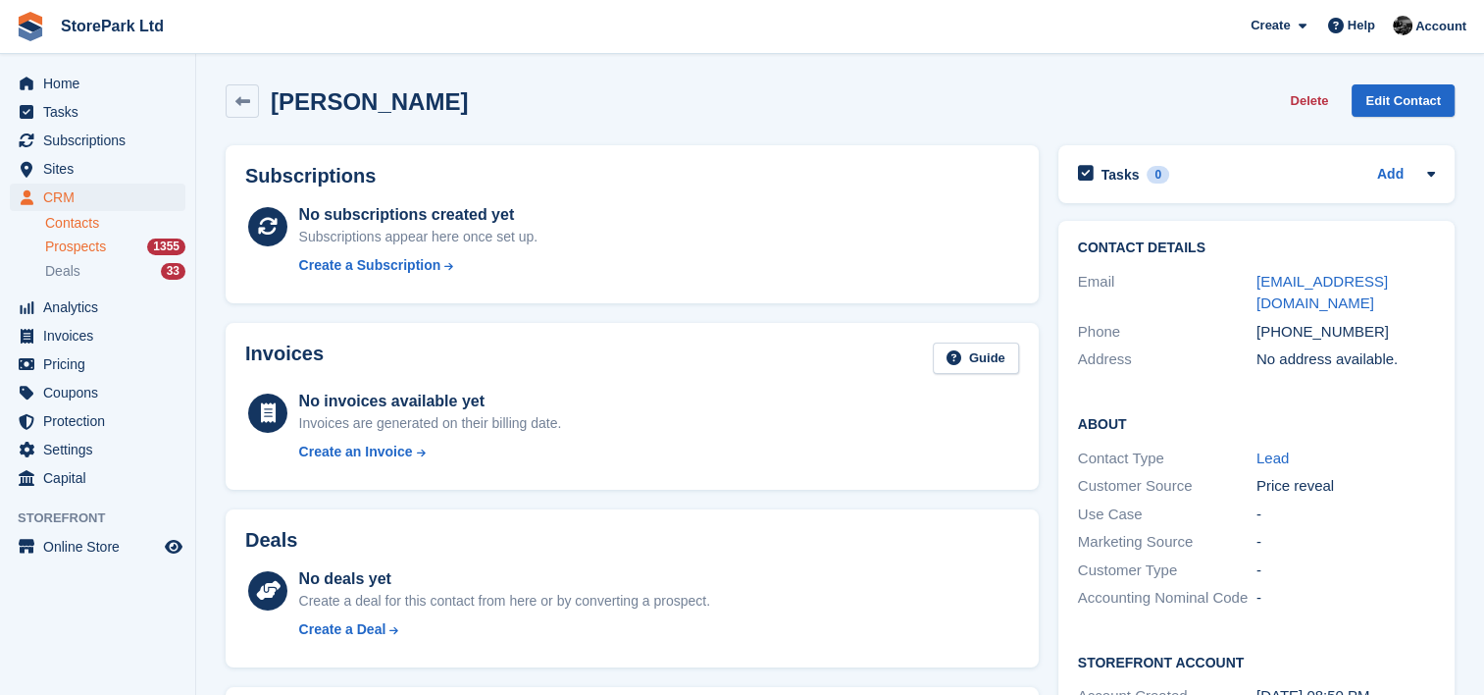
click at [78, 256] on link "Prospects 1355" at bounding box center [115, 246] width 140 height 21
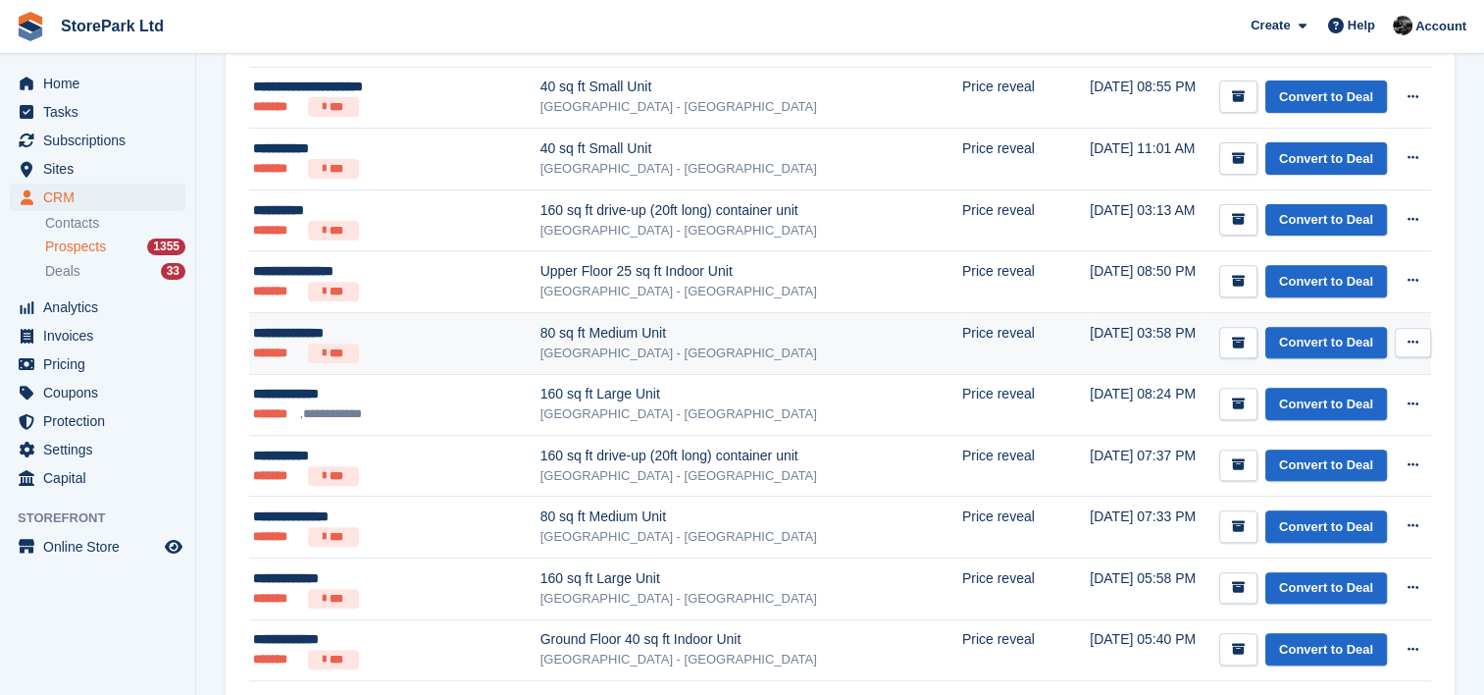
scroll to position [687, 0]
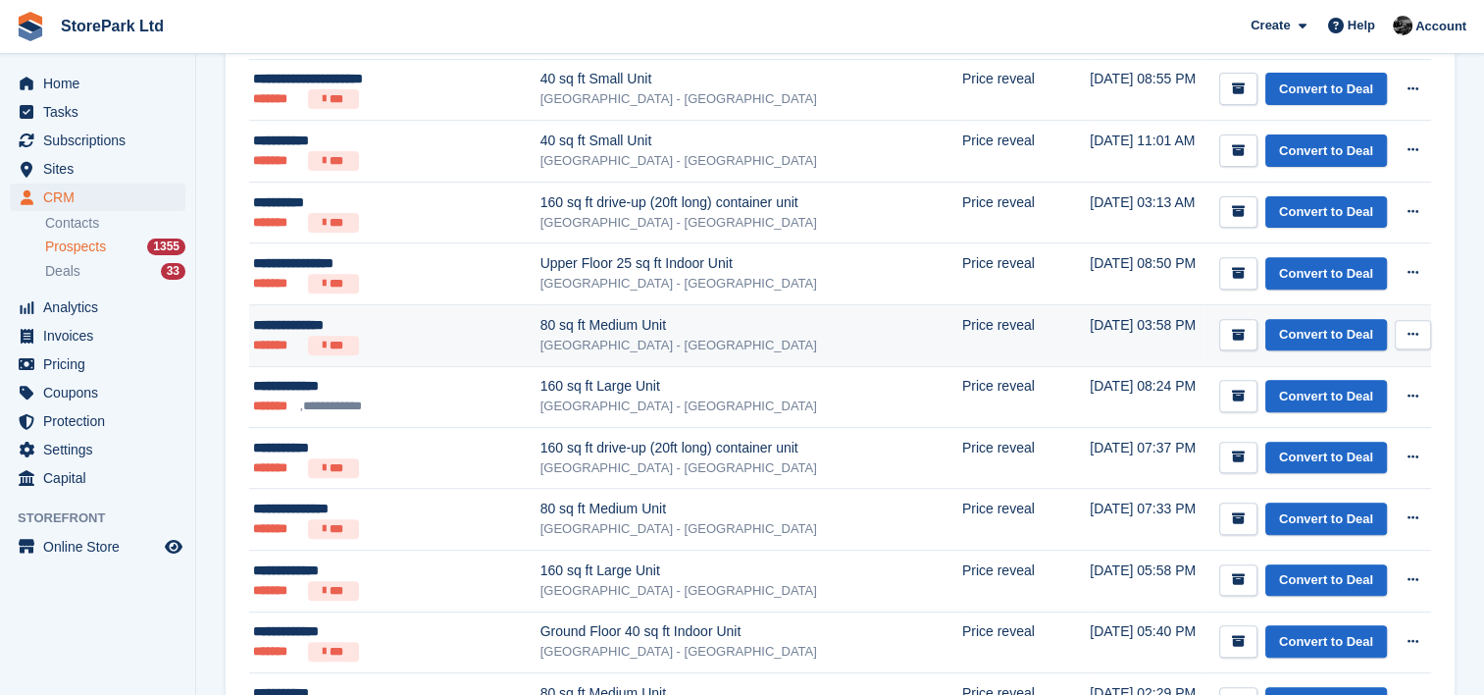
click at [412, 346] on ul "******* ***" at bounding box center [386, 346] width 267 height 20
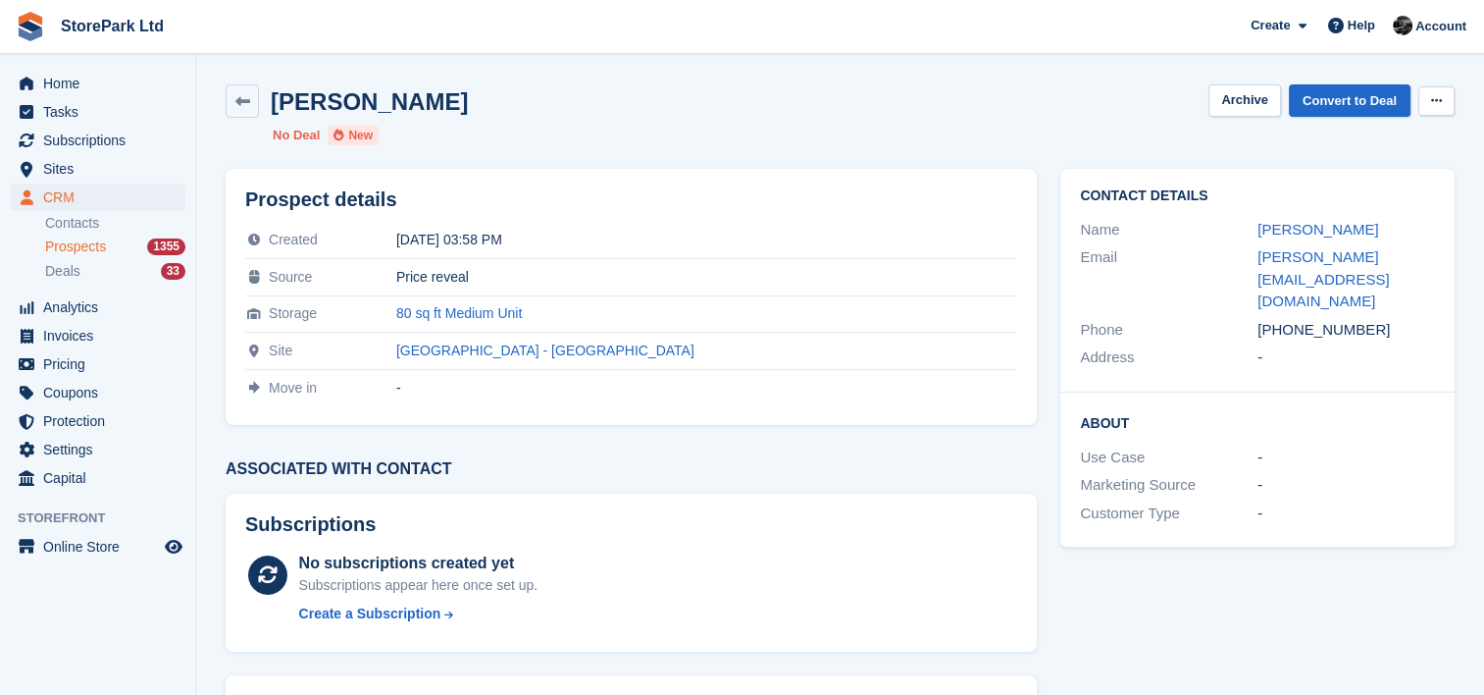
click at [1431, 100] on icon at bounding box center [1436, 100] width 11 height 13
click at [1380, 133] on p "Delete prospect" at bounding box center [1360, 140] width 171 height 26
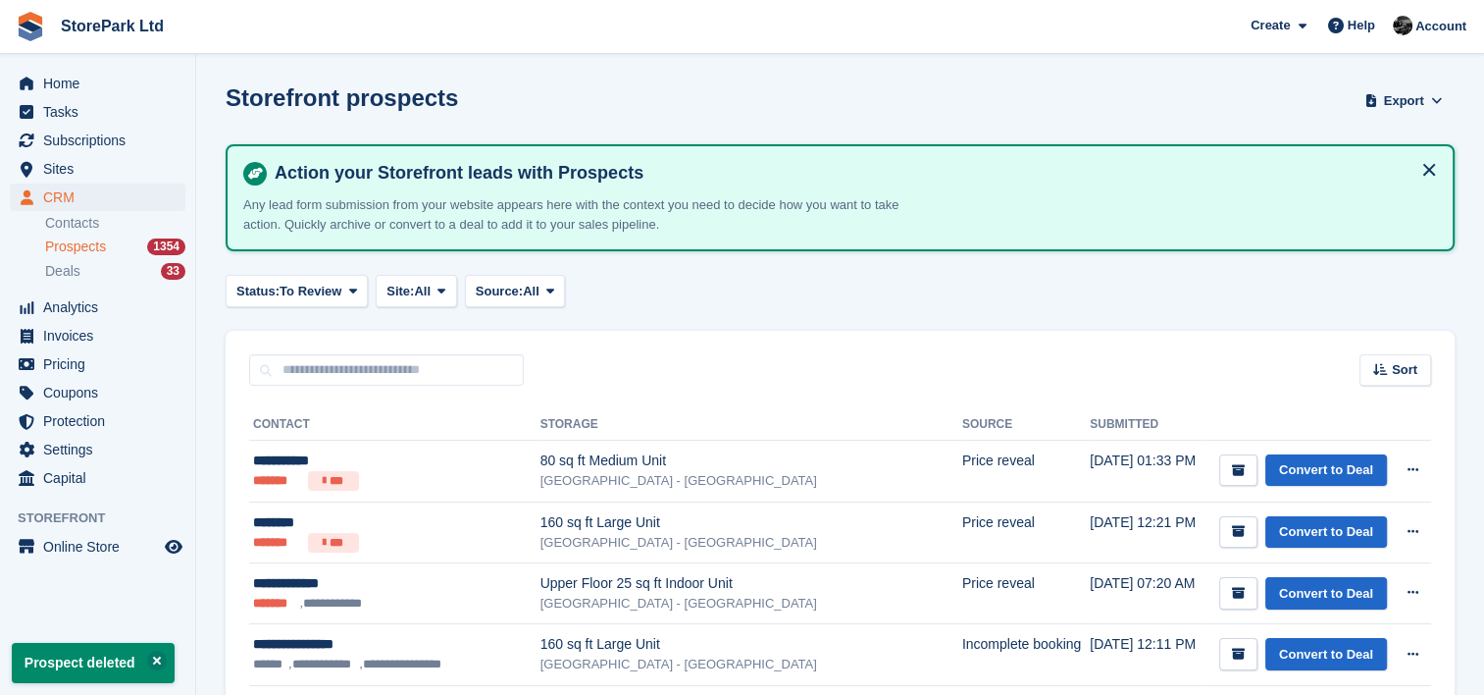
click at [66, 241] on span "Prospects" at bounding box center [75, 246] width 61 height 19
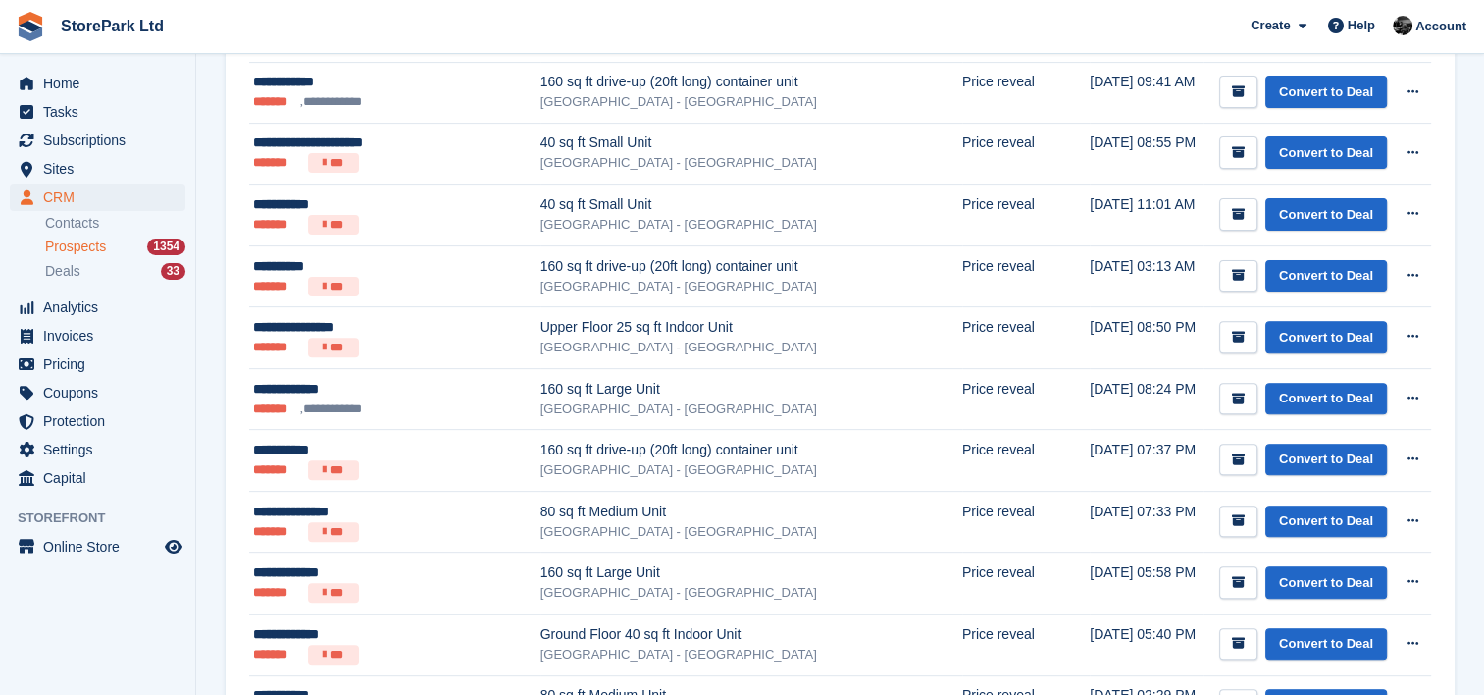
scroll to position [624, 0]
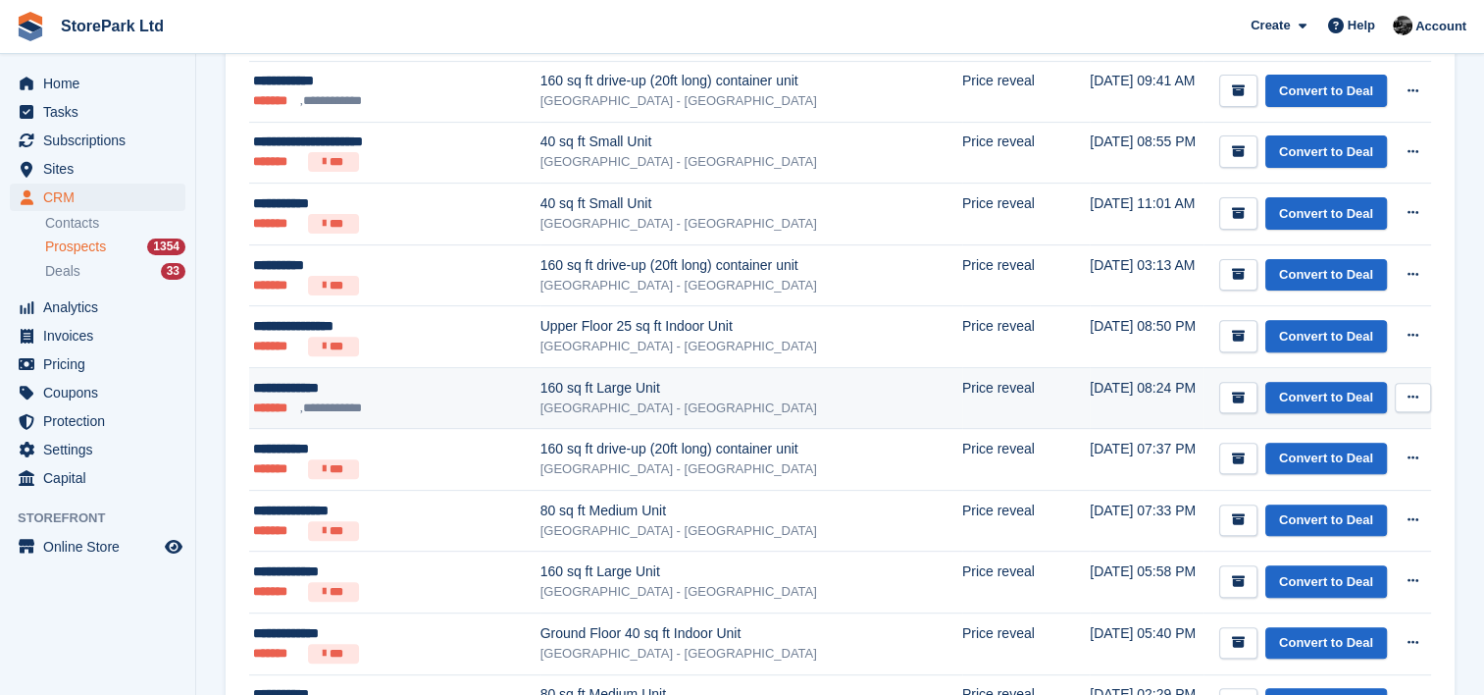
click at [597, 398] on div "[GEOGRAPHIC_DATA] - [GEOGRAPHIC_DATA]" at bounding box center [752, 408] width 422 height 20
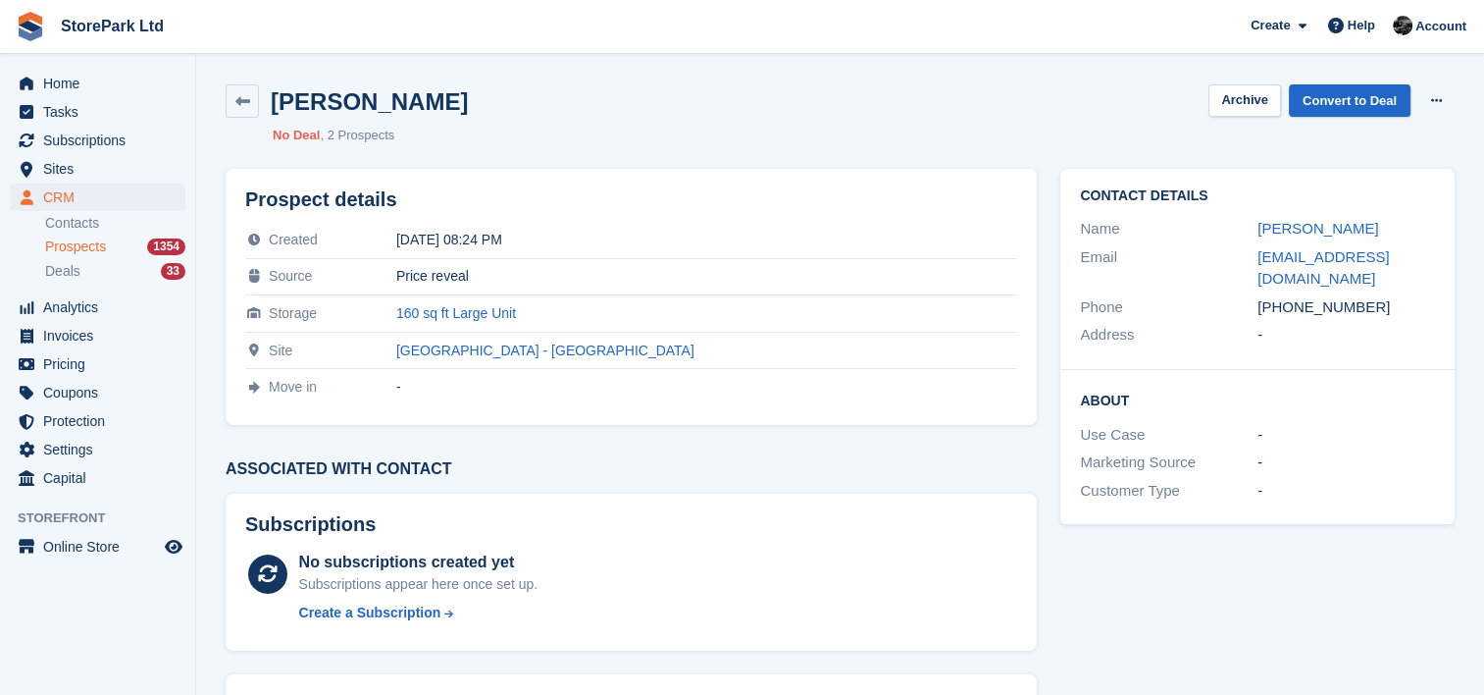
click at [1288, 238] on div "[PERSON_NAME]" at bounding box center [1347, 229] width 178 height 23
click at [1307, 232] on link "[PERSON_NAME]" at bounding box center [1318, 228] width 121 height 17
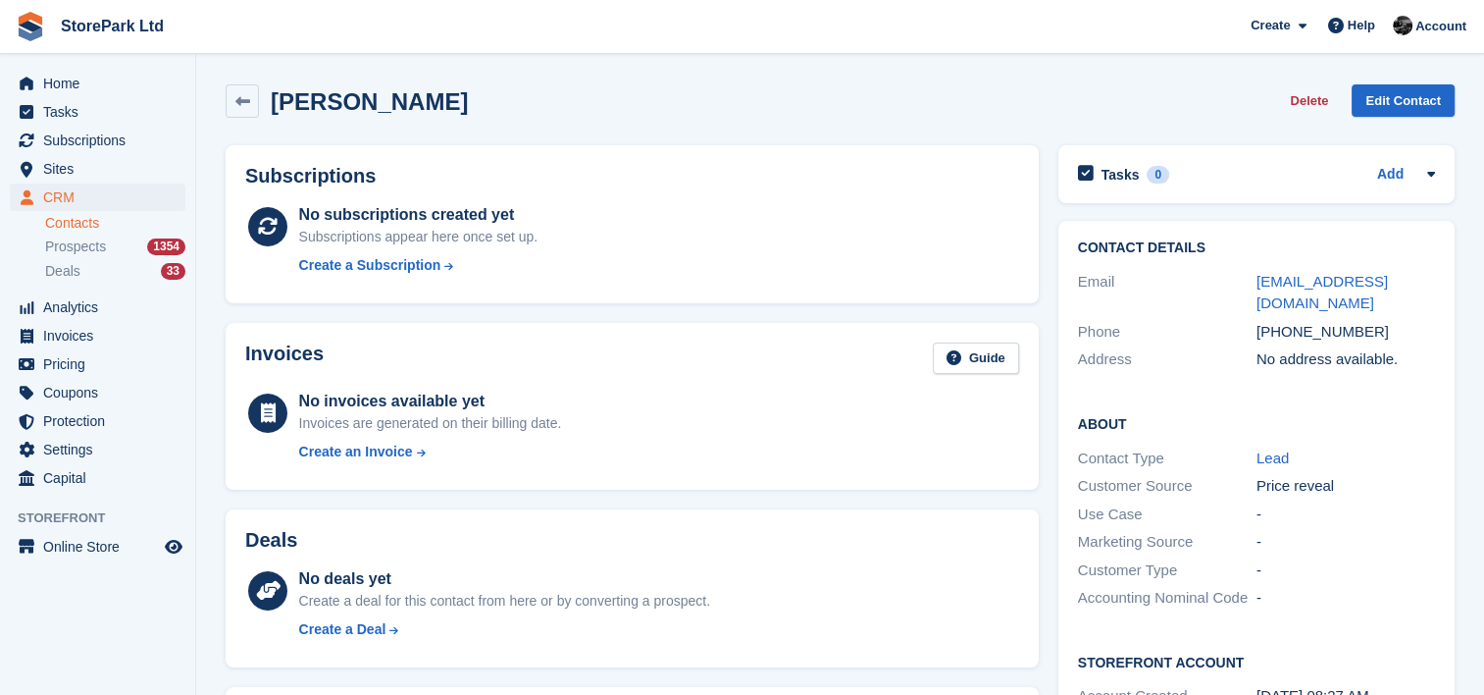
click at [1324, 109] on button "Delete" at bounding box center [1309, 100] width 54 height 32
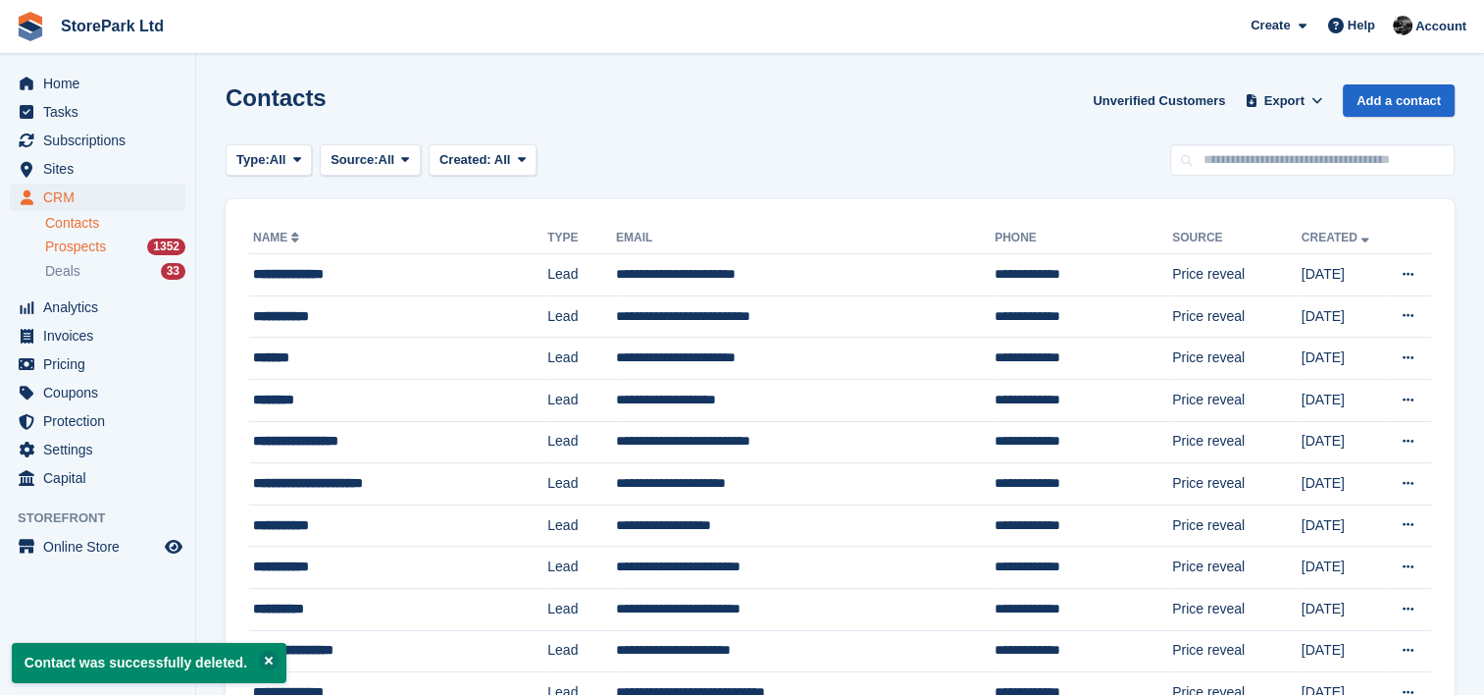
click at [78, 254] on span "Prospects" at bounding box center [75, 246] width 61 height 19
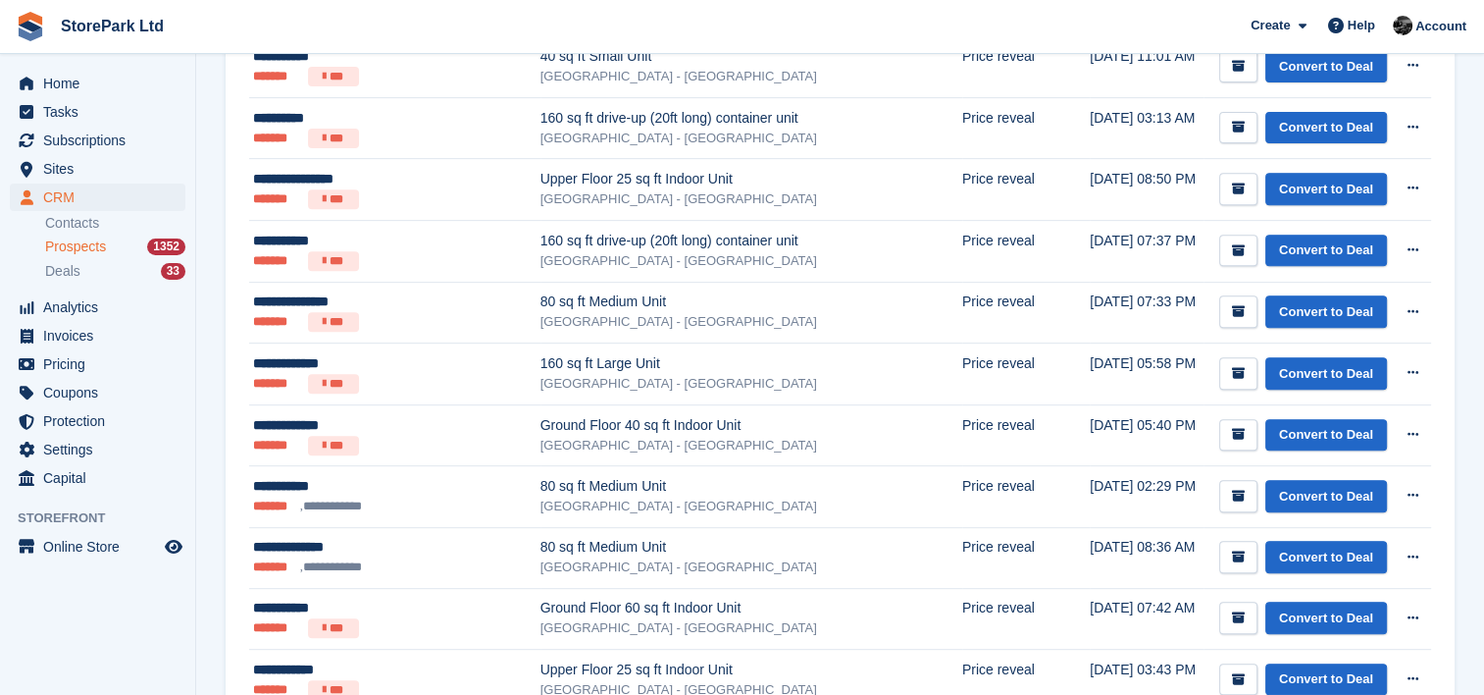
scroll to position [772, 0]
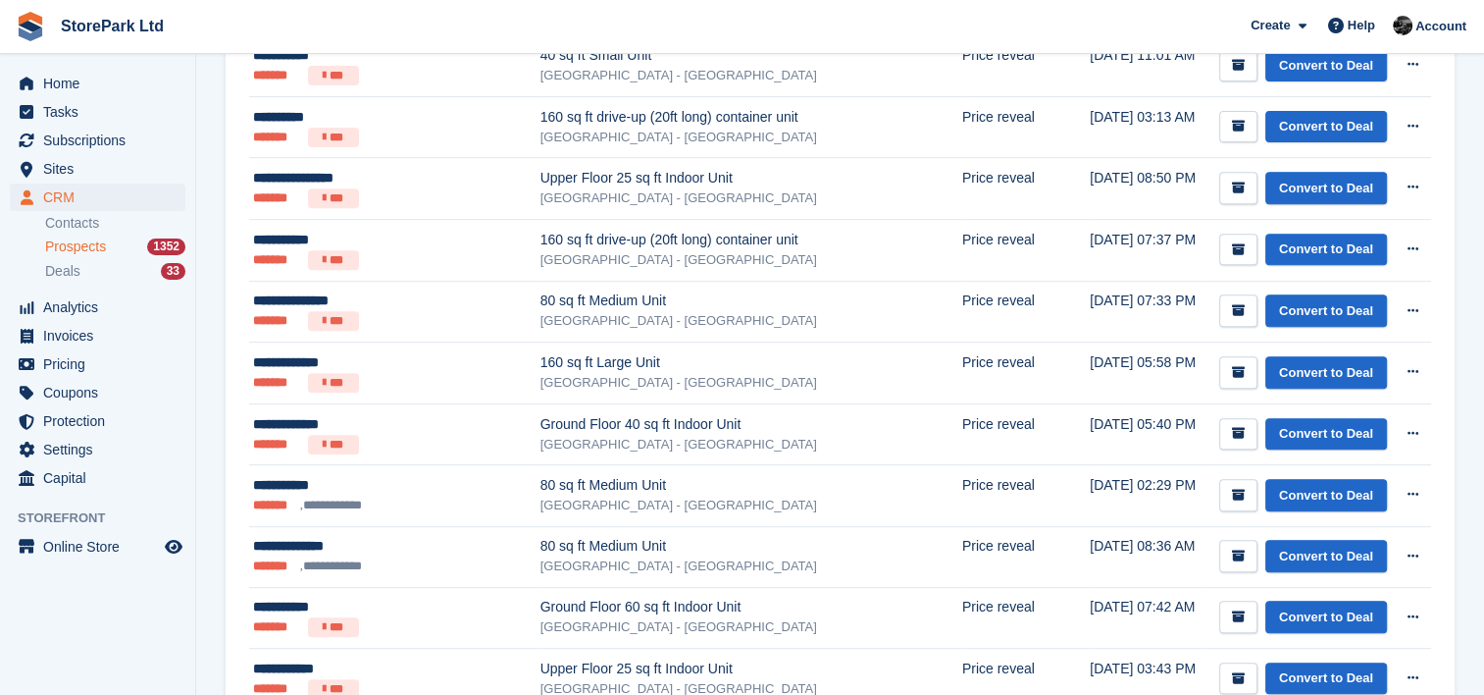
click at [464, 250] on ul "******* ***" at bounding box center [386, 260] width 267 height 20
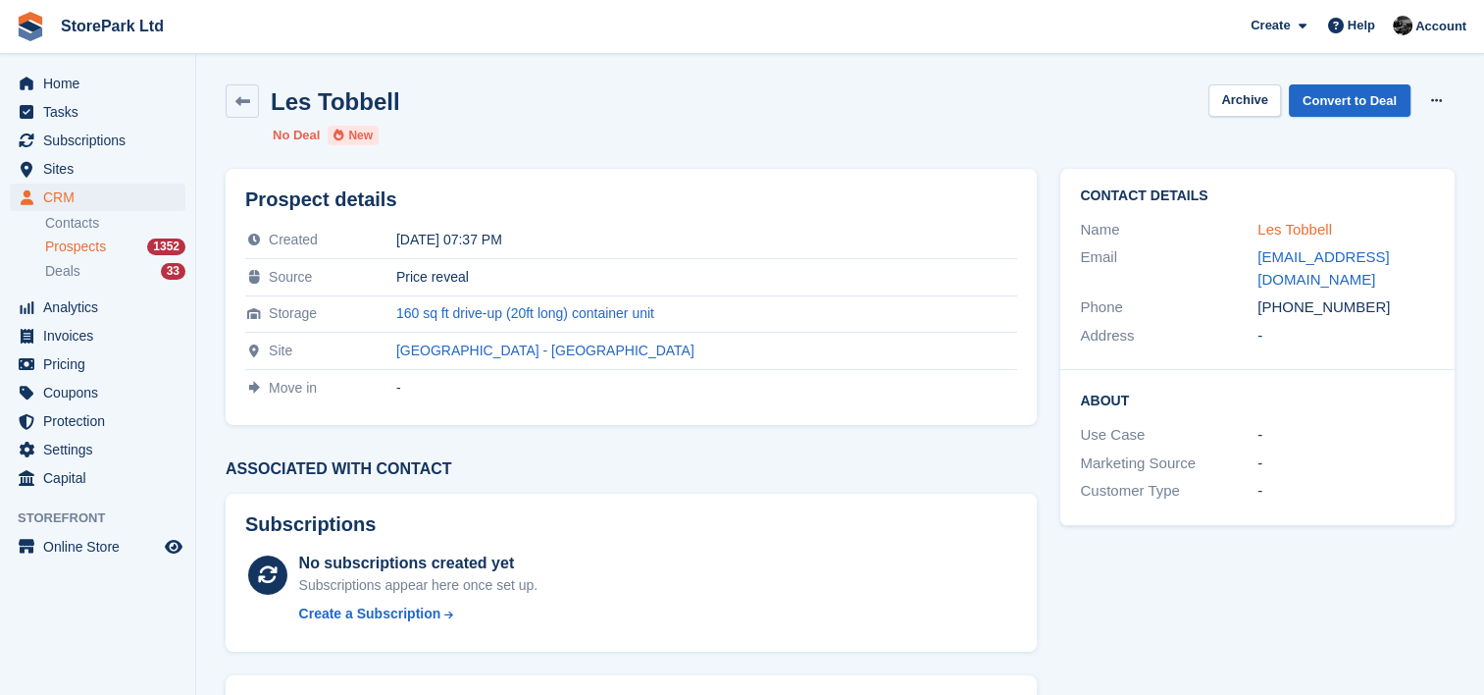
click at [1278, 228] on link "Les Tobbell" at bounding box center [1295, 229] width 75 height 17
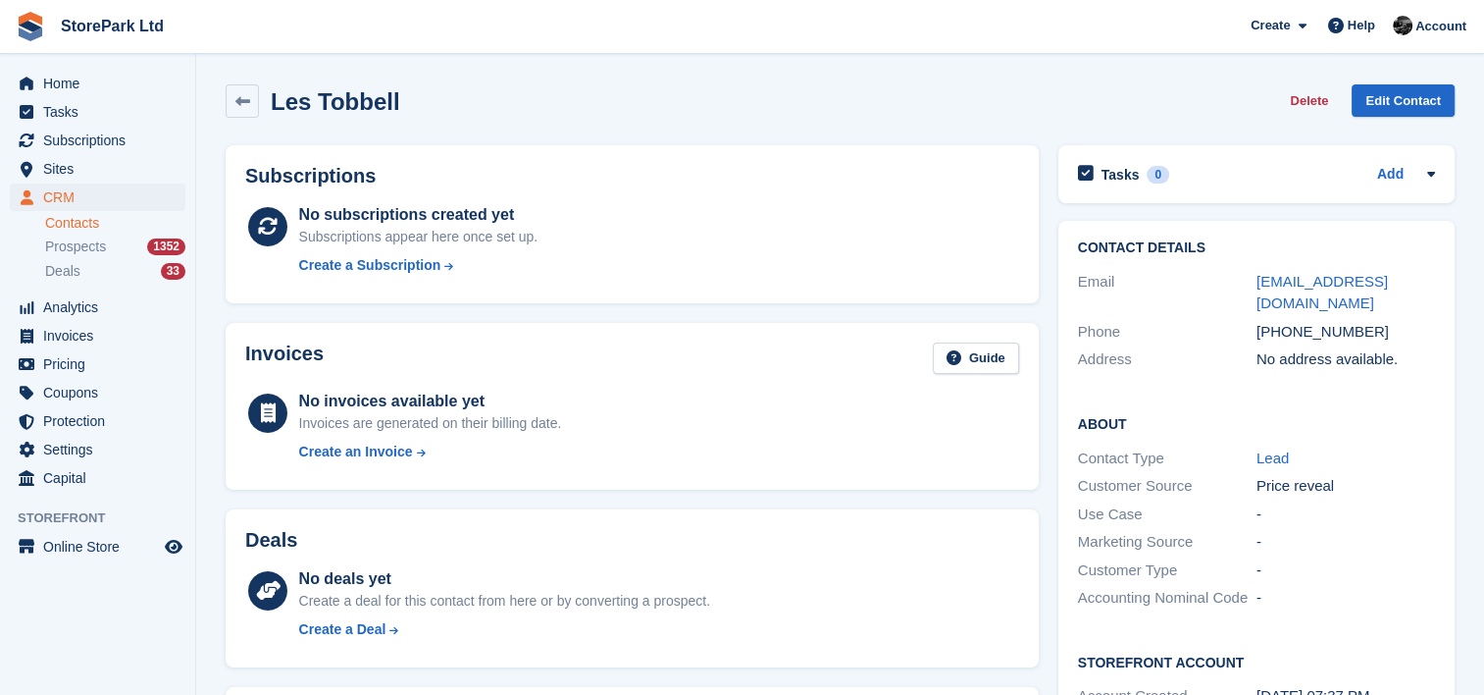
scroll to position [553, 0]
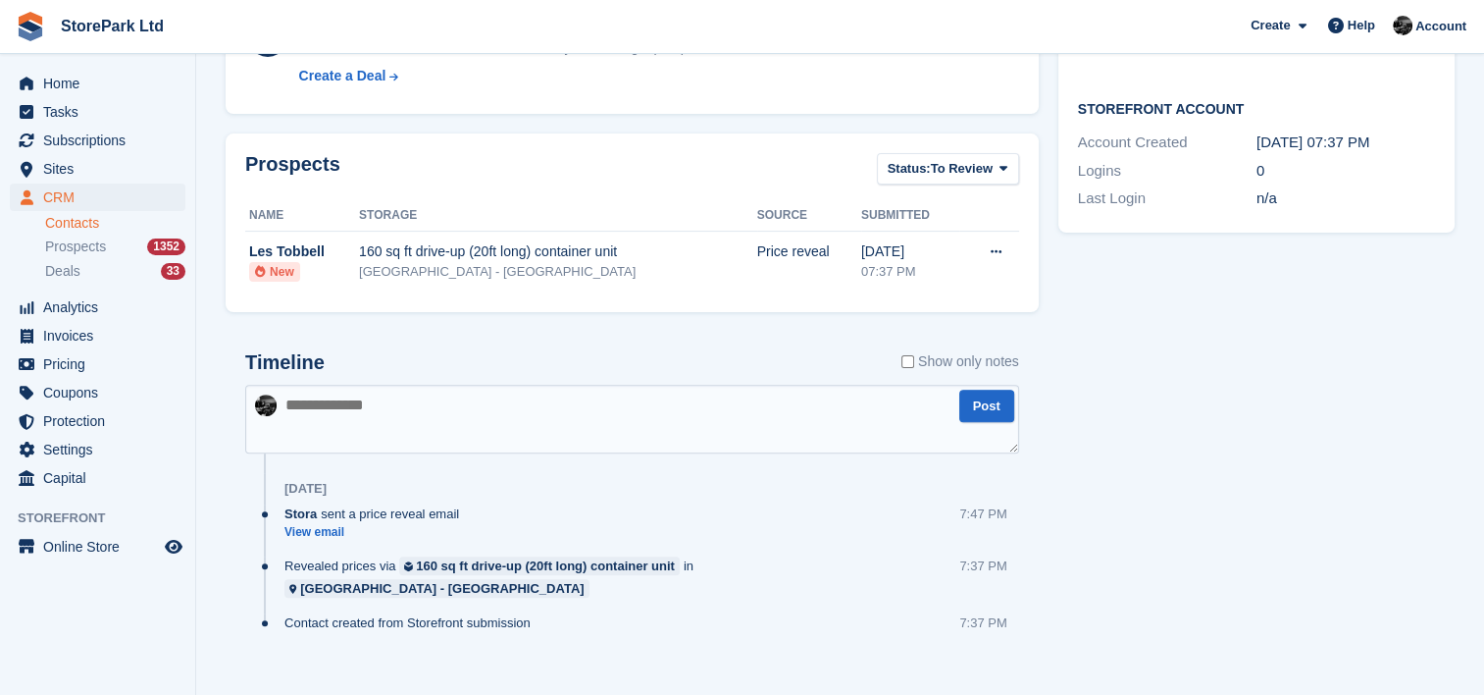
drag, startPoint x: 1278, startPoint y: 228, endPoint x: 1376, endPoint y: 305, distance: 124.3
click at [1376, 305] on div "Tasks 0 Add No tasks related to Les Tobbell Contact Details Email [EMAIL_ADDRES…" at bounding box center [1257, 141] width 416 height 1118
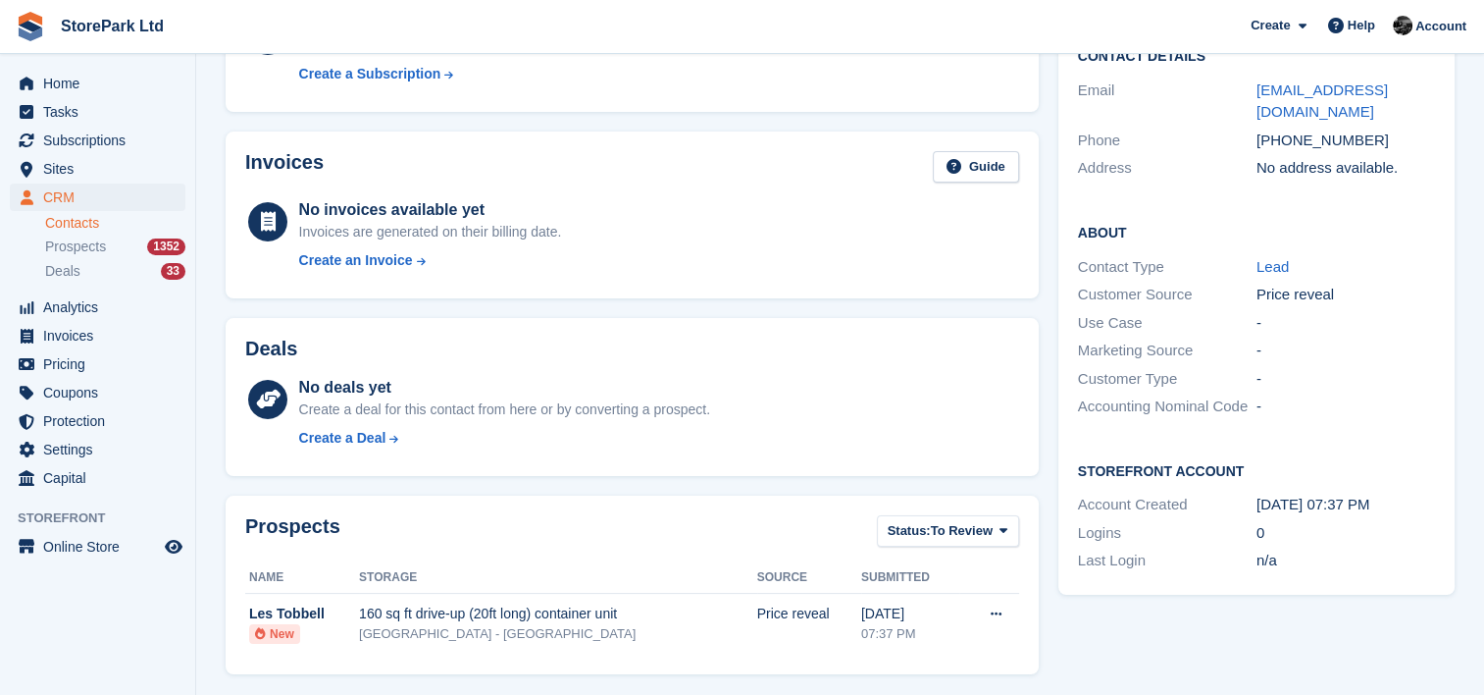
scroll to position [0, 0]
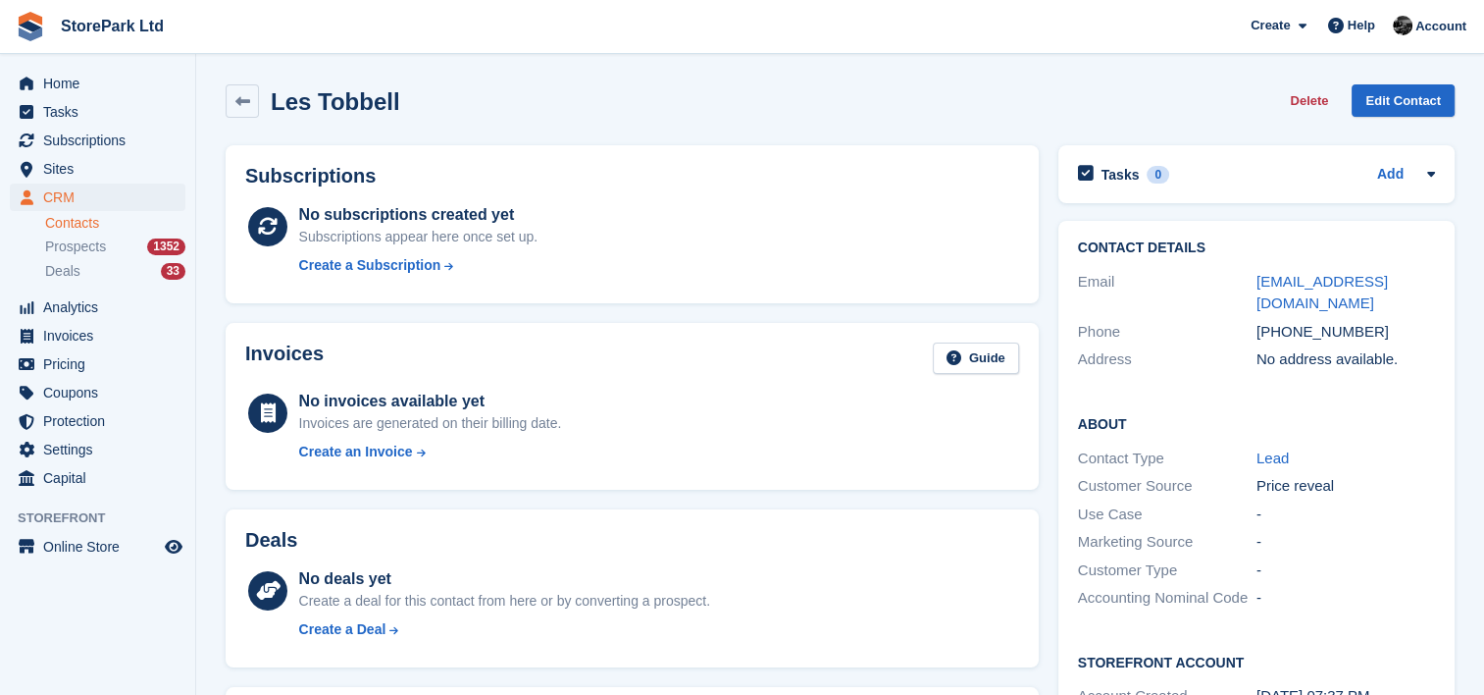
click at [104, 227] on link "Contacts" at bounding box center [115, 223] width 140 height 19
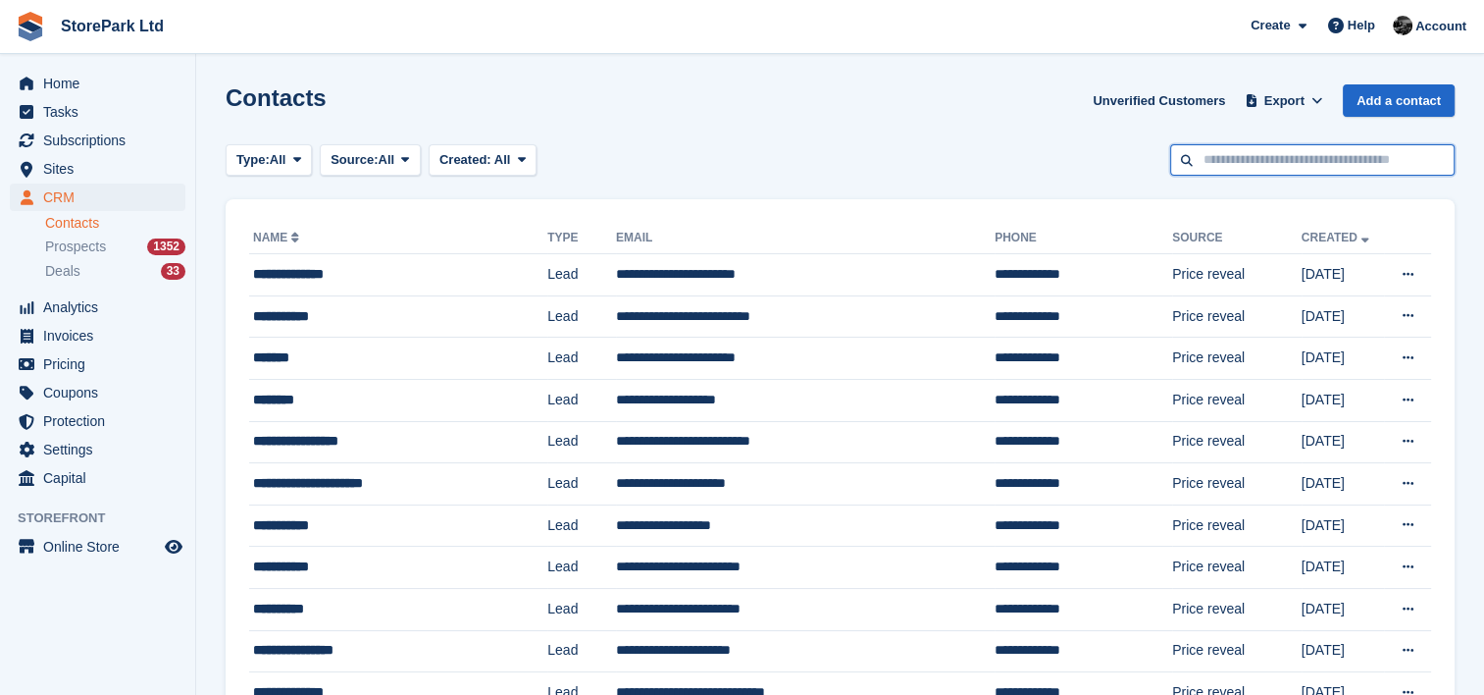
click at [1244, 166] on input "text" at bounding box center [1312, 160] width 285 height 32
type input "****"
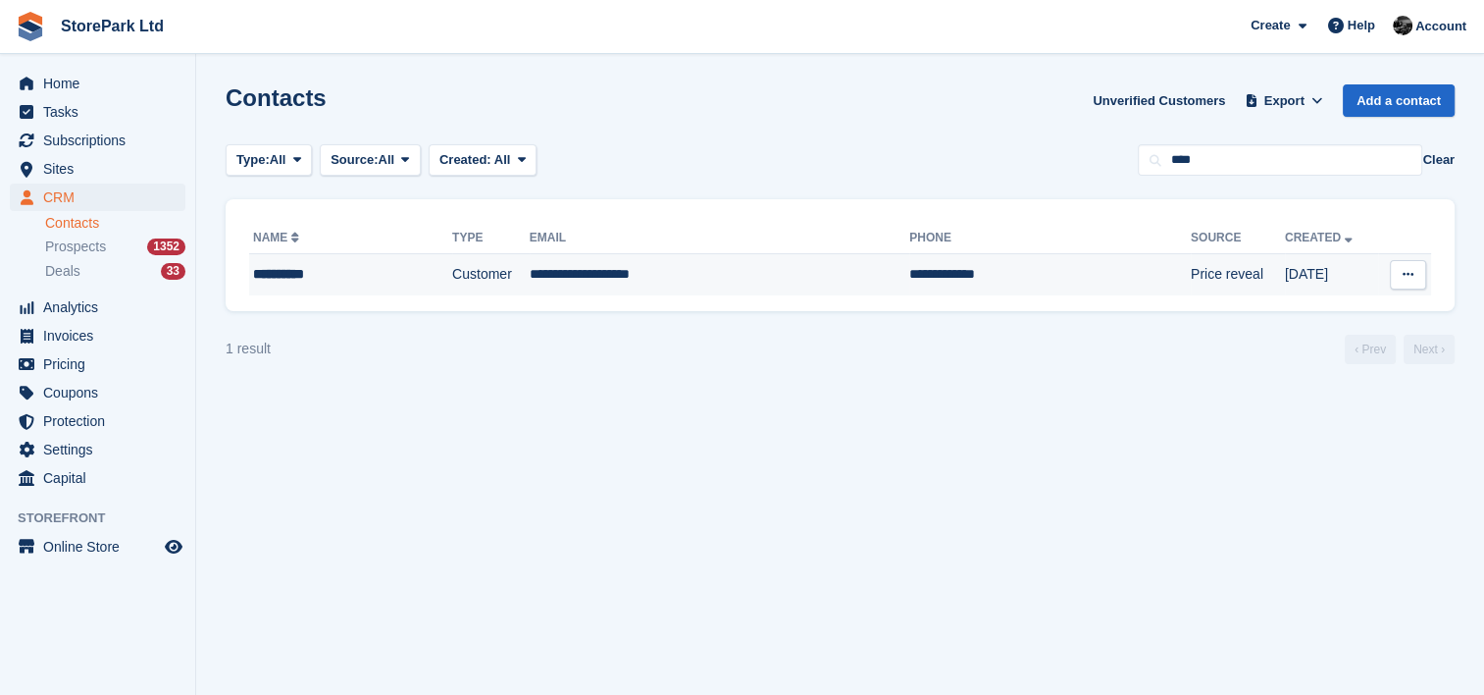
click at [521, 255] on td "Customer" at bounding box center [491, 274] width 78 height 41
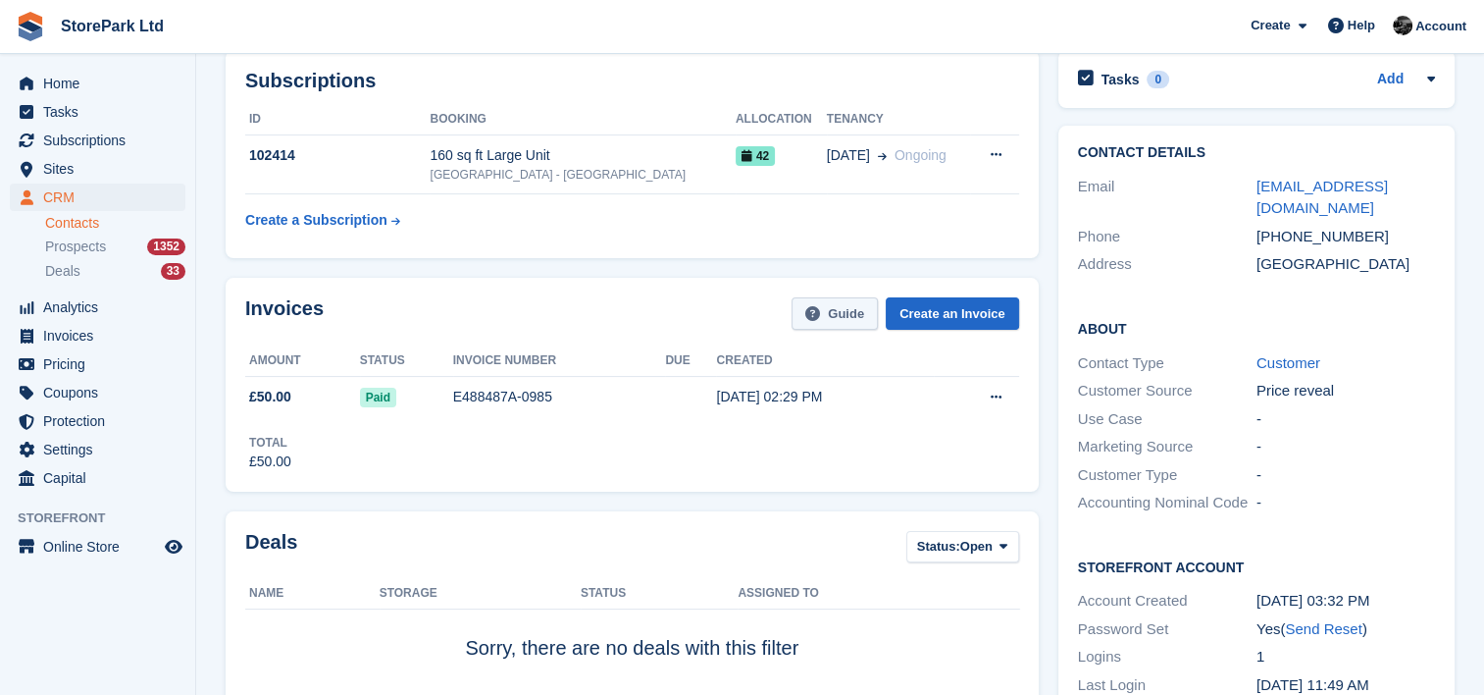
scroll to position [255, 0]
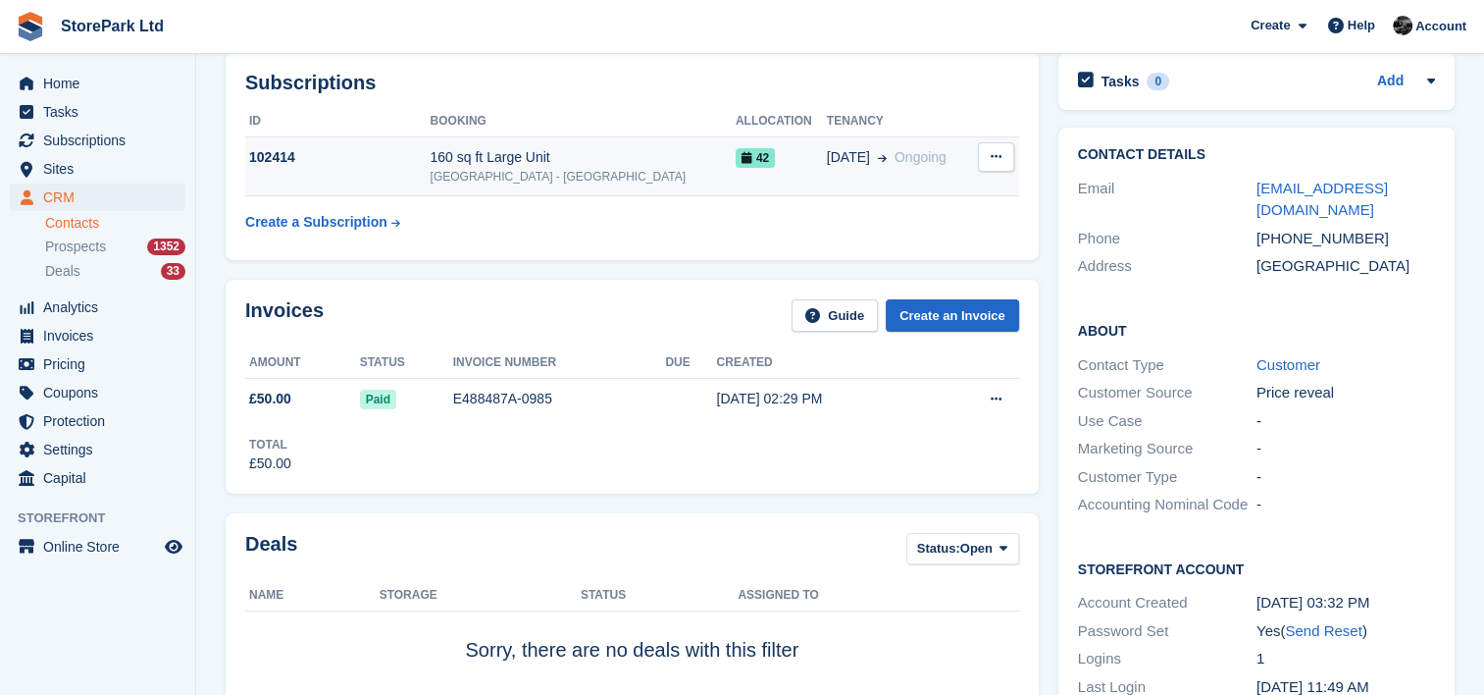
click at [537, 163] on div "160 sq ft Large Unit" at bounding box center [582, 157] width 305 height 21
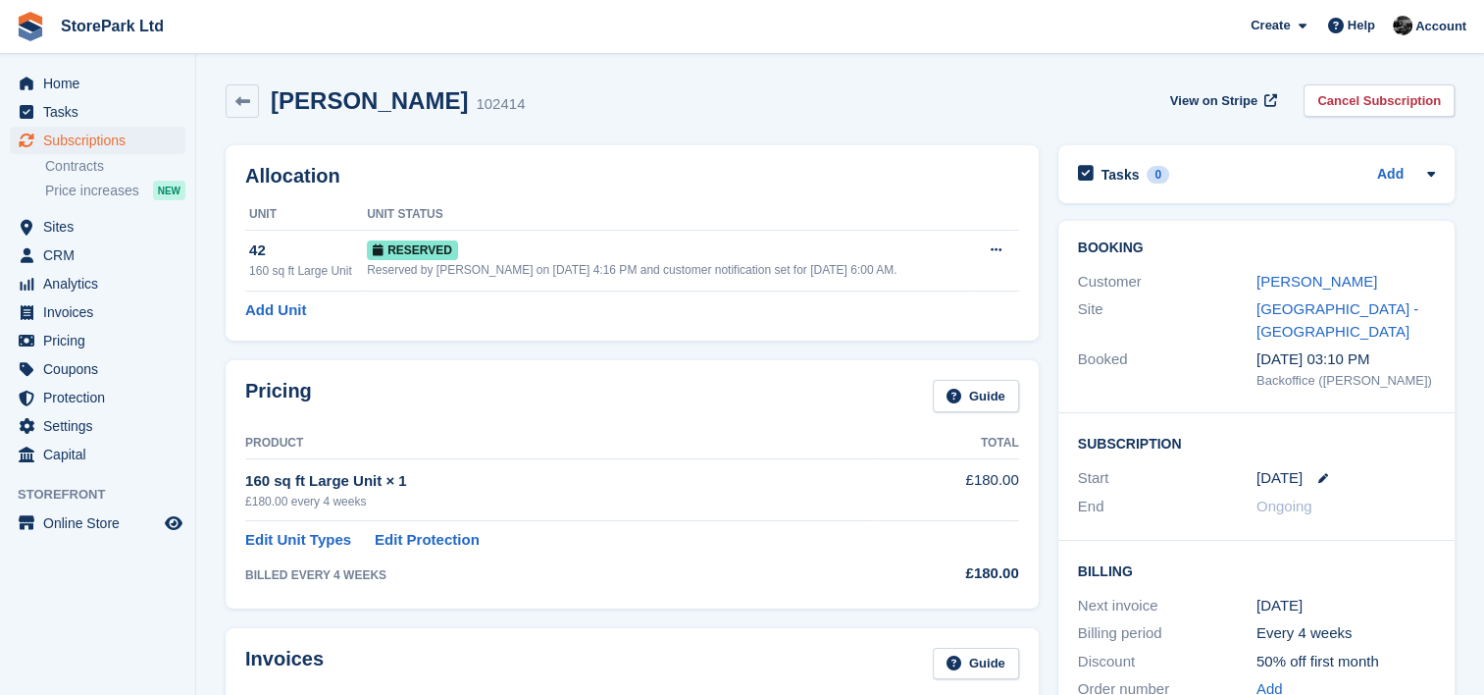
click at [951, 350] on div "Pricing Guide Product Total 160 sq ft Large Unit × 1 £180.00 every 4 weeks £180…" at bounding box center [632, 483] width 833 height 267
click at [645, 234] on td "Reserved Reserved by [PERSON_NAME] on [DATE] 4:16 PM and customer notification …" at bounding box center [669, 260] width 605 height 61
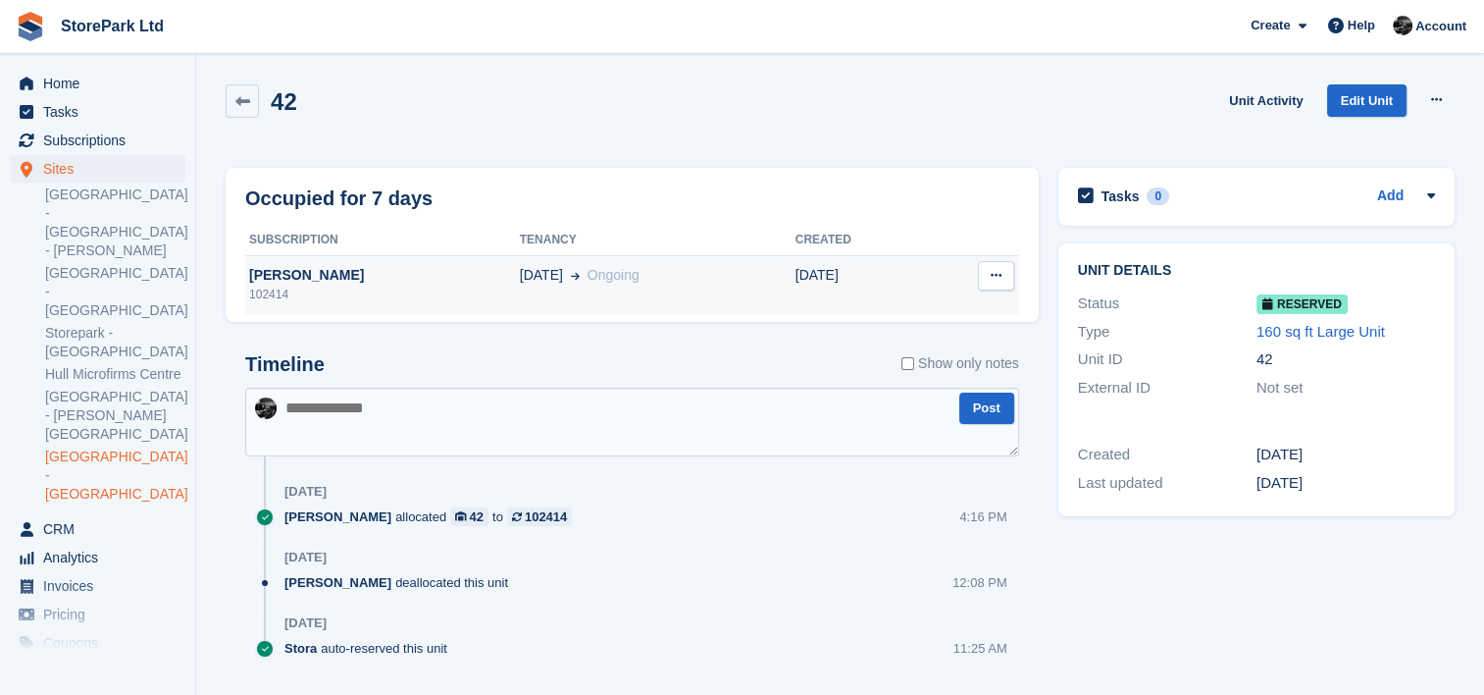
scroll to position [48, 0]
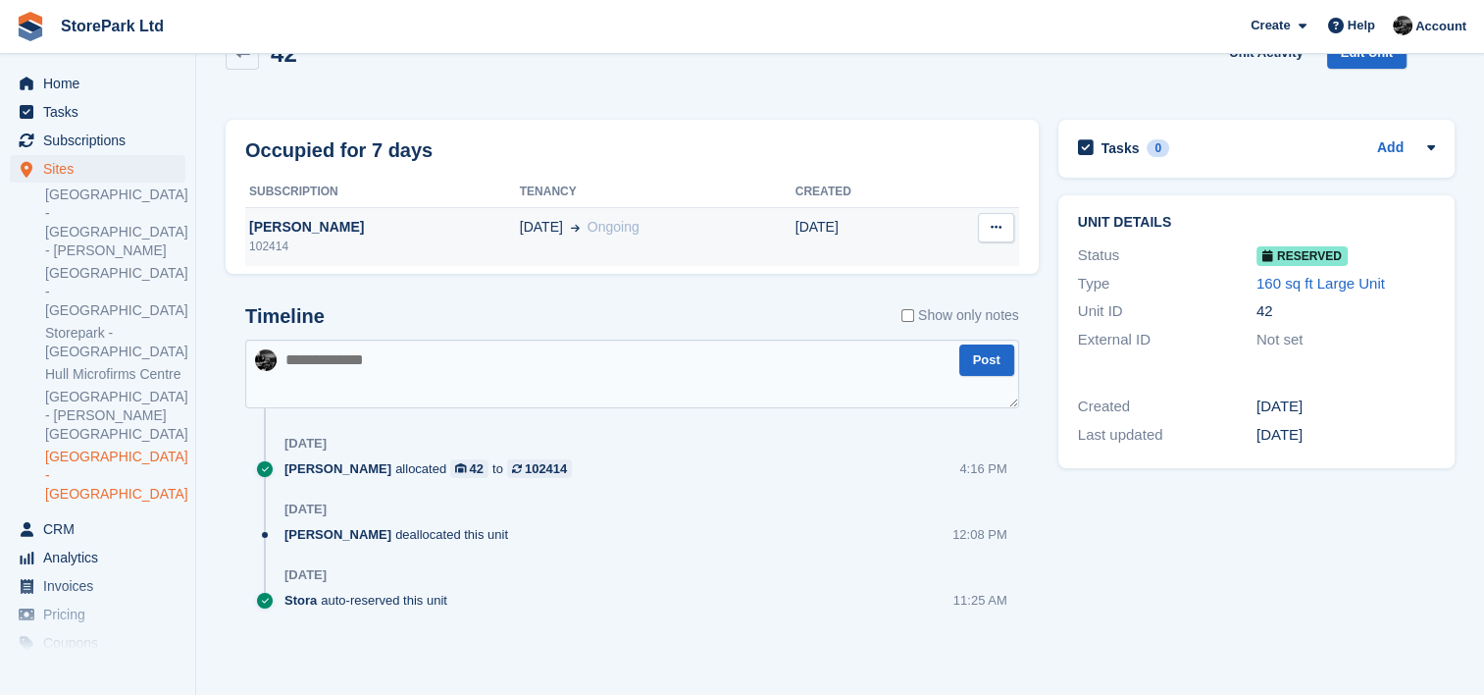
click at [353, 259] on td "Joth Baron 102414" at bounding box center [382, 236] width 275 height 59
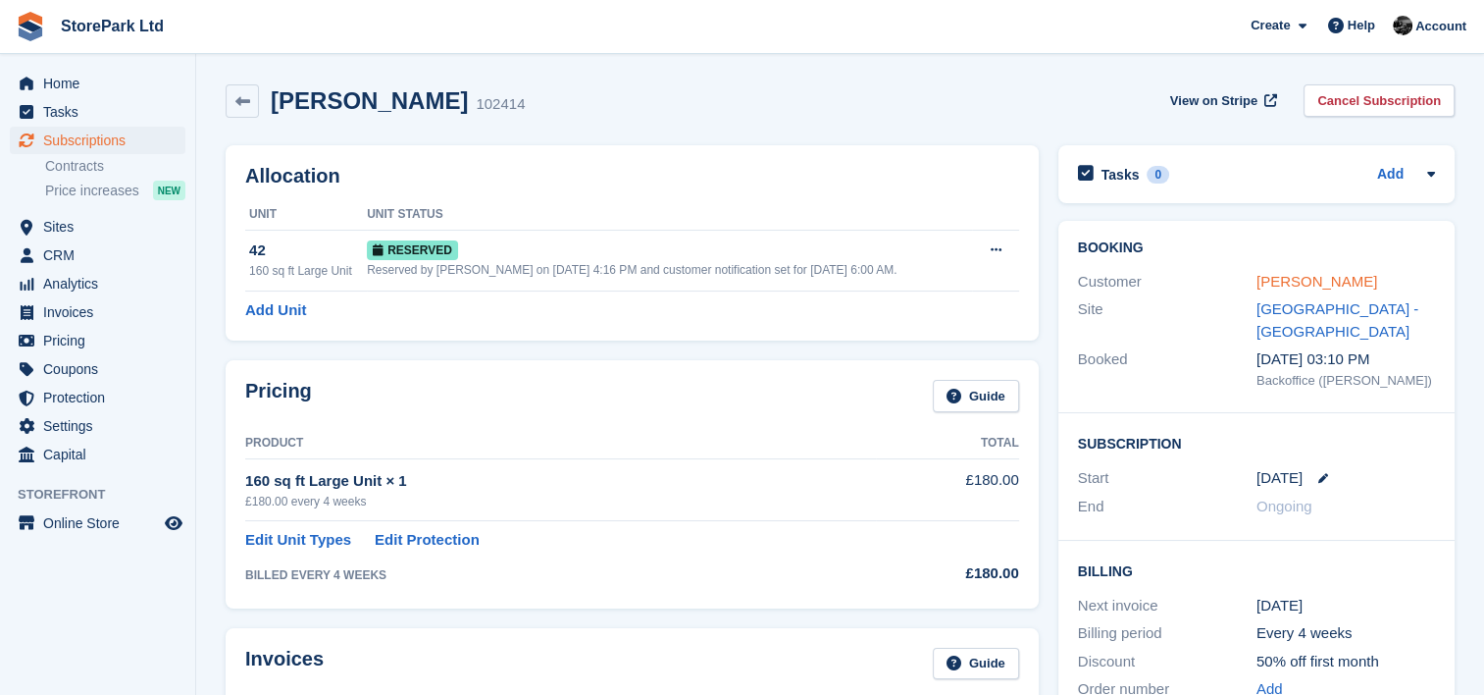
click at [1296, 278] on link "[PERSON_NAME]" at bounding box center [1317, 281] width 121 height 17
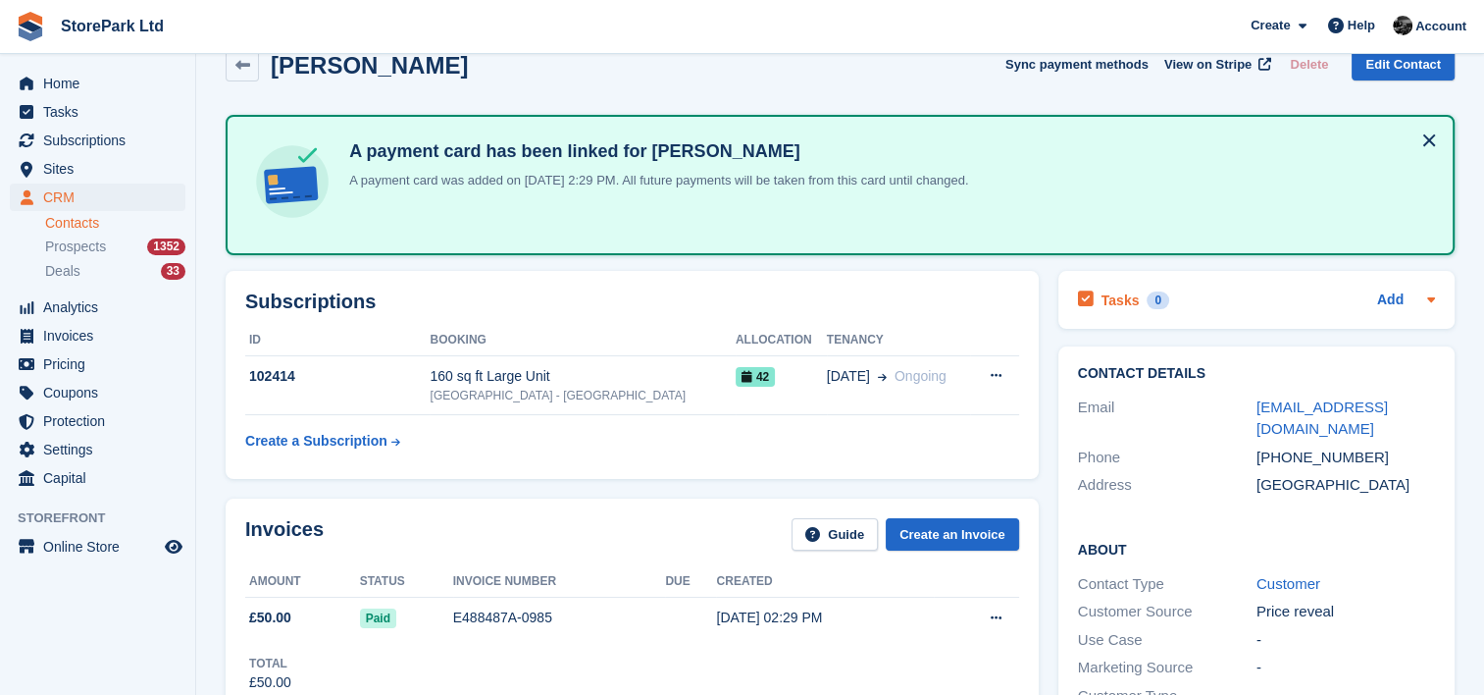
scroll to position [31, 0]
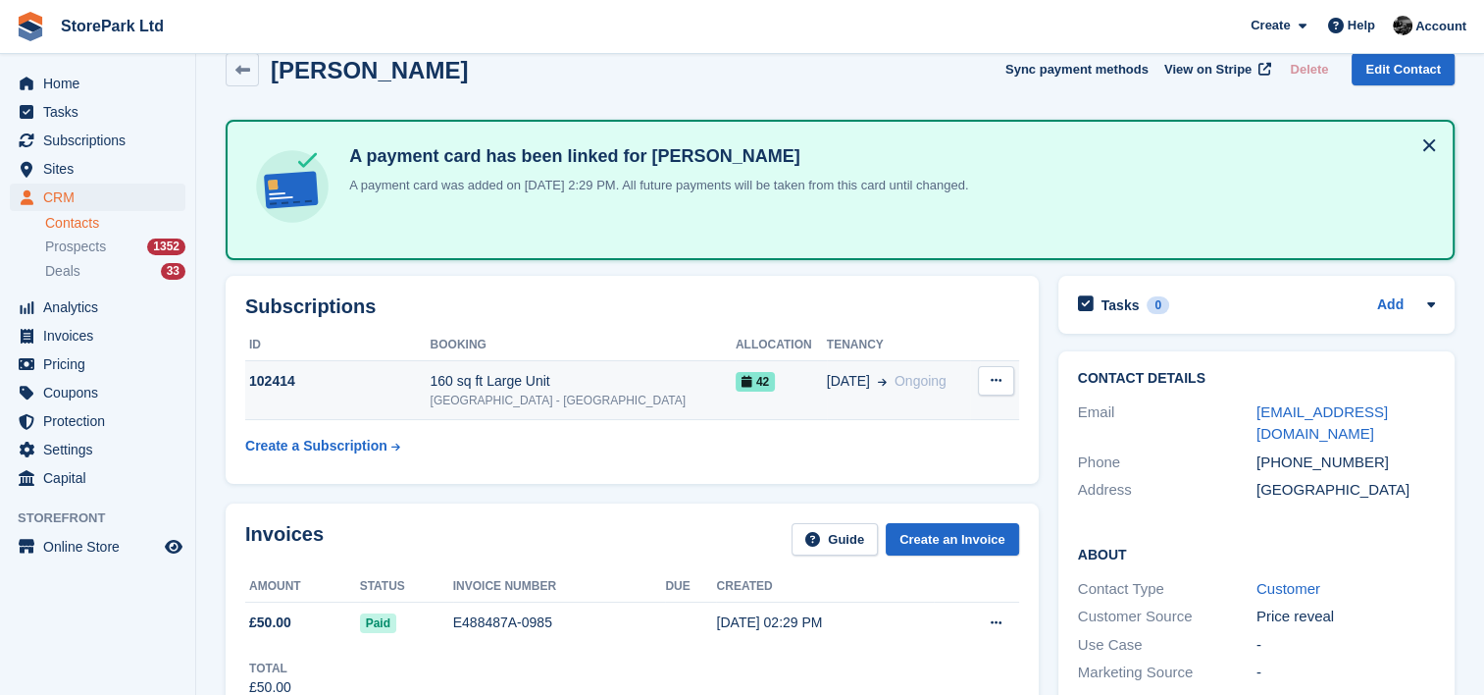
click at [546, 396] on div "[GEOGRAPHIC_DATA] - [GEOGRAPHIC_DATA]" at bounding box center [582, 400] width 305 height 18
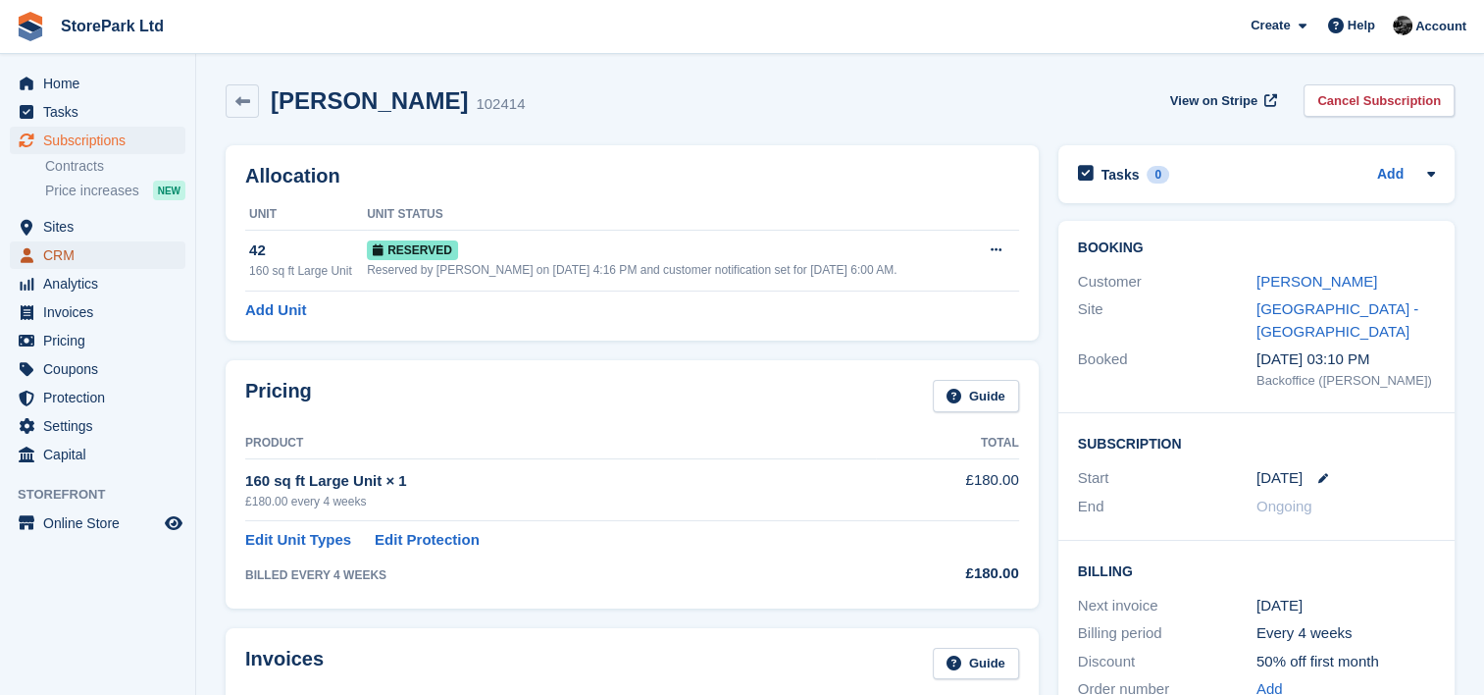
click at [94, 255] on span "CRM" at bounding box center [102, 254] width 118 height 27
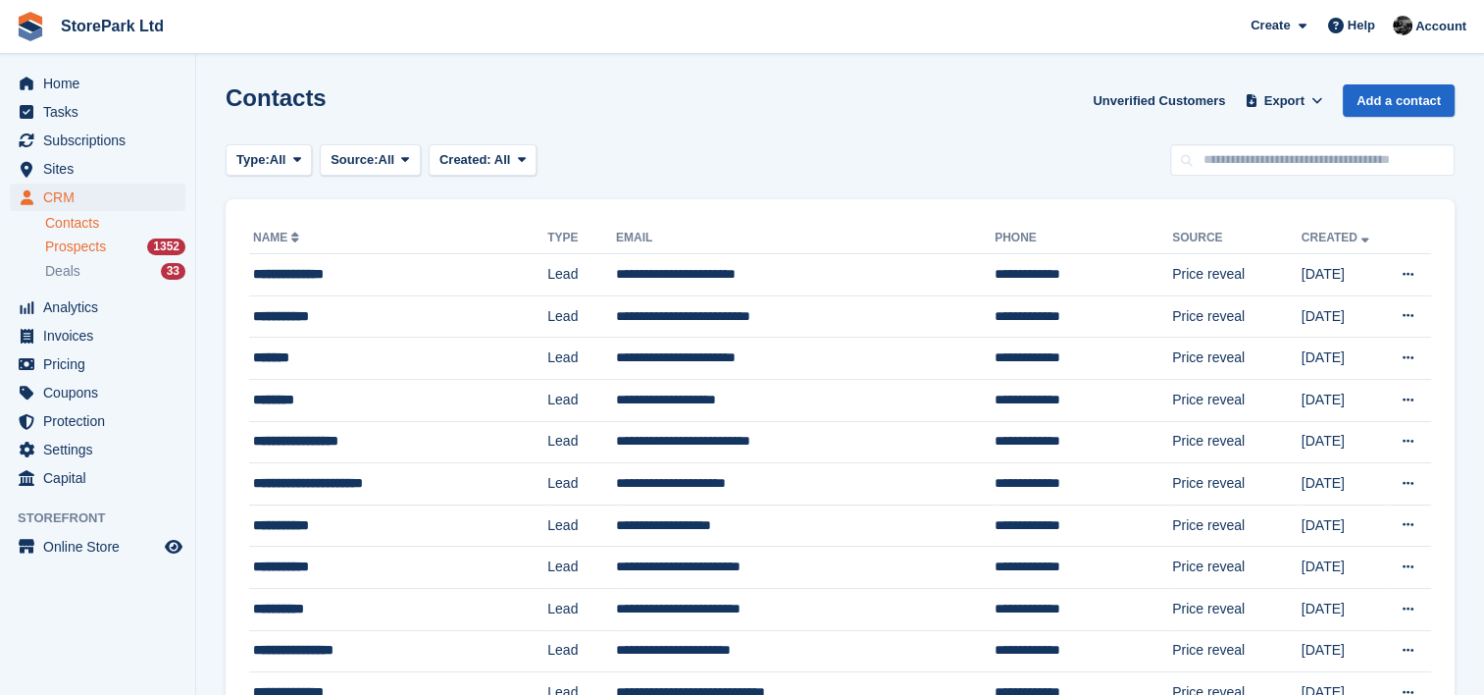
click at [98, 251] on span "Prospects" at bounding box center [75, 246] width 61 height 19
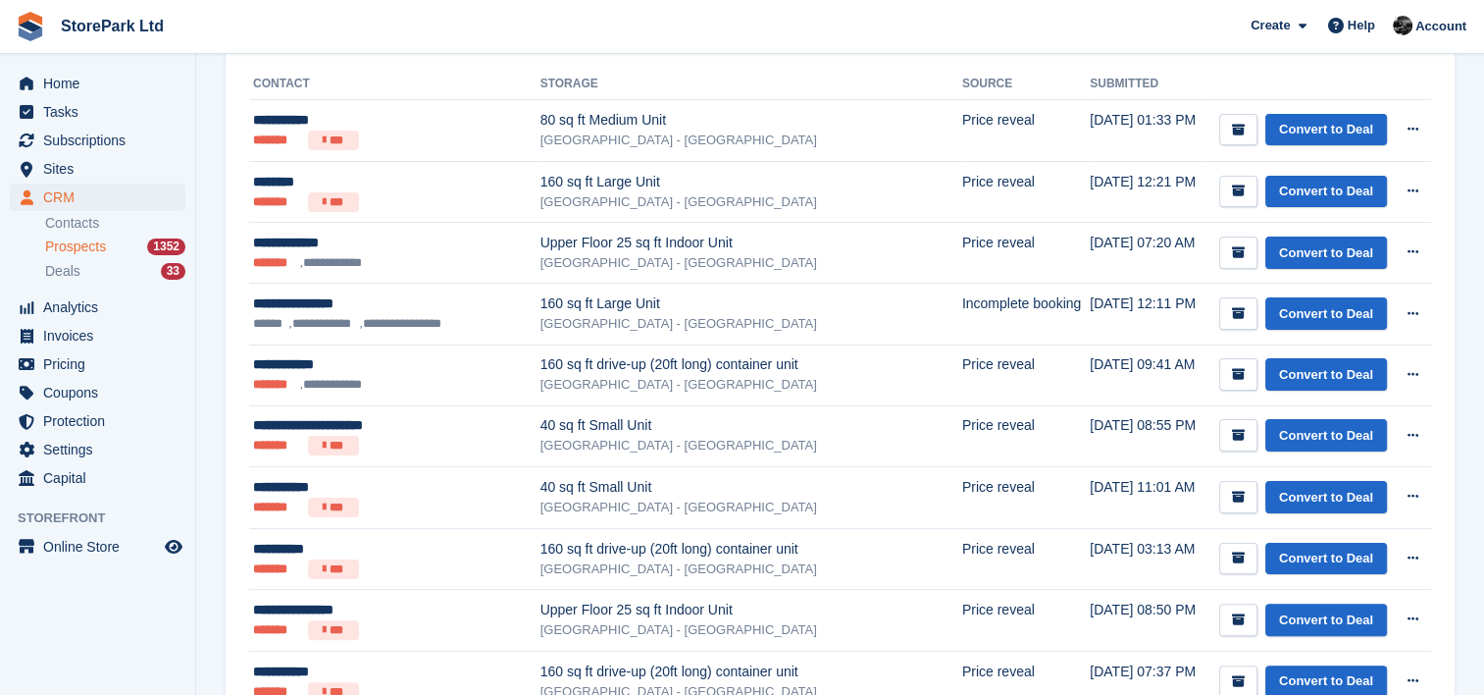
scroll to position [634, 0]
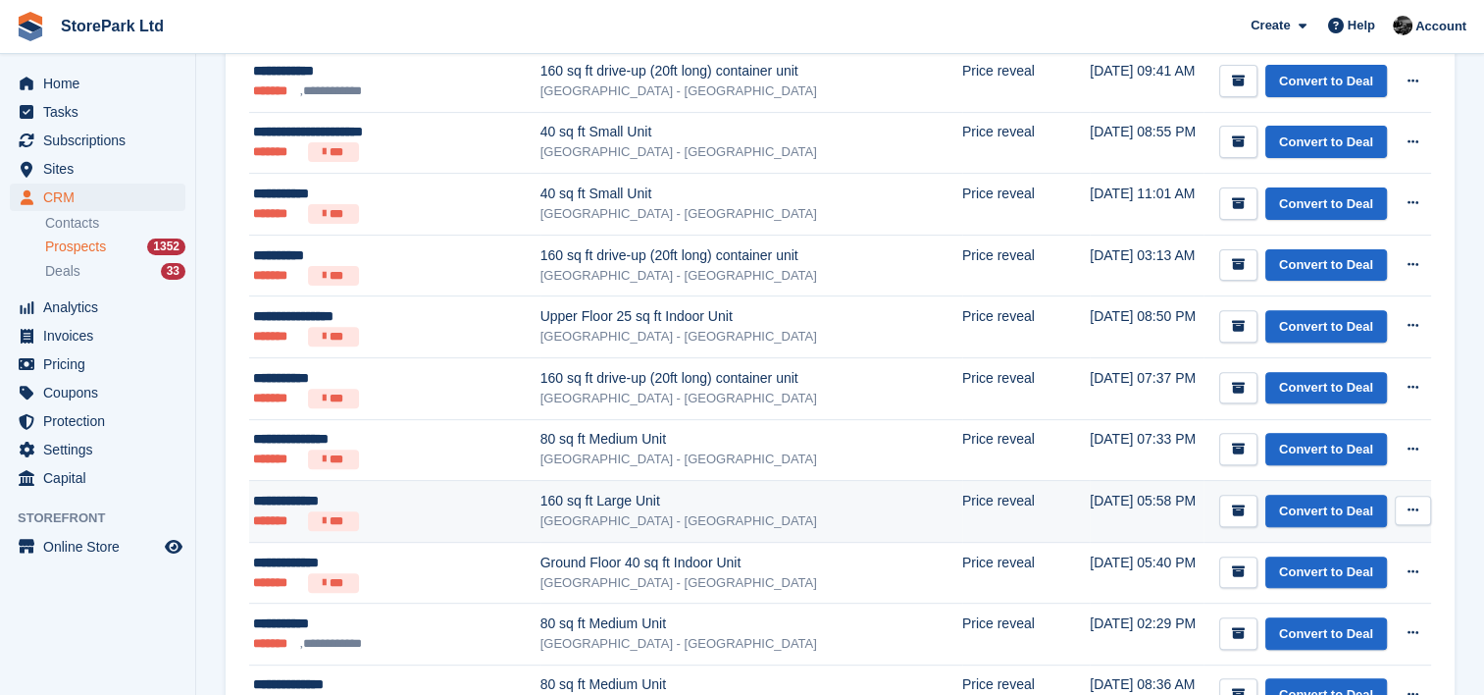
click at [491, 498] on div "**********" at bounding box center [386, 501] width 267 height 21
